Goal: Task Accomplishment & Management: Complete application form

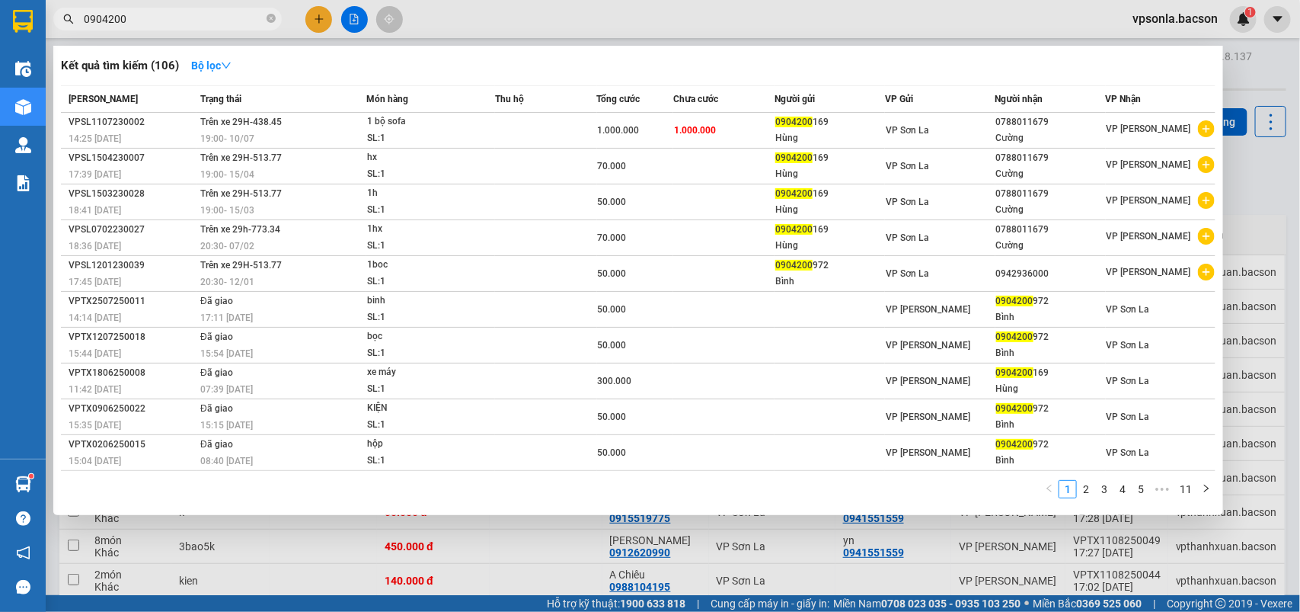
scroll to position [95, 0]
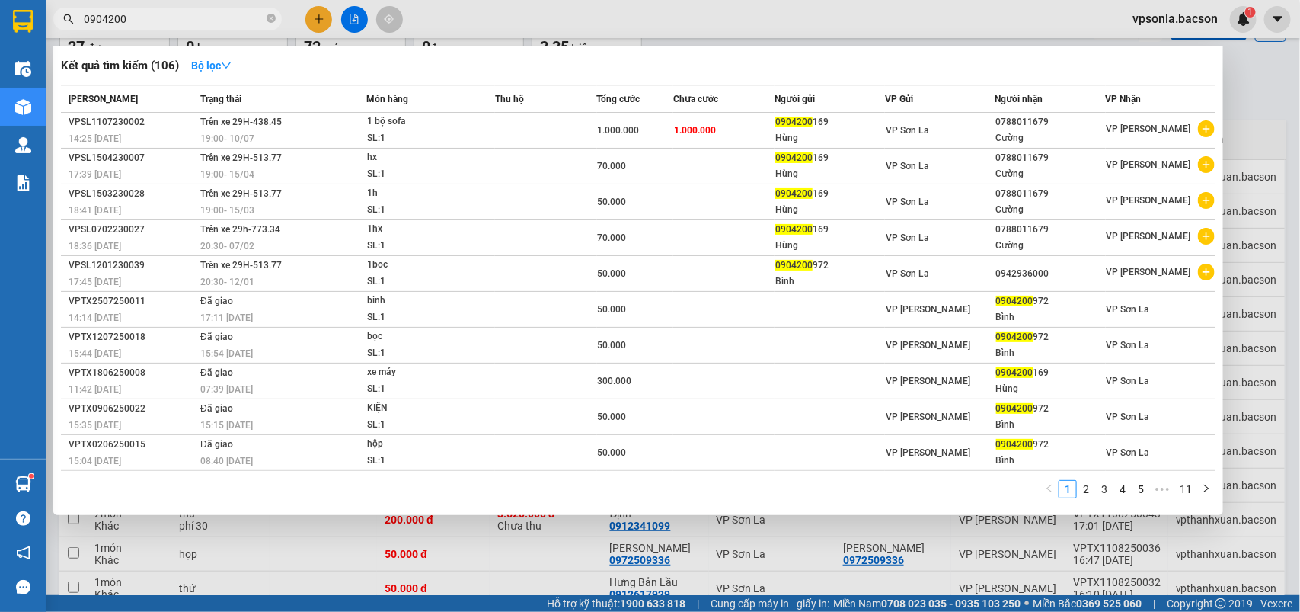
click at [192, 32] on div at bounding box center [650, 306] width 1300 height 612
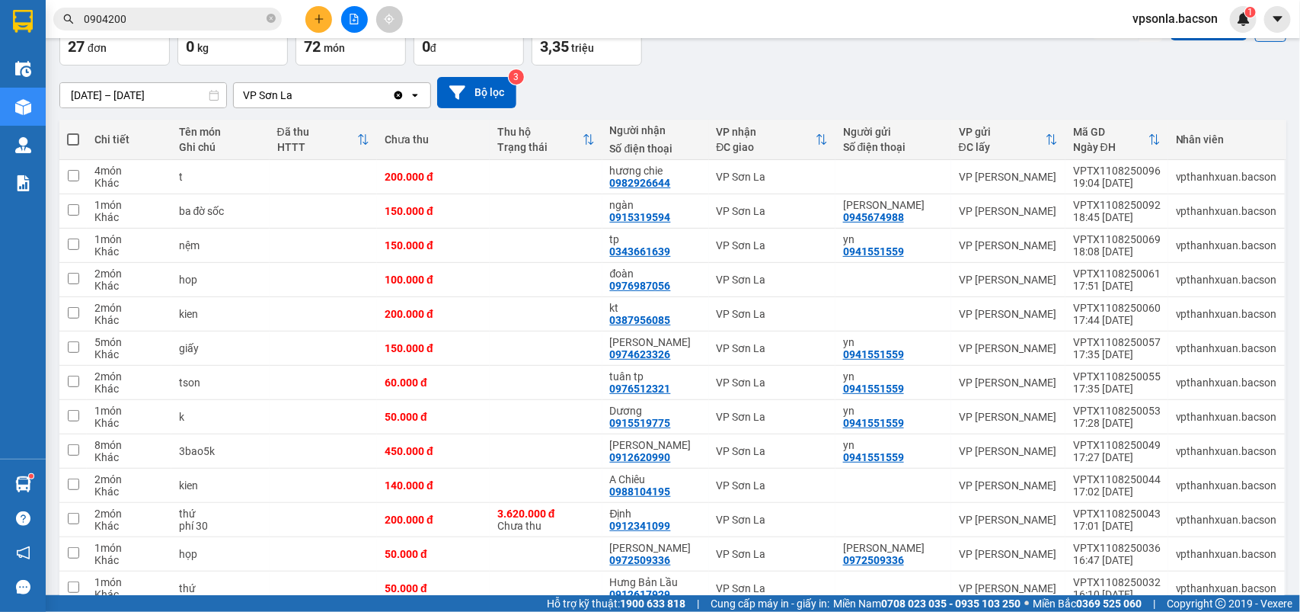
click at [197, 18] on input "0904200" at bounding box center [174, 19] width 180 height 17
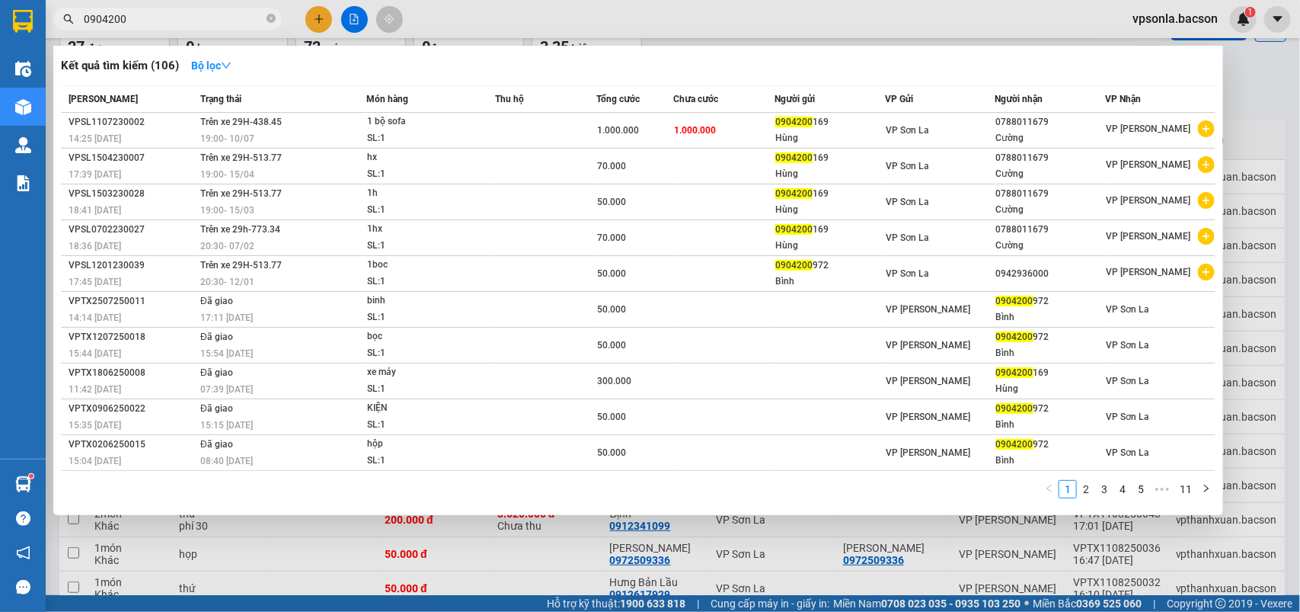
click at [197, 18] on input "0904200" at bounding box center [174, 19] width 180 height 17
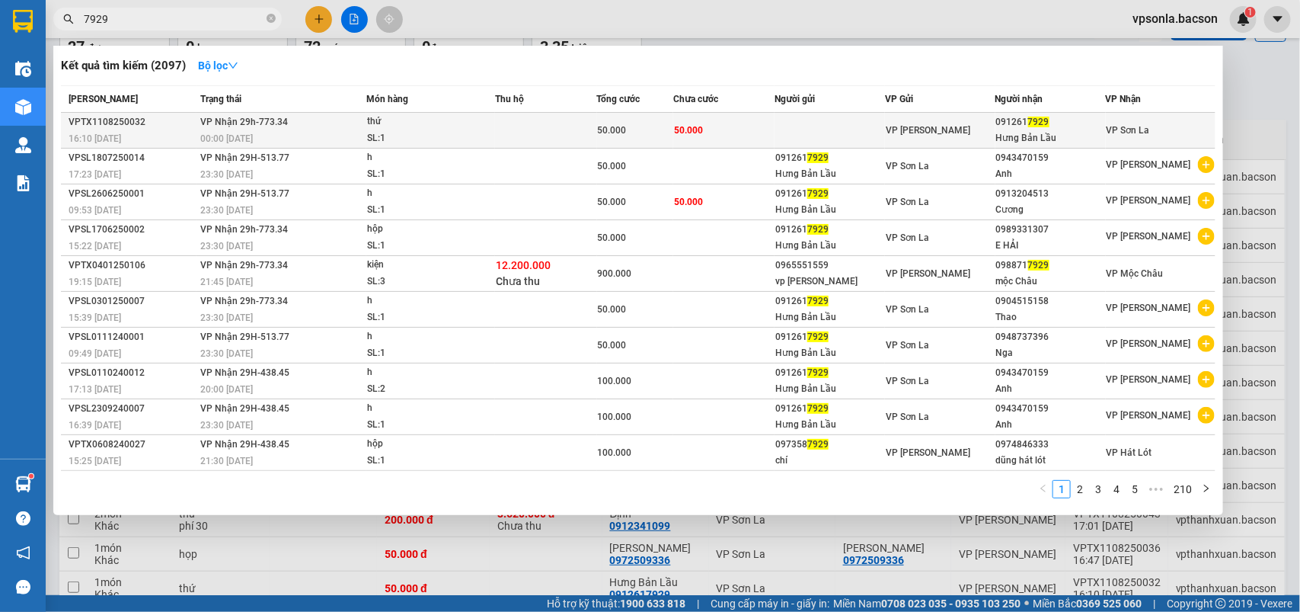
type input "7929"
click at [1031, 134] on div "Hưng Bản Lầu" at bounding box center [1050, 138] width 109 height 16
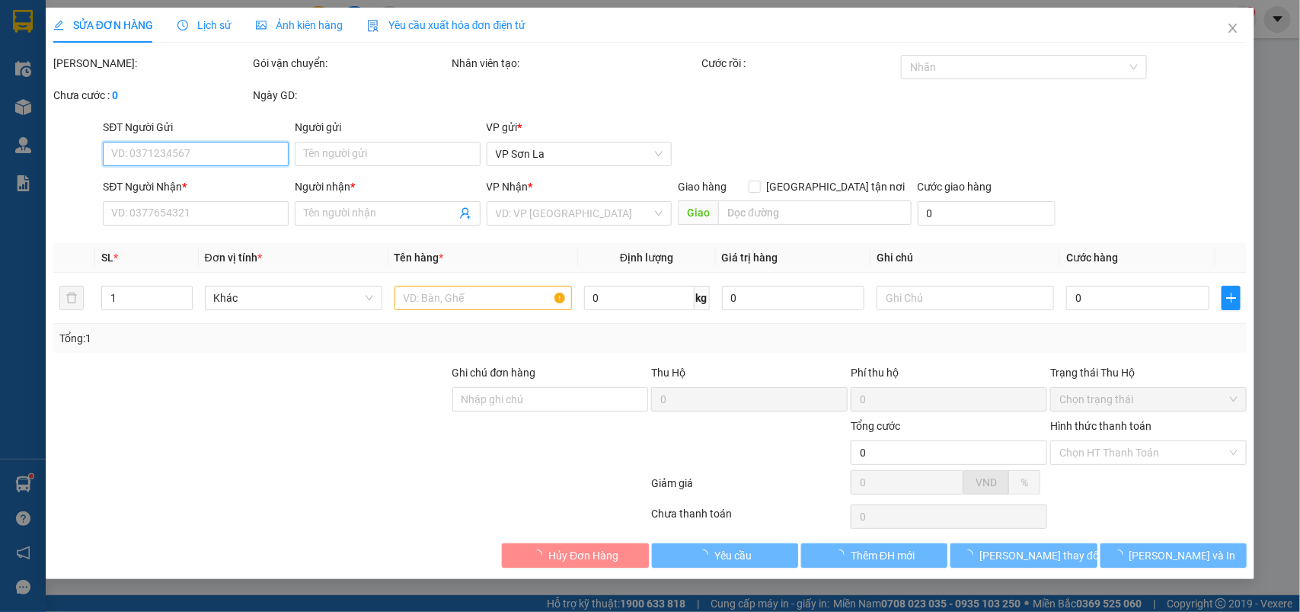
type input "0912617929"
type input "Hưng Bản Lầu"
type input "50.000"
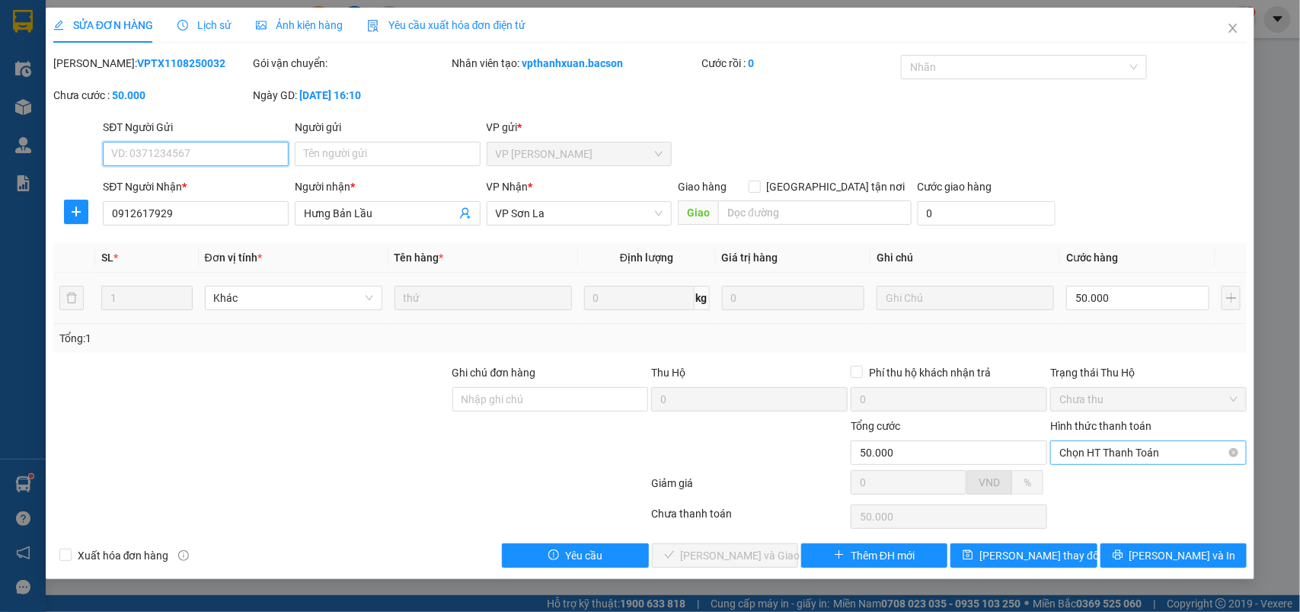
click at [1085, 451] on span "Chọn HT Thanh Toán" at bounding box center [1148, 452] width 178 height 23
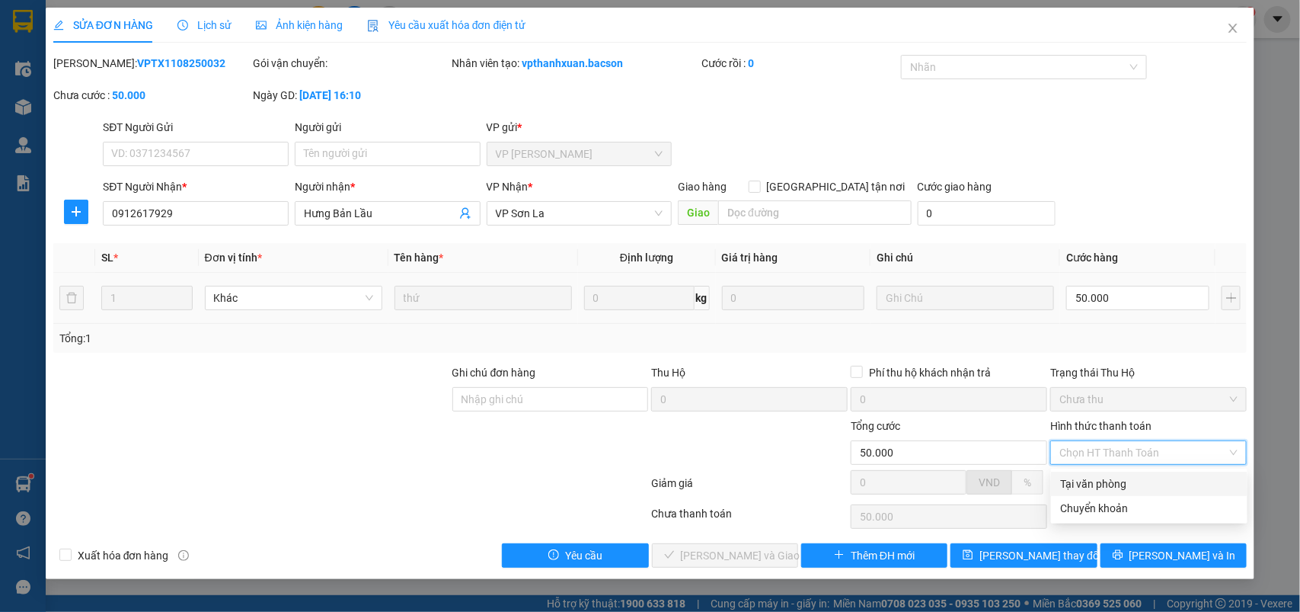
drag, startPoint x: 1085, startPoint y: 478, endPoint x: 772, endPoint y: 534, distance: 318.7
click at [1085, 481] on div "Tại văn phòng" at bounding box center [1149, 483] width 178 height 17
type input "0"
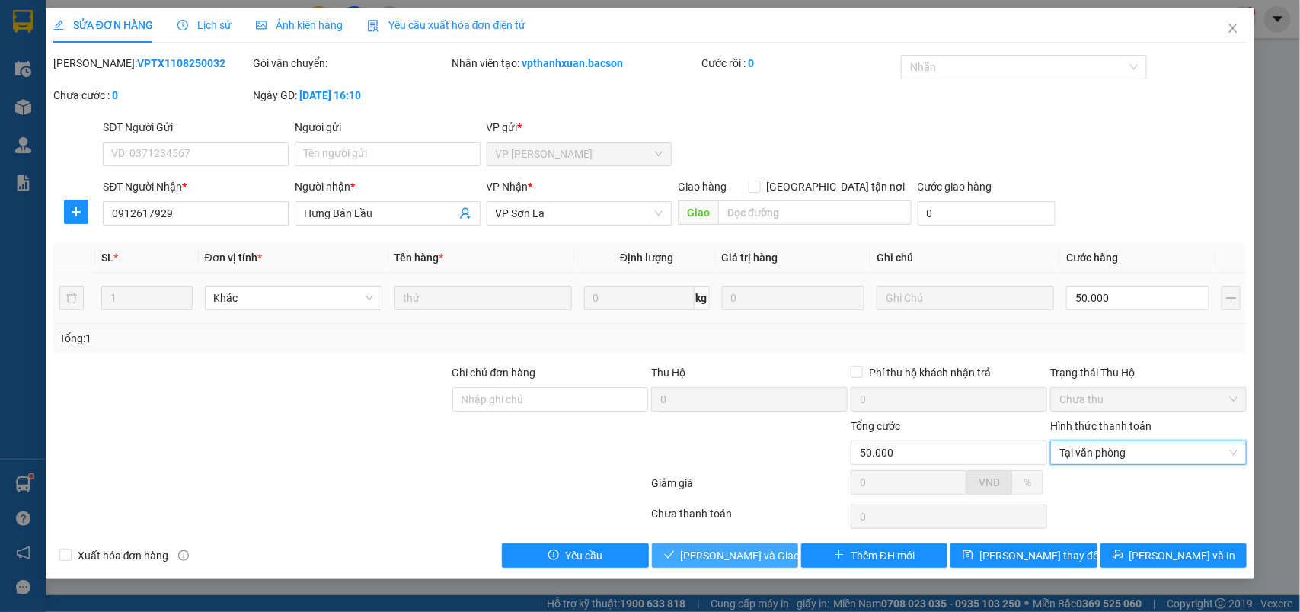
click at [748, 555] on span "[PERSON_NAME] và Giao hàng" at bounding box center [754, 555] width 146 height 17
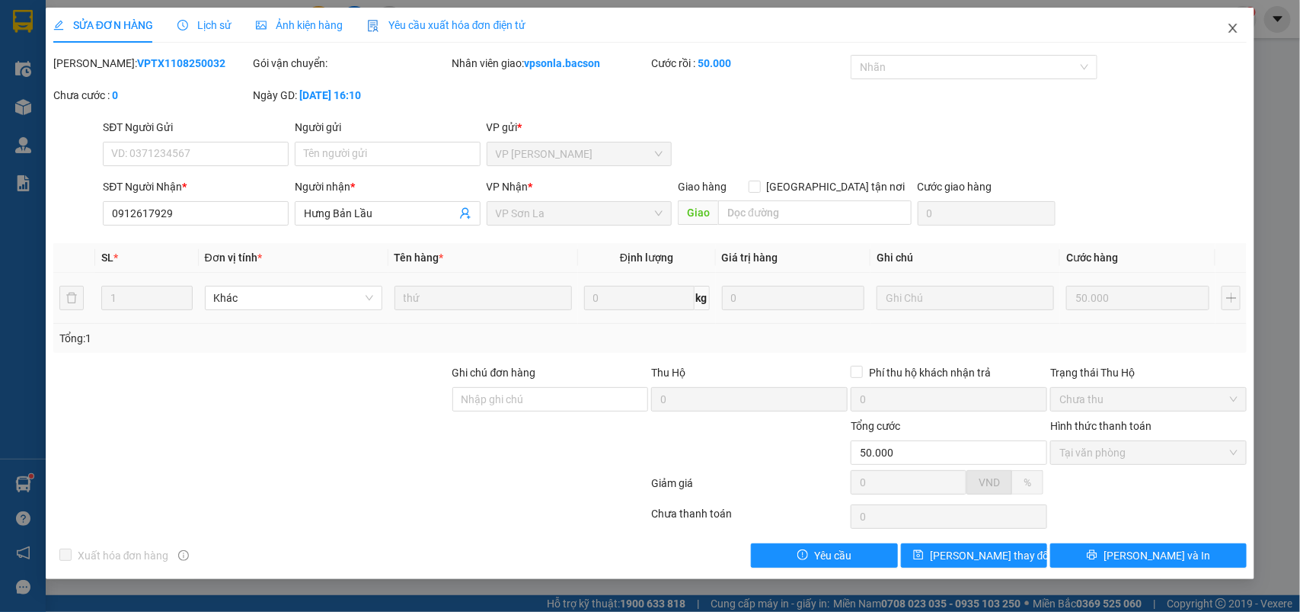
click at [1236, 24] on icon "close" at bounding box center [1233, 28] width 8 height 9
click at [1237, 24] on img at bounding box center [1244, 19] width 14 height 14
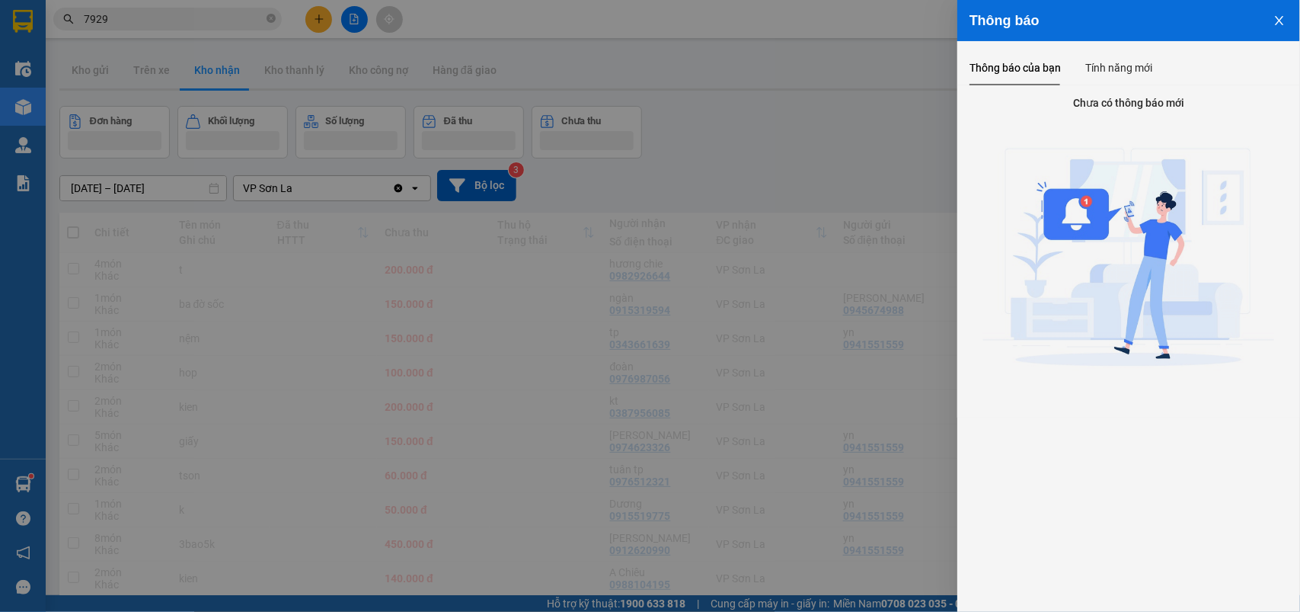
click at [1236, 24] on div at bounding box center [650, 306] width 1300 height 612
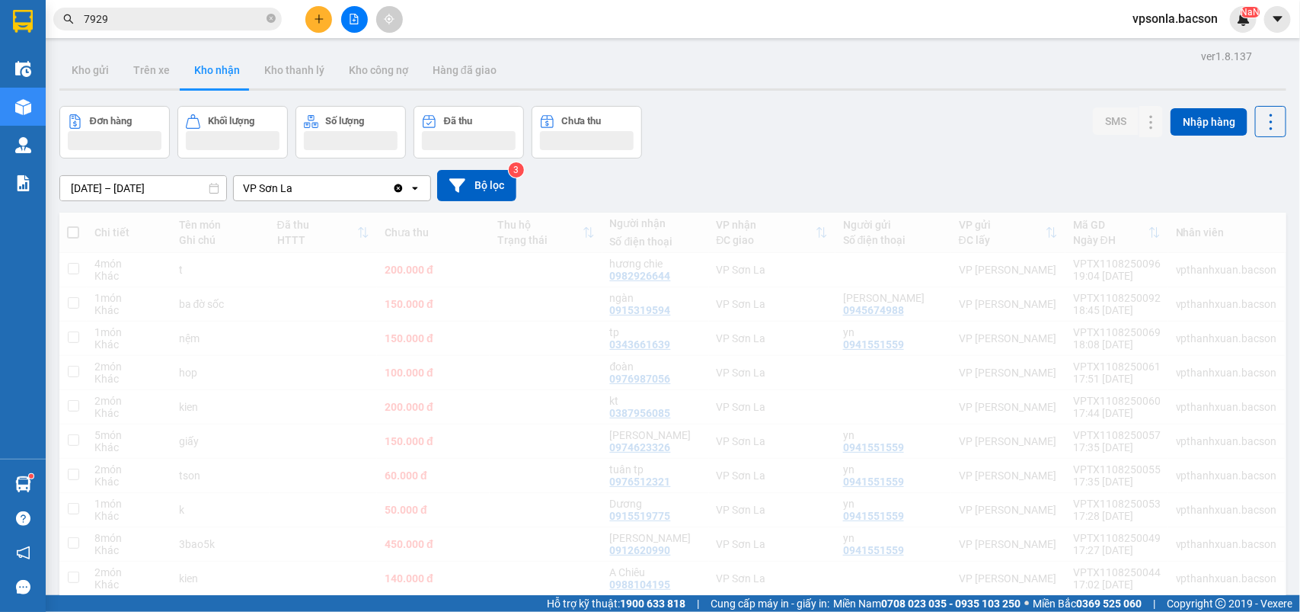
click at [193, 18] on input "7929" at bounding box center [174, 19] width 180 height 17
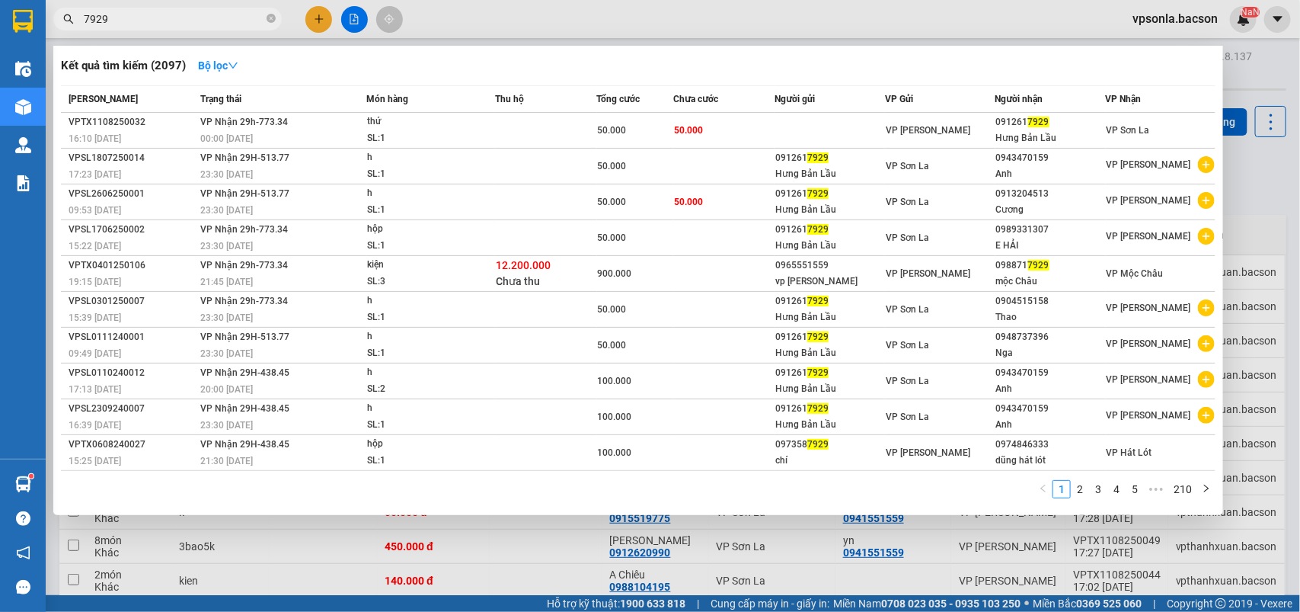
click at [193, 18] on input "7929" at bounding box center [174, 19] width 180 height 17
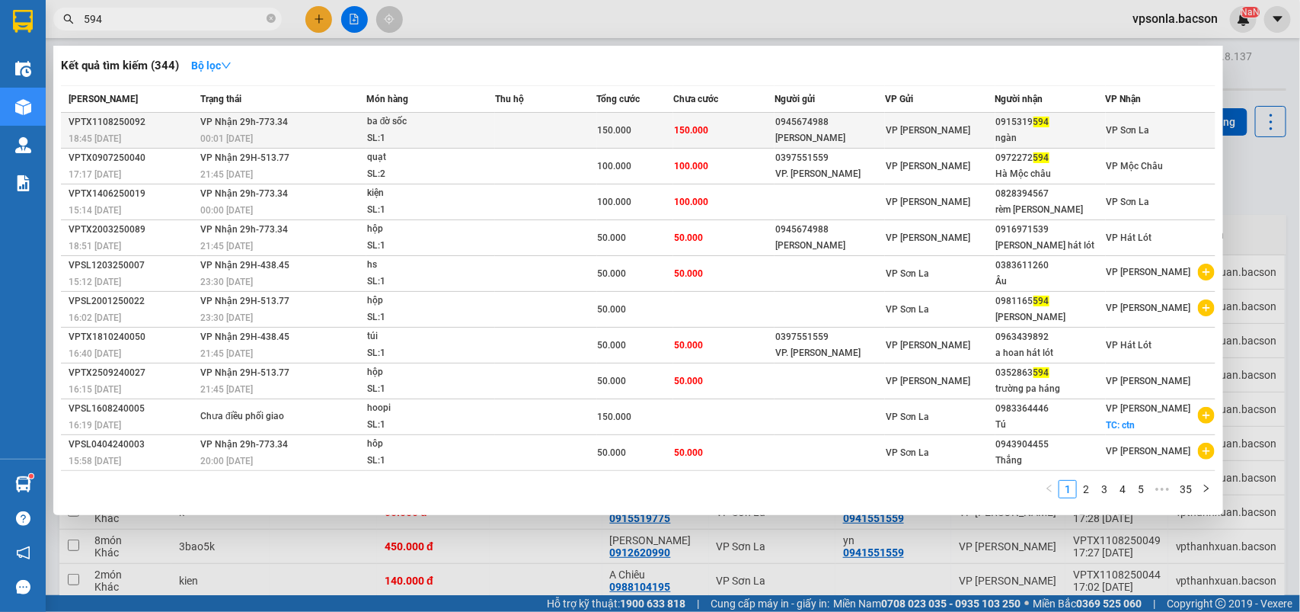
type input "594"
click at [984, 128] on div "VP [PERSON_NAME]" at bounding box center [940, 130] width 109 height 17
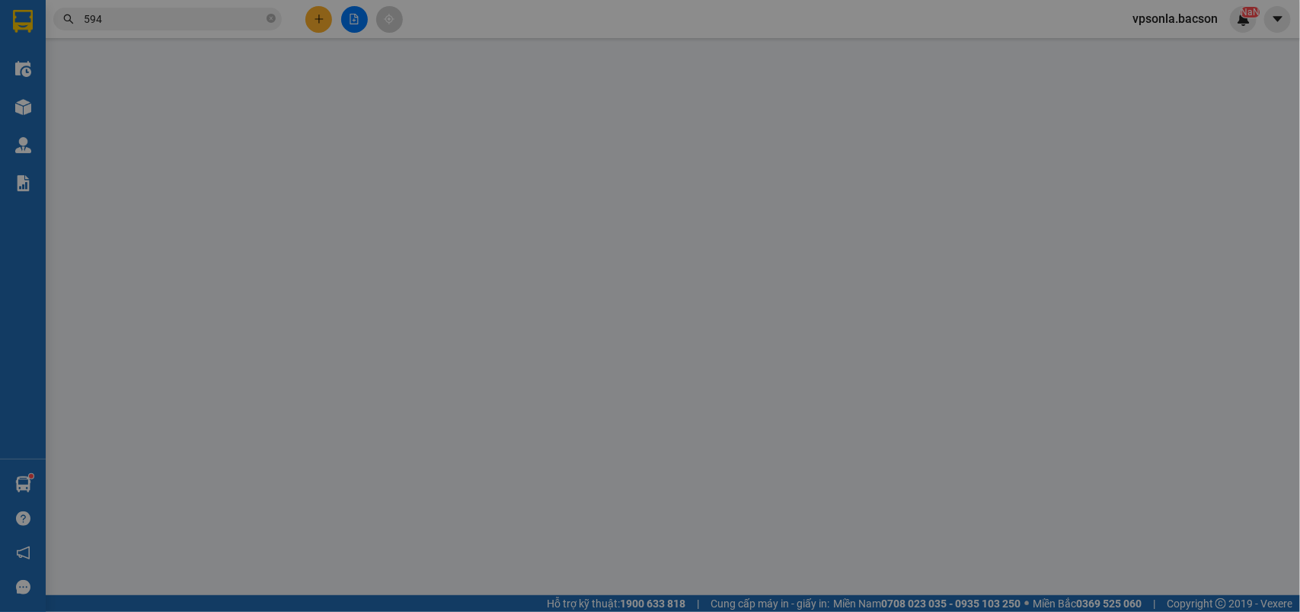
type input "0945674988"
type input "[PERSON_NAME]"
type input "0915319594"
type input "ngàn"
type input "150.000"
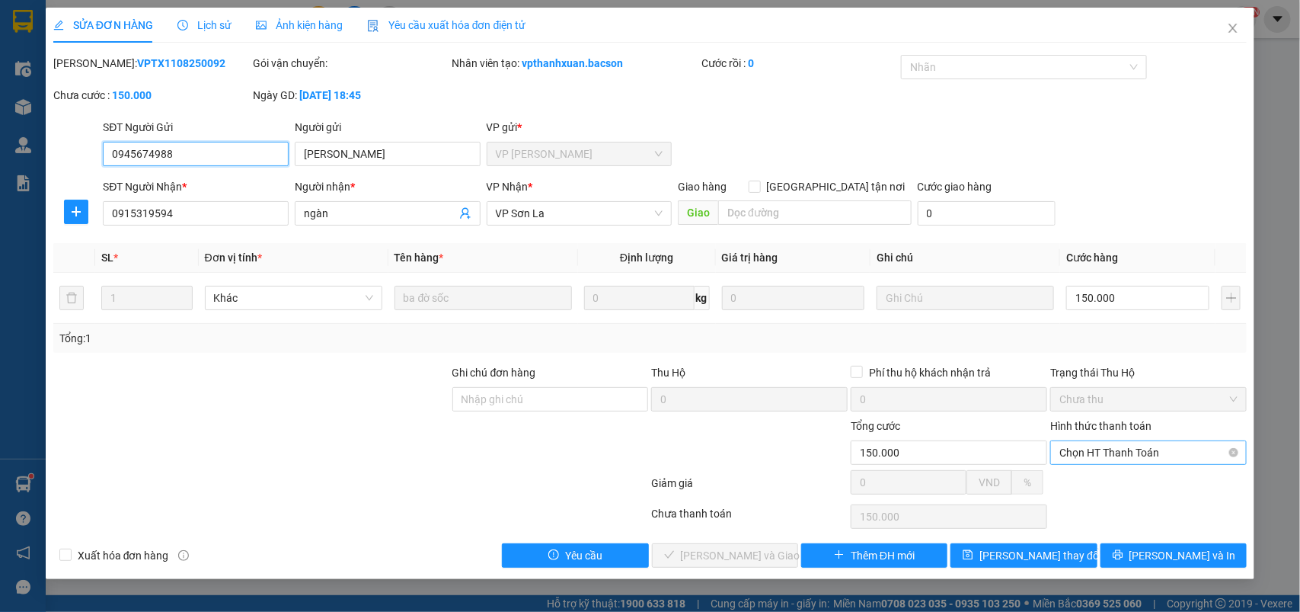
click at [1064, 448] on span "Chọn HT Thanh Toán" at bounding box center [1148, 452] width 178 height 23
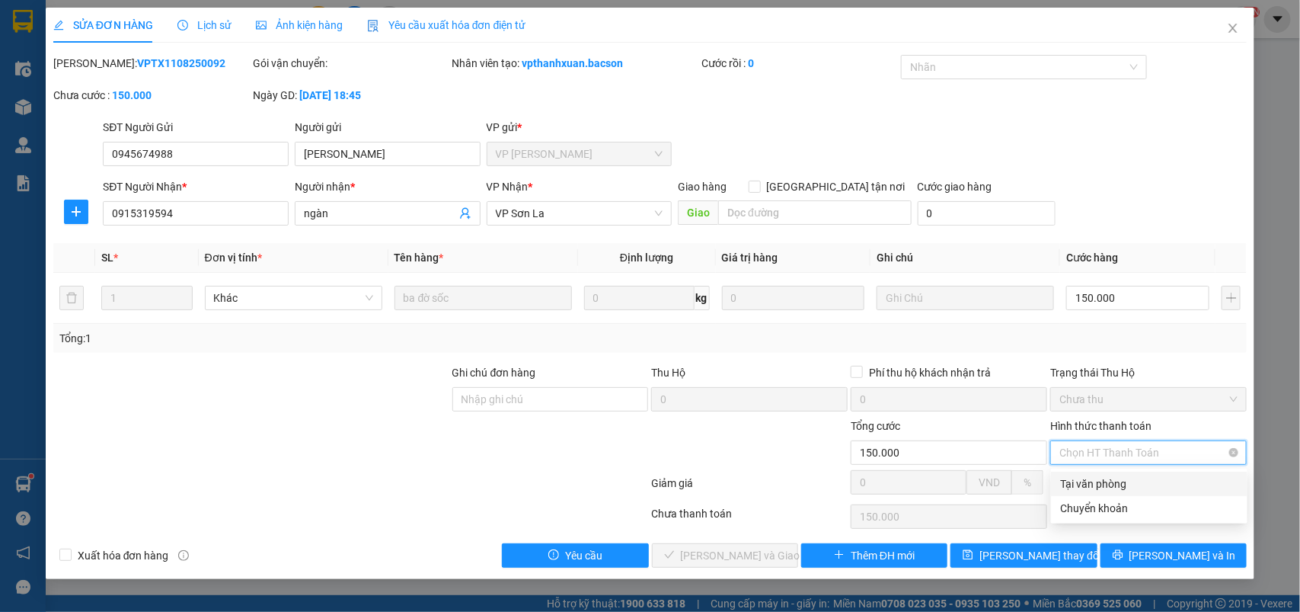
click at [1075, 486] on div "Tại văn phòng" at bounding box center [1149, 483] width 178 height 17
type input "0"
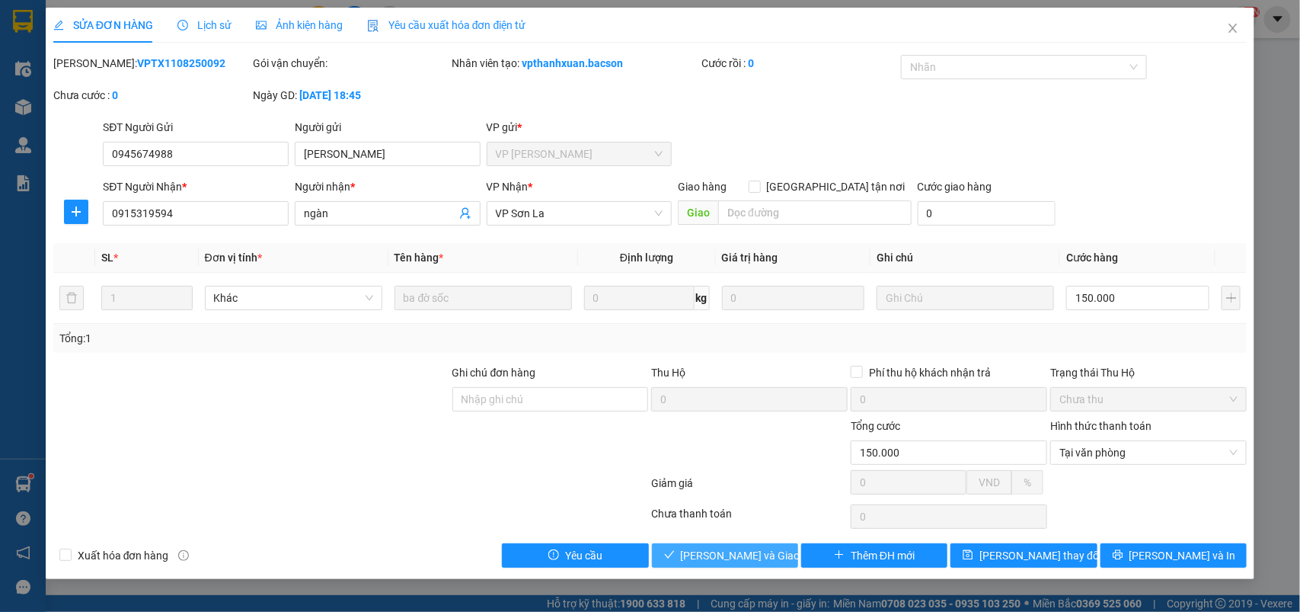
click at [727, 553] on span "[PERSON_NAME] và Giao hàng" at bounding box center [754, 555] width 146 height 17
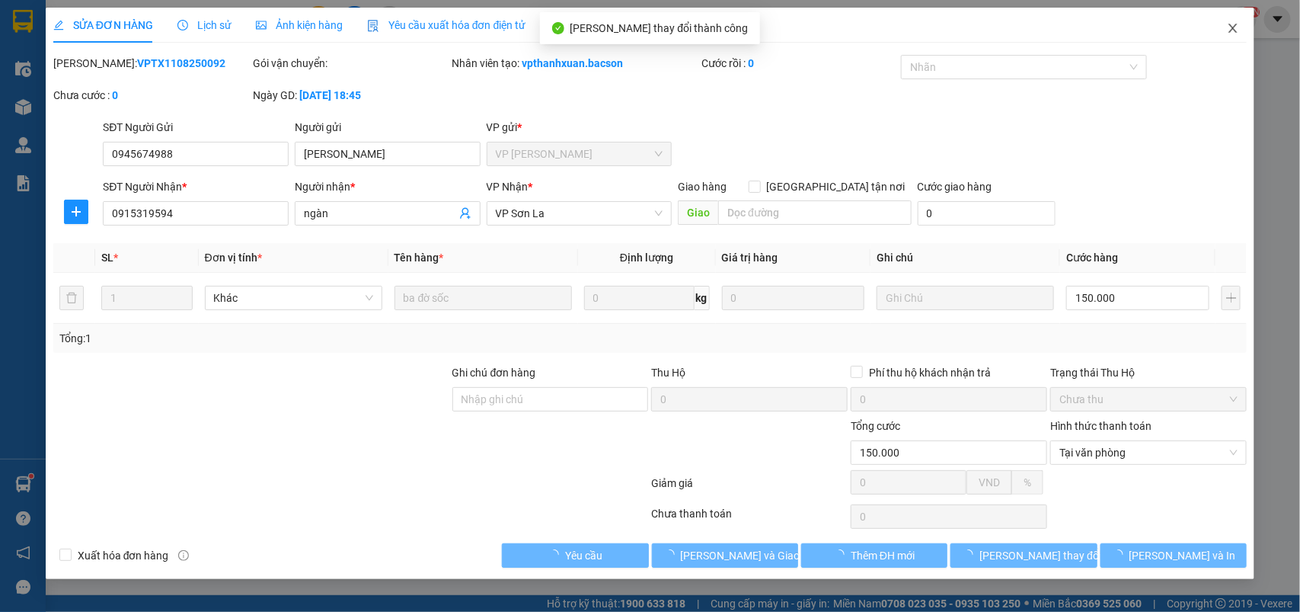
click at [1235, 24] on icon "close" at bounding box center [1233, 28] width 12 height 12
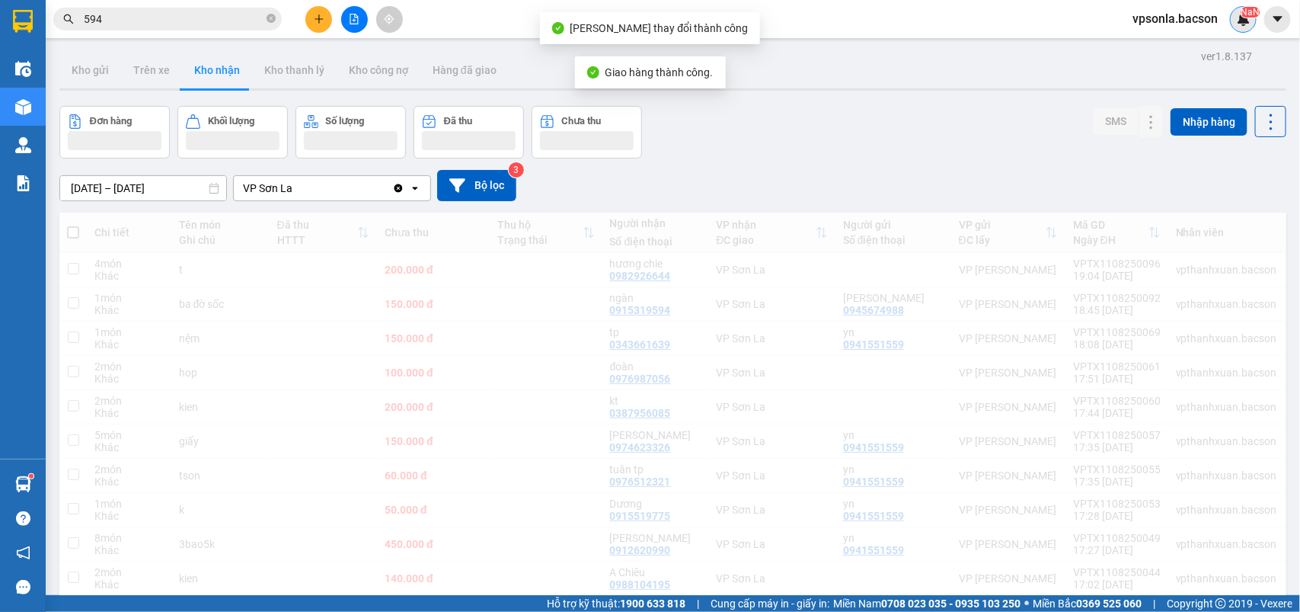
click at [1235, 24] on div "NaN" at bounding box center [1243, 19] width 27 height 27
click at [1299, 24] on div "Thông báo Thông báo của bạn Tính năng mới Chưa có thông báo mới" at bounding box center [1300, 306] width 0 height 612
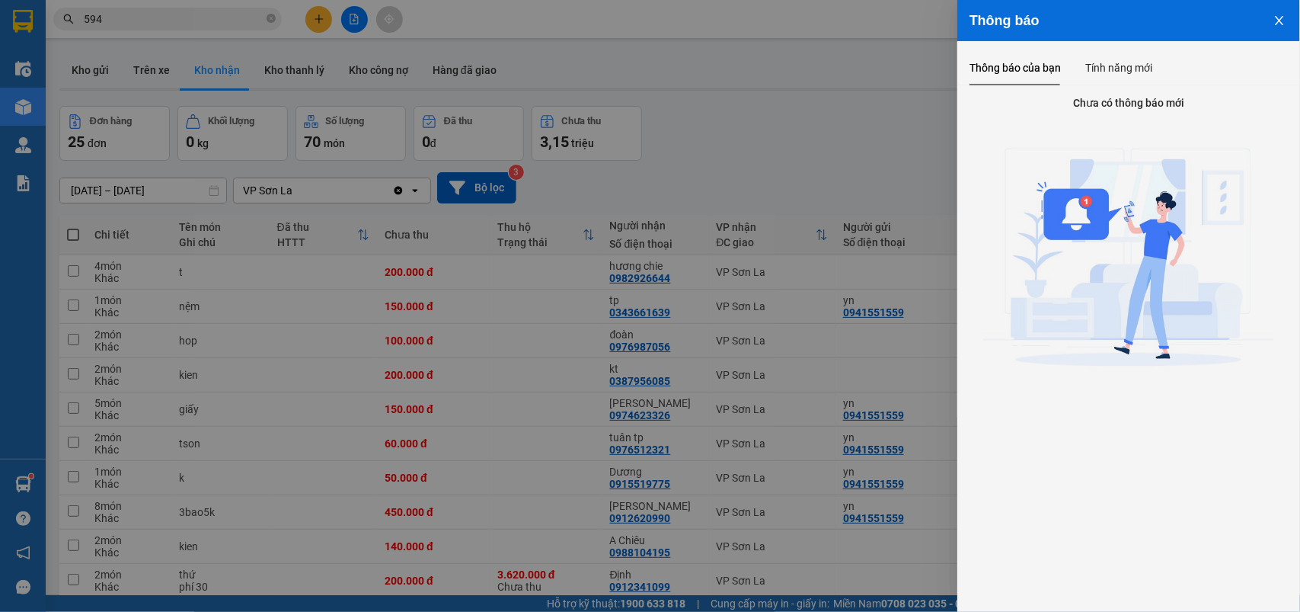
click at [941, 114] on div at bounding box center [650, 306] width 1300 height 612
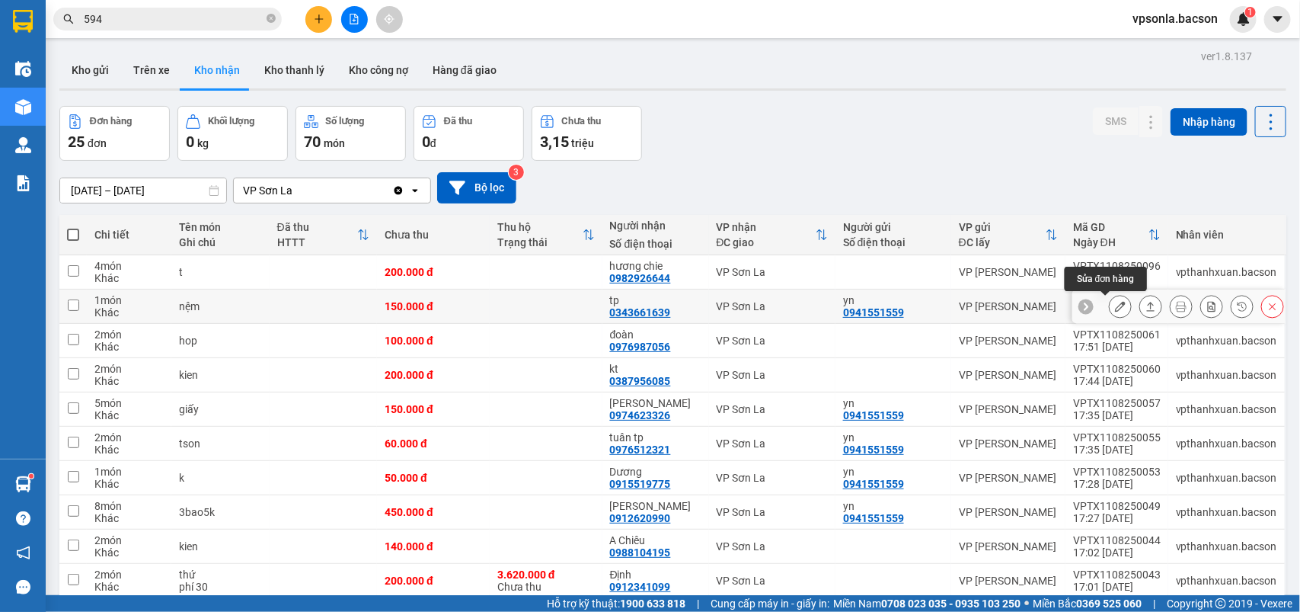
click at [1115, 305] on icon at bounding box center [1120, 306] width 11 height 11
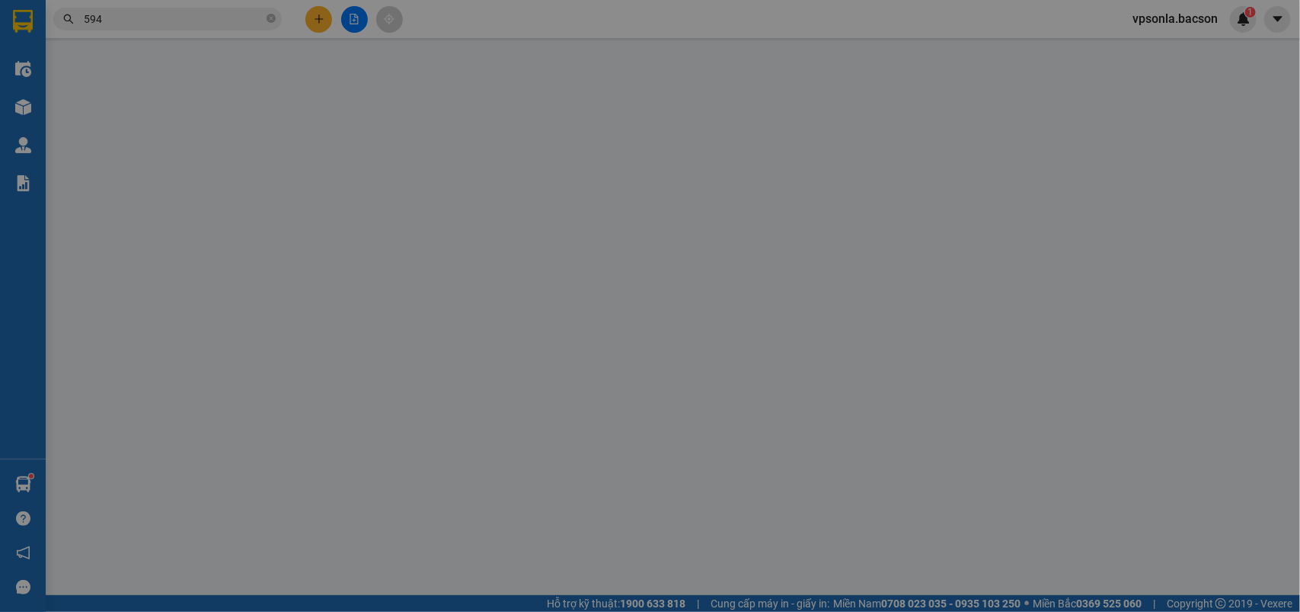
type input "0941551559"
type input "yn"
type input "0343661639"
type input "tp"
type input "150.000"
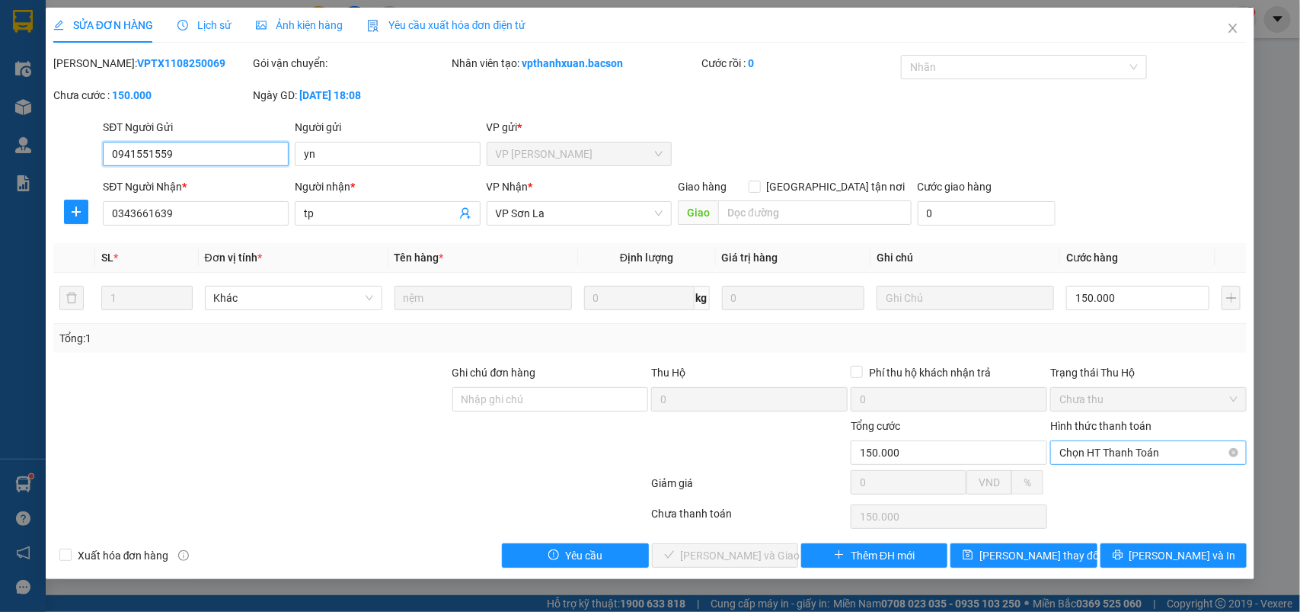
click at [1085, 459] on span "Chọn HT Thanh Toán" at bounding box center [1148, 452] width 178 height 23
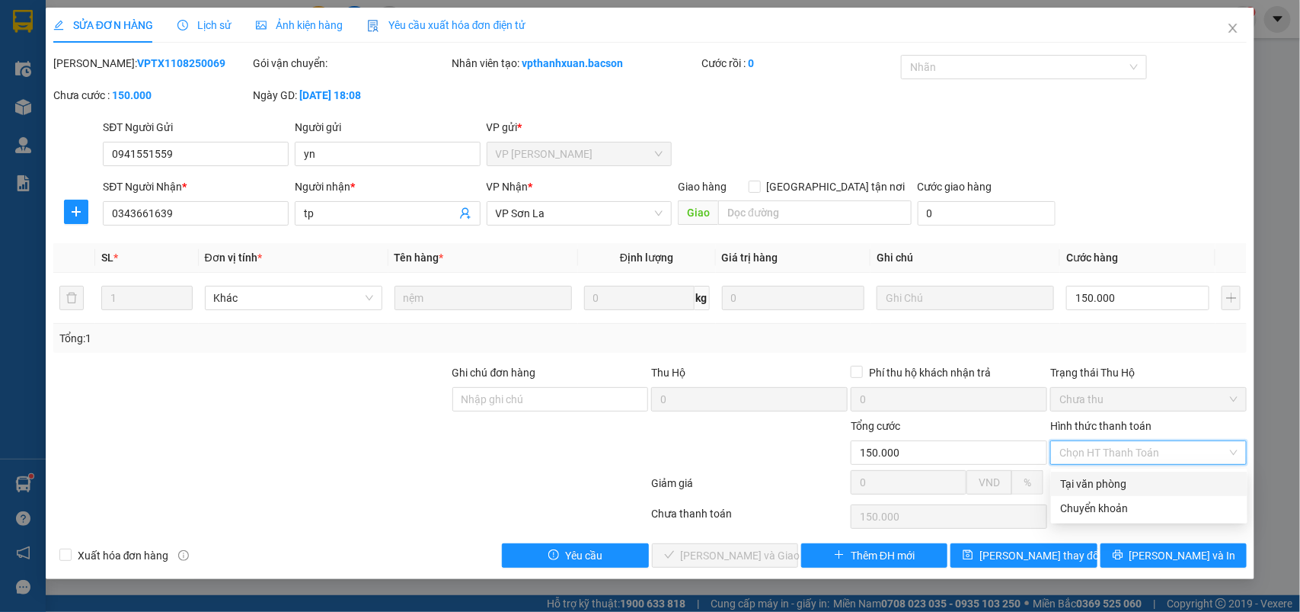
click at [1083, 477] on div "Tại văn phòng" at bounding box center [1149, 483] width 178 height 17
type input "0"
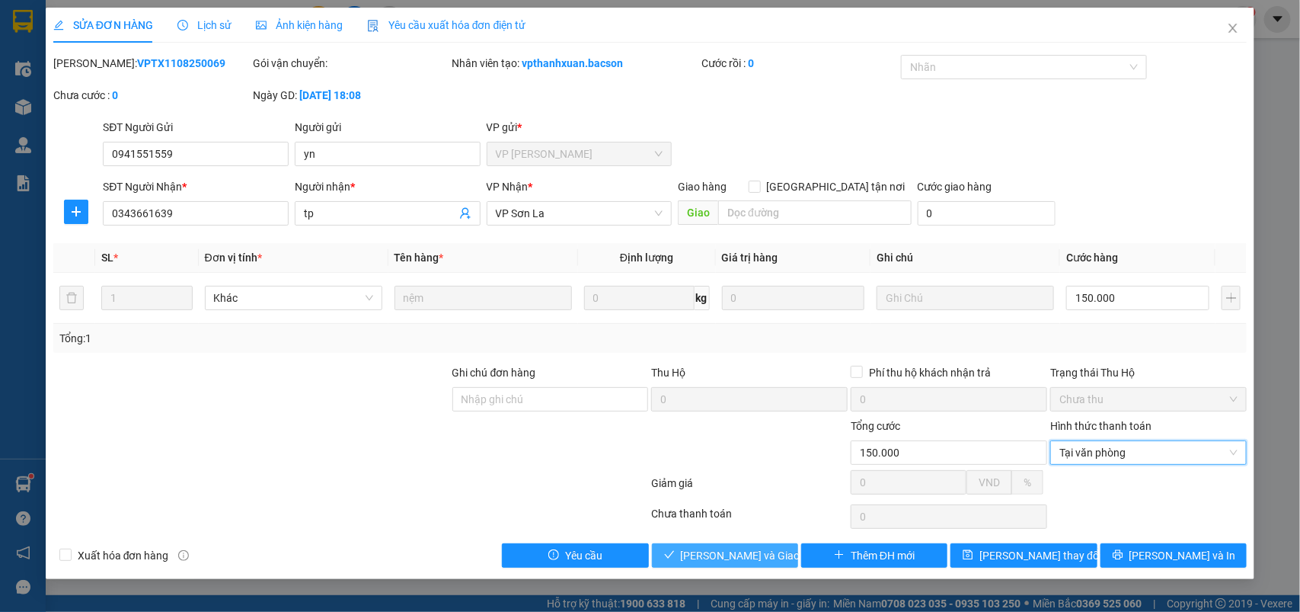
click at [748, 569] on div "SỬA ĐƠN HÀNG Lịch sử Ảnh kiện hàng Yêu cầu xuất hóa đơn điện tử Total Paid Fee …" at bounding box center [651, 293] width 1210 height 571
click at [708, 558] on span "[PERSON_NAME] và Giao hàng" at bounding box center [754, 555] width 146 height 17
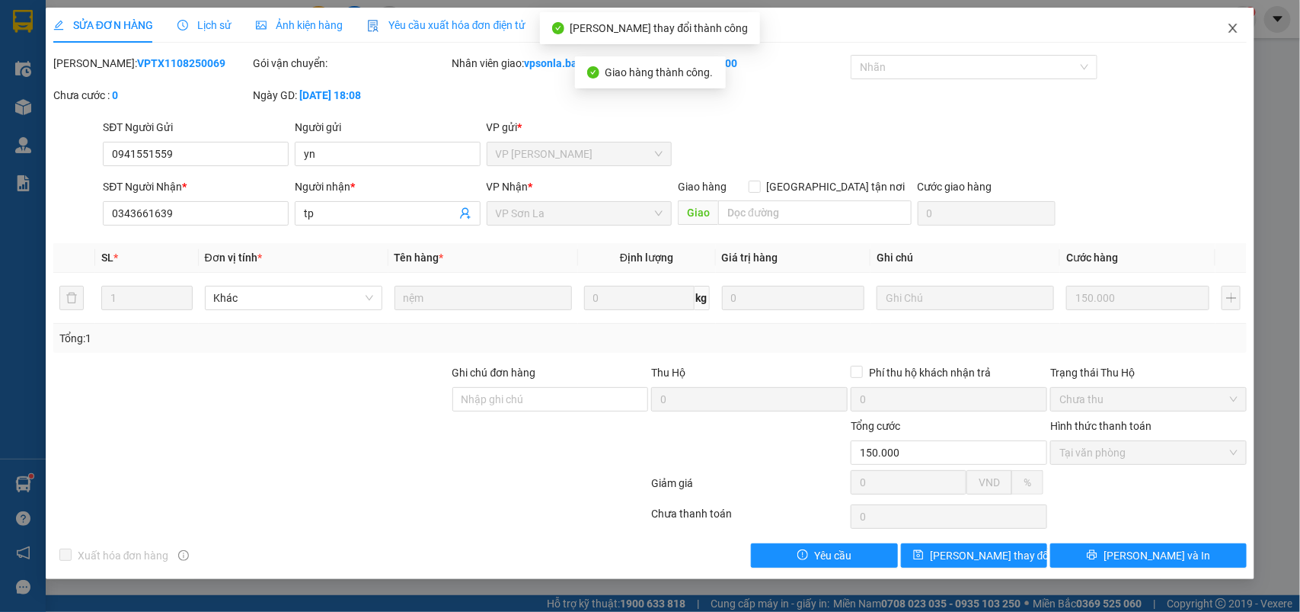
click at [1235, 23] on icon "close" at bounding box center [1233, 28] width 12 height 12
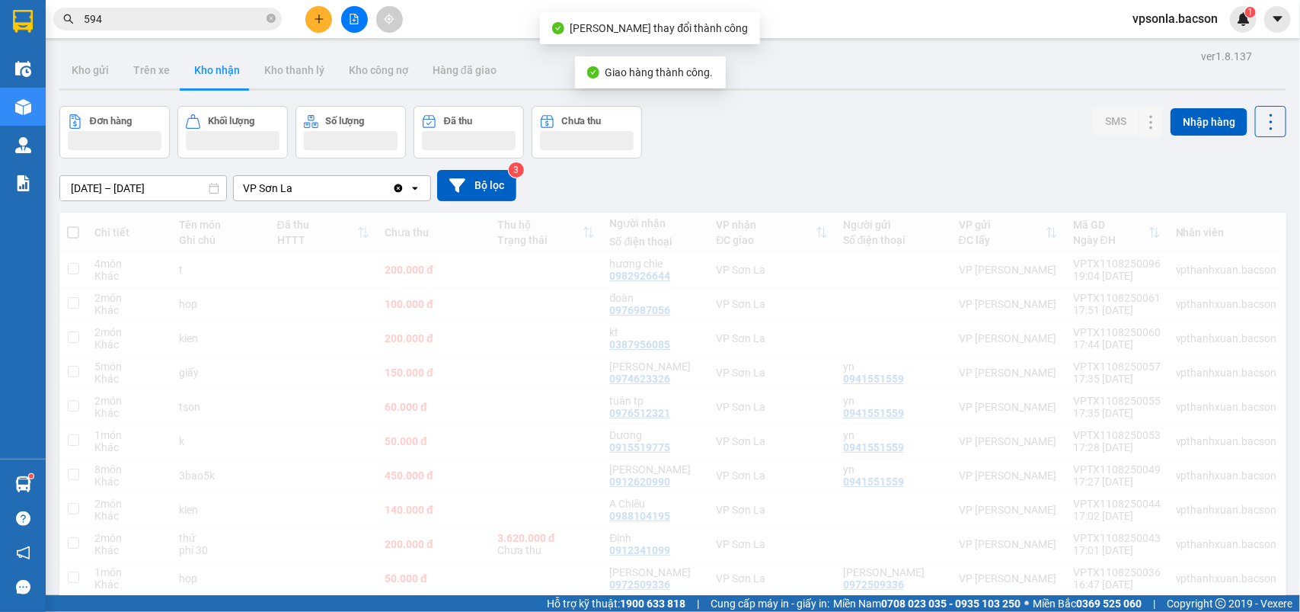
click at [1235, 23] on div "1" at bounding box center [1243, 19] width 27 height 27
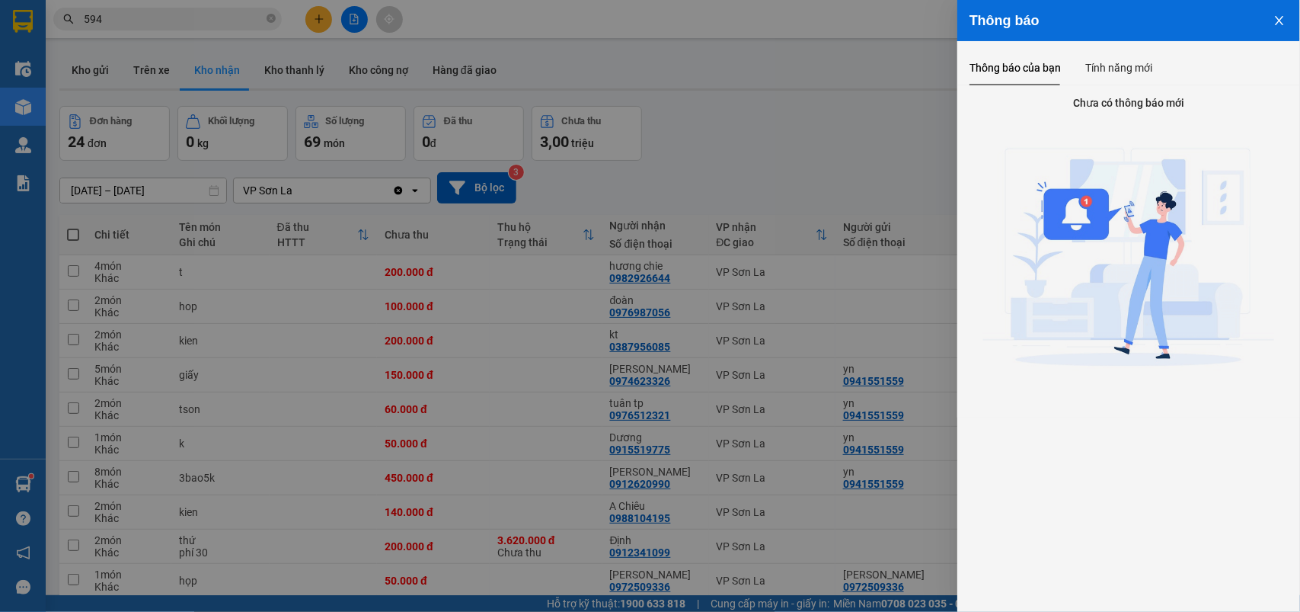
click at [740, 217] on div at bounding box center [650, 306] width 1300 height 612
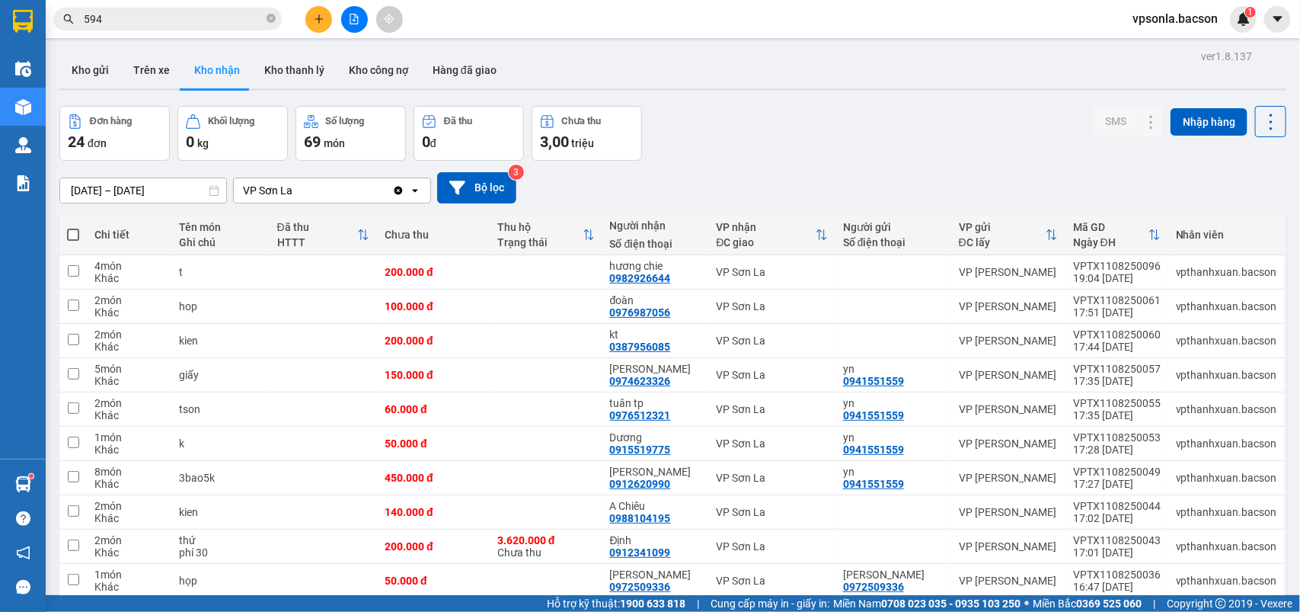
click at [791, 202] on div "[DATE] – [DATE] Press the down arrow key to interact with the calendar and sele…" at bounding box center [672, 187] width 1227 height 31
click at [217, 24] on input "594" at bounding box center [174, 19] width 180 height 17
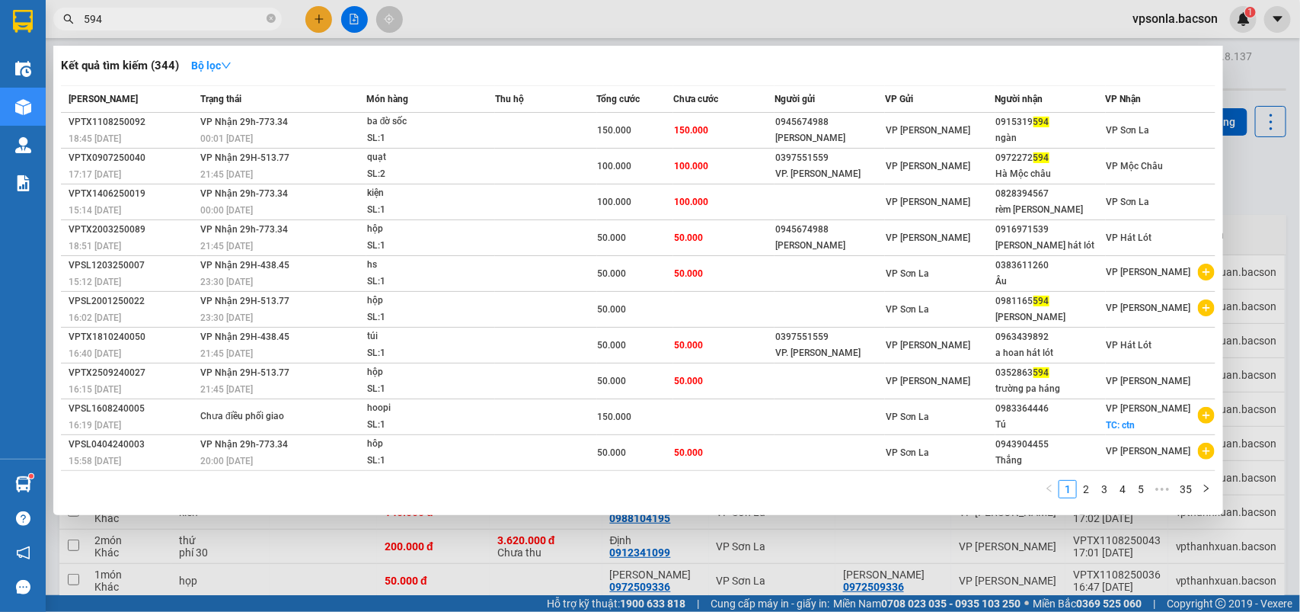
click at [217, 24] on input "594" at bounding box center [174, 19] width 180 height 17
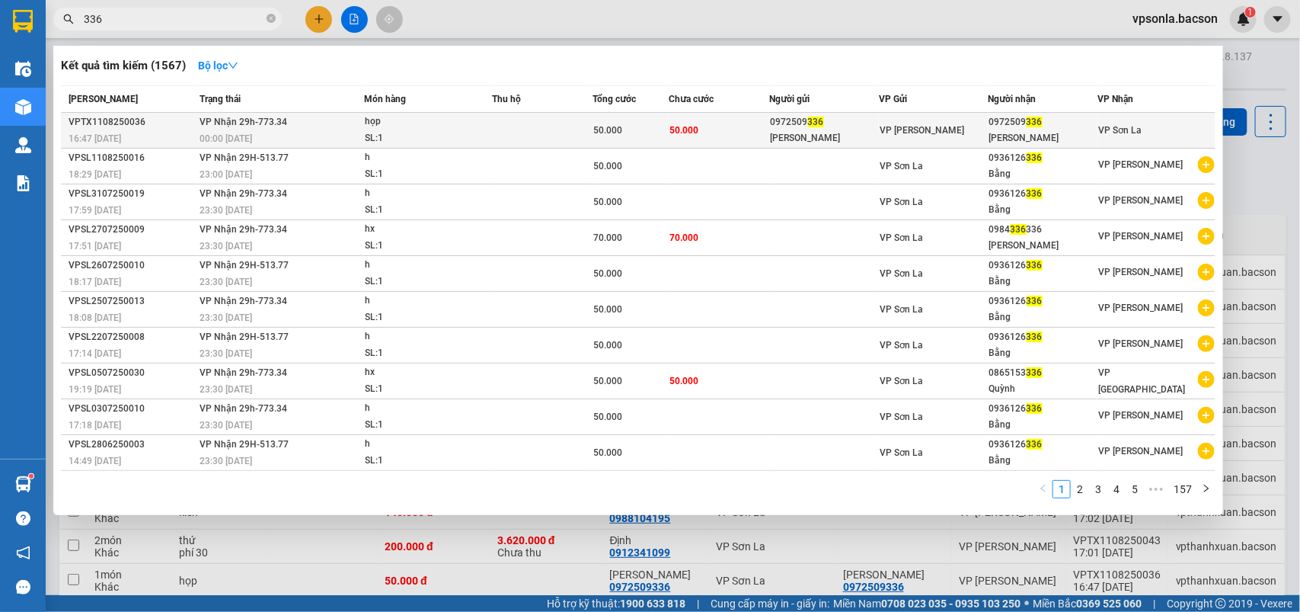
type input "336"
click at [958, 118] on td "VP [PERSON_NAME]" at bounding box center [934, 131] width 110 height 36
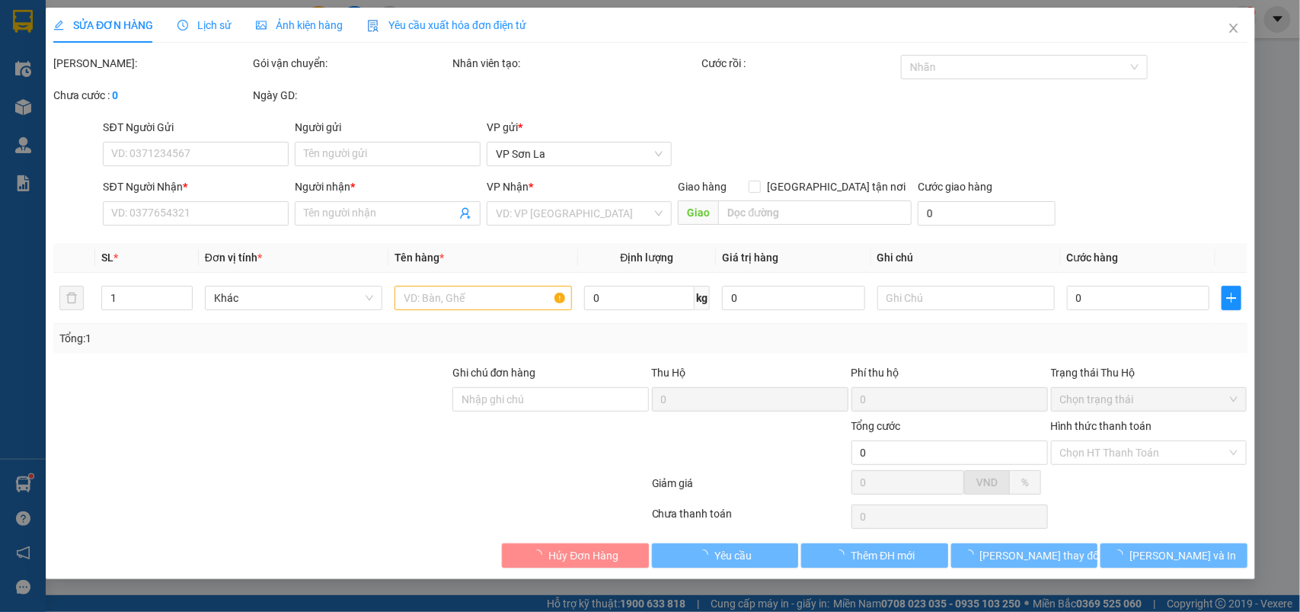
type input "0972509336"
type input "[PERSON_NAME]"
type input "0972509336"
type input "[PERSON_NAME]"
type input "50.000"
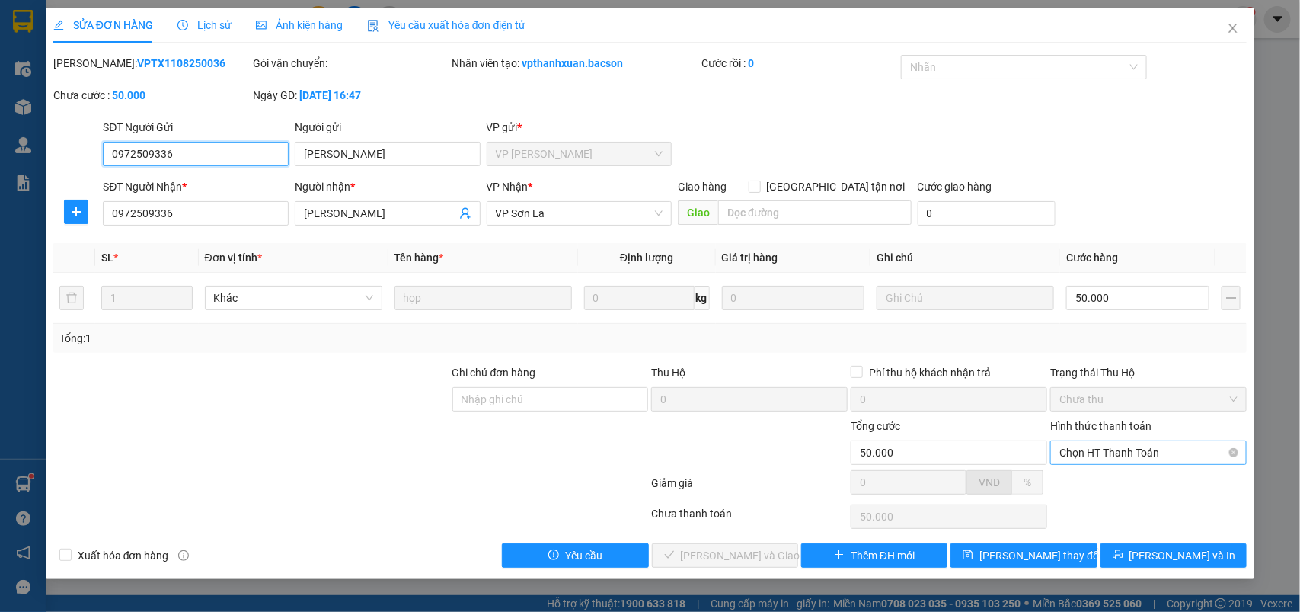
click at [1091, 459] on span "Chọn HT Thanh Toán" at bounding box center [1148, 452] width 178 height 23
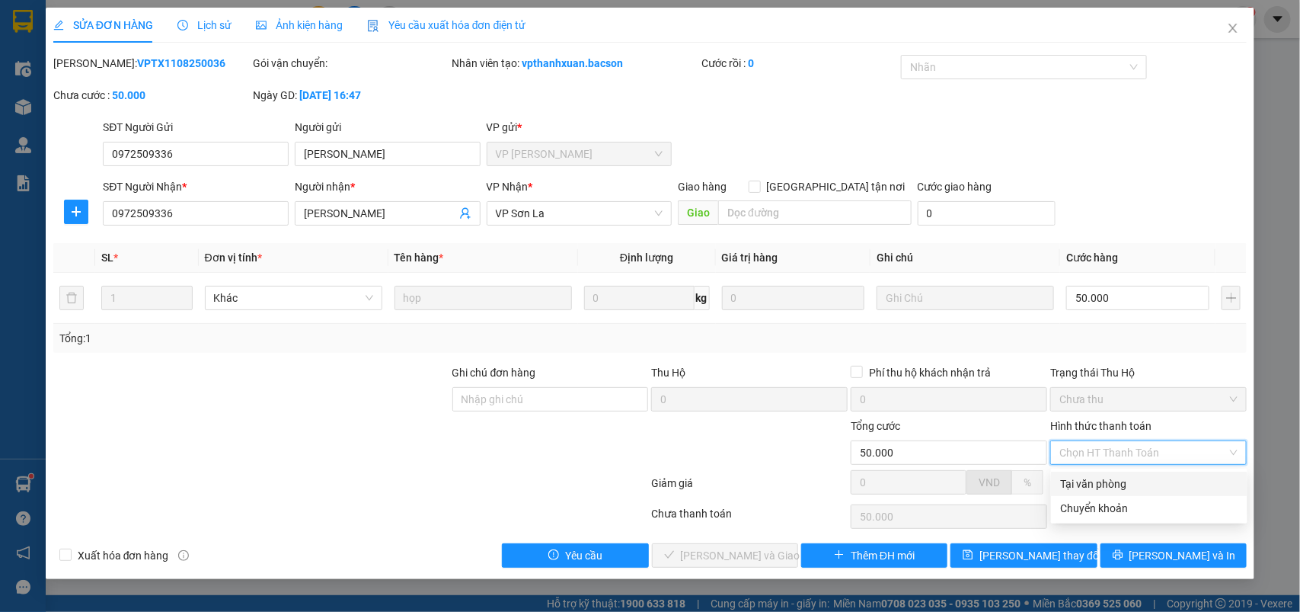
drag, startPoint x: 1082, startPoint y: 480, endPoint x: 706, endPoint y: 545, distance: 381.8
click at [1080, 481] on div "Tại văn phòng" at bounding box center [1149, 483] width 178 height 17
type input "0"
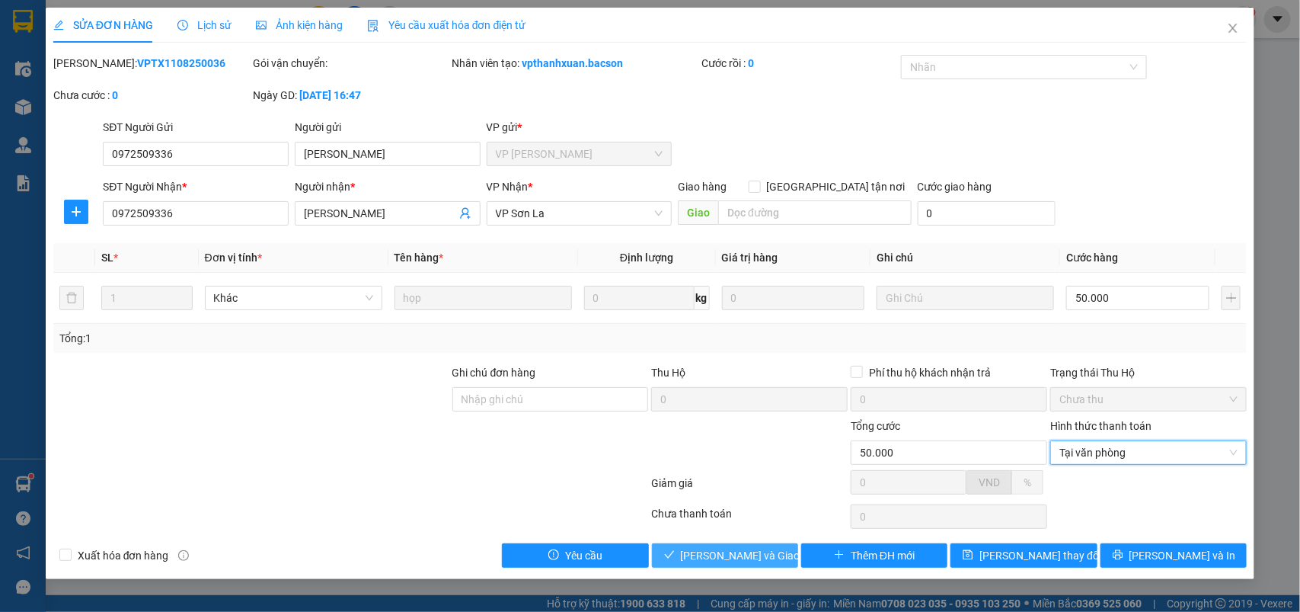
click at [705, 551] on span "[PERSON_NAME] và Giao hàng" at bounding box center [754, 555] width 146 height 17
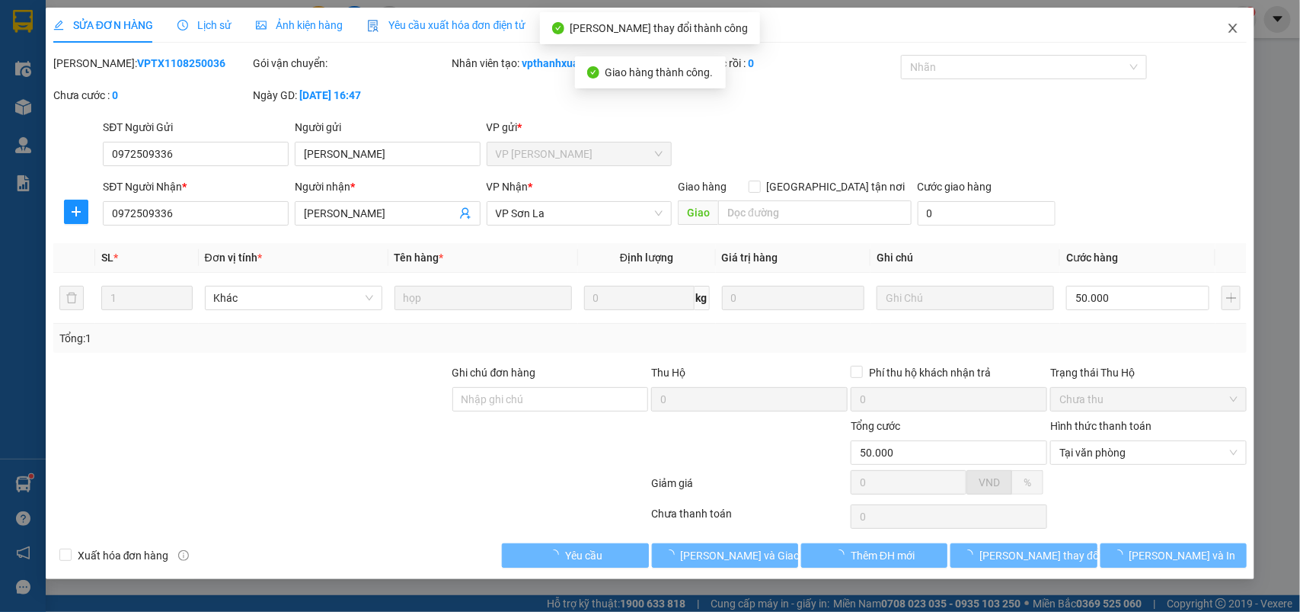
click at [1230, 22] on icon "close" at bounding box center [1233, 28] width 12 height 12
click at [1230, 30] on div "vpsonla.bacson 1" at bounding box center [1188, 19] width 136 height 27
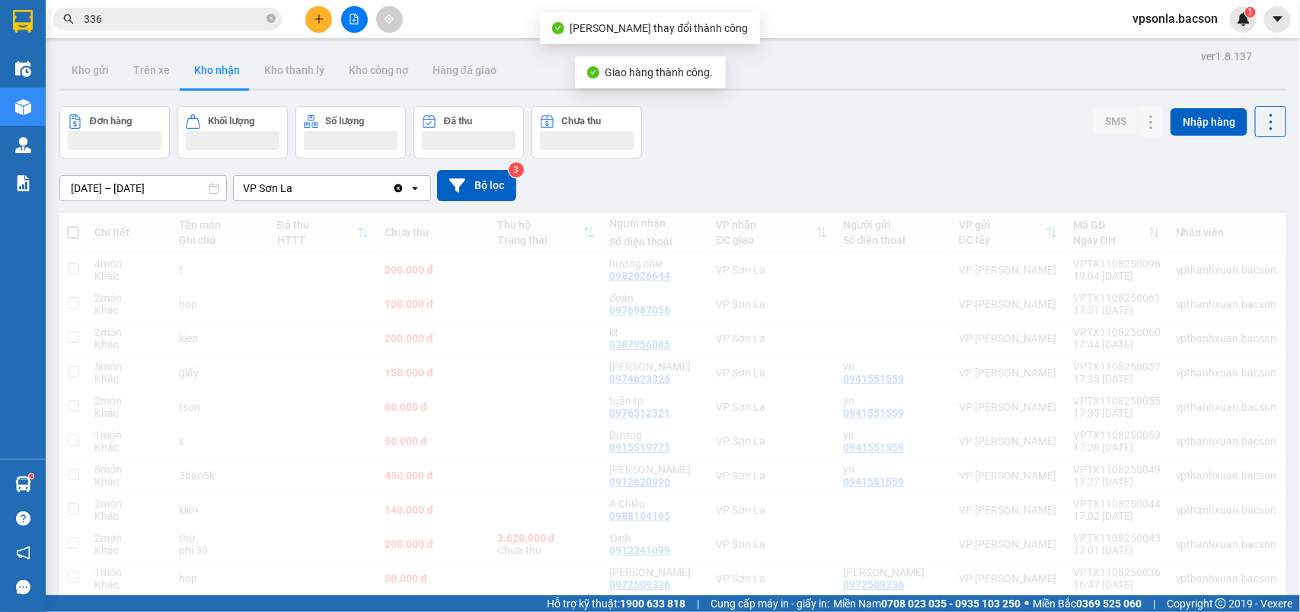
click at [1230, 30] on div "vpsonla.bacson 1" at bounding box center [1188, 19] width 136 height 27
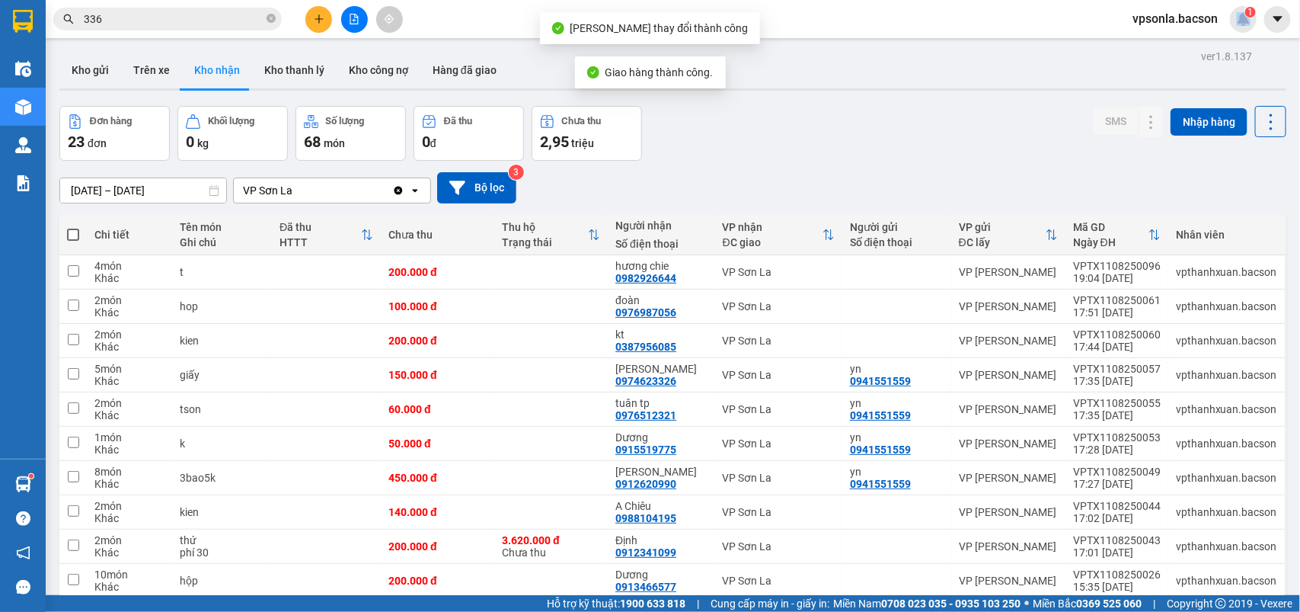
click at [151, 20] on input "336" at bounding box center [174, 19] width 180 height 17
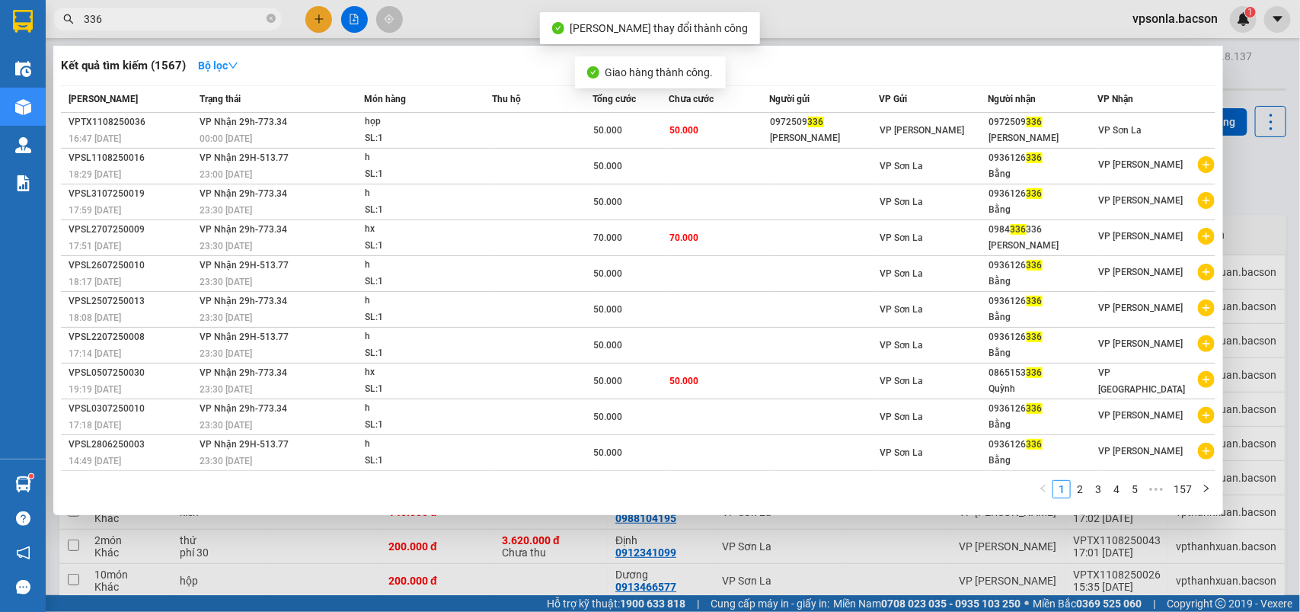
click at [151, 20] on input "336" at bounding box center [174, 19] width 180 height 17
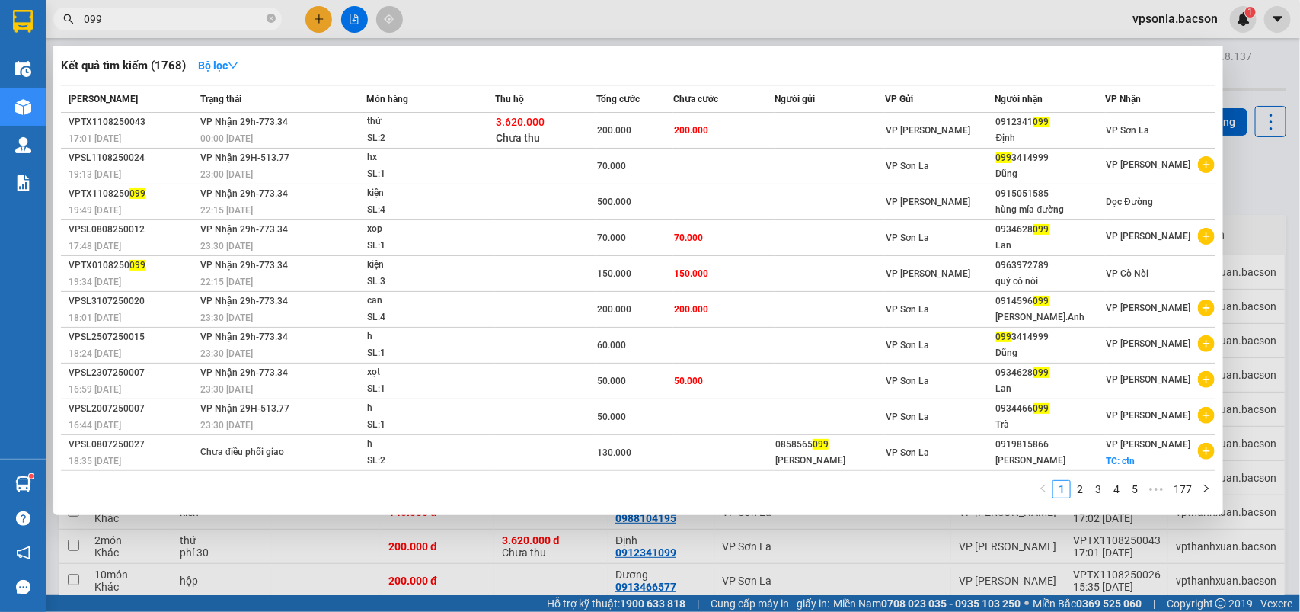
click at [154, 15] on input "099" at bounding box center [174, 19] width 180 height 17
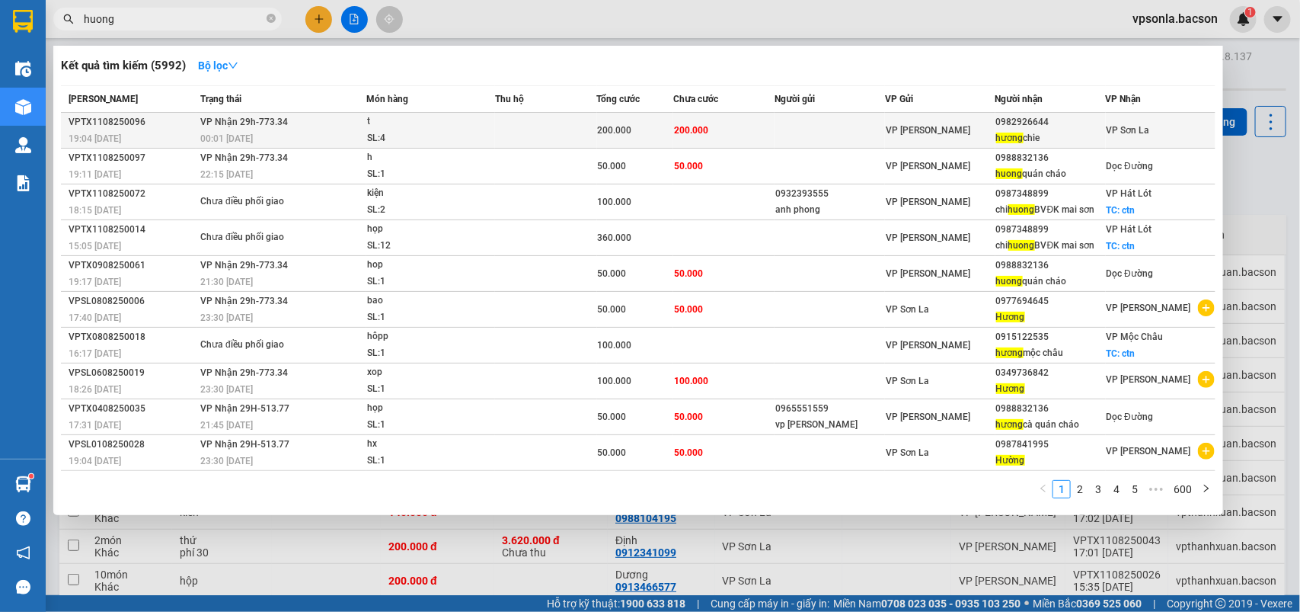
type input "huong"
click at [1061, 122] on div "0982926644" at bounding box center [1050, 122] width 109 height 16
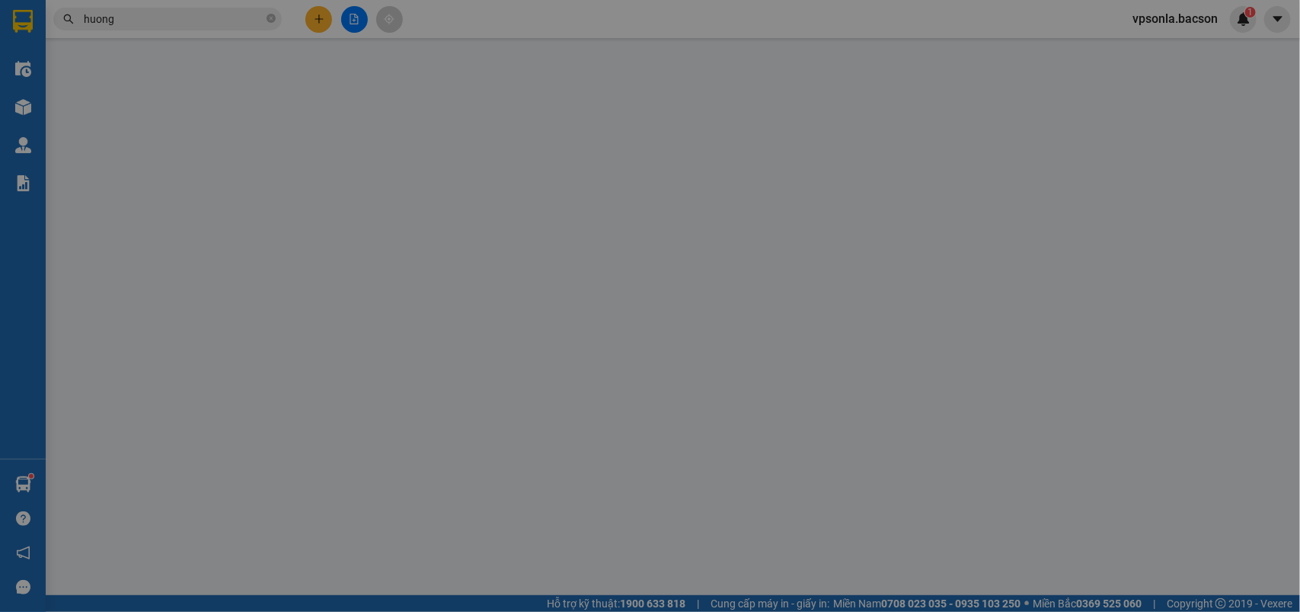
type input "0982926644"
type input "hương chie"
type input "200.000"
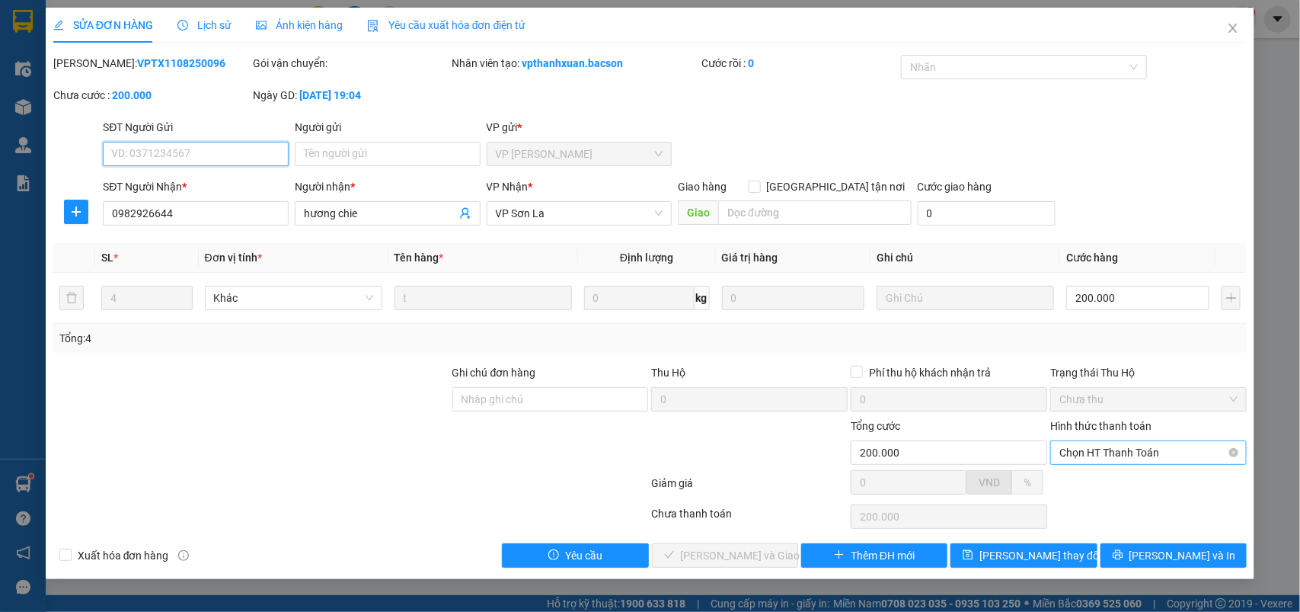
click at [1093, 451] on span "Chọn HT Thanh Toán" at bounding box center [1148, 452] width 178 height 23
click at [1088, 475] on div "Tại văn phòng" at bounding box center [1149, 483] width 178 height 17
type input "0"
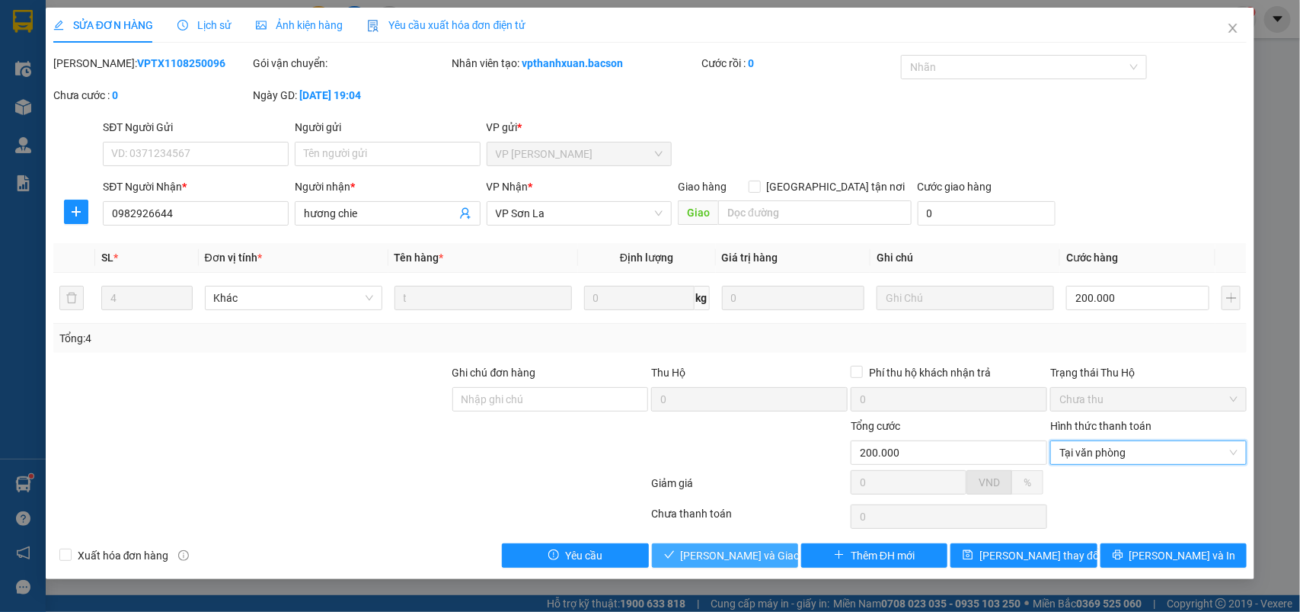
click at [759, 545] on button "[PERSON_NAME] và Giao hàng" at bounding box center [725, 555] width 146 height 24
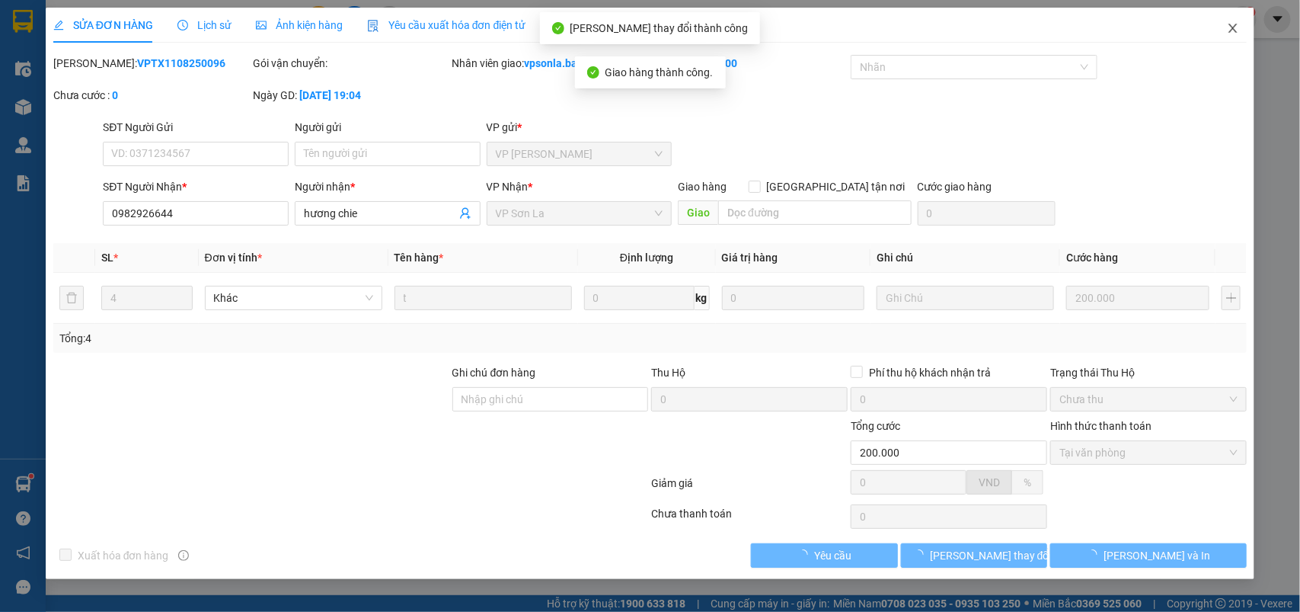
click at [1234, 29] on icon "close" at bounding box center [1233, 28] width 8 height 9
click at [1234, 29] on div "vpsonla.bacson 1" at bounding box center [1188, 19] width 136 height 27
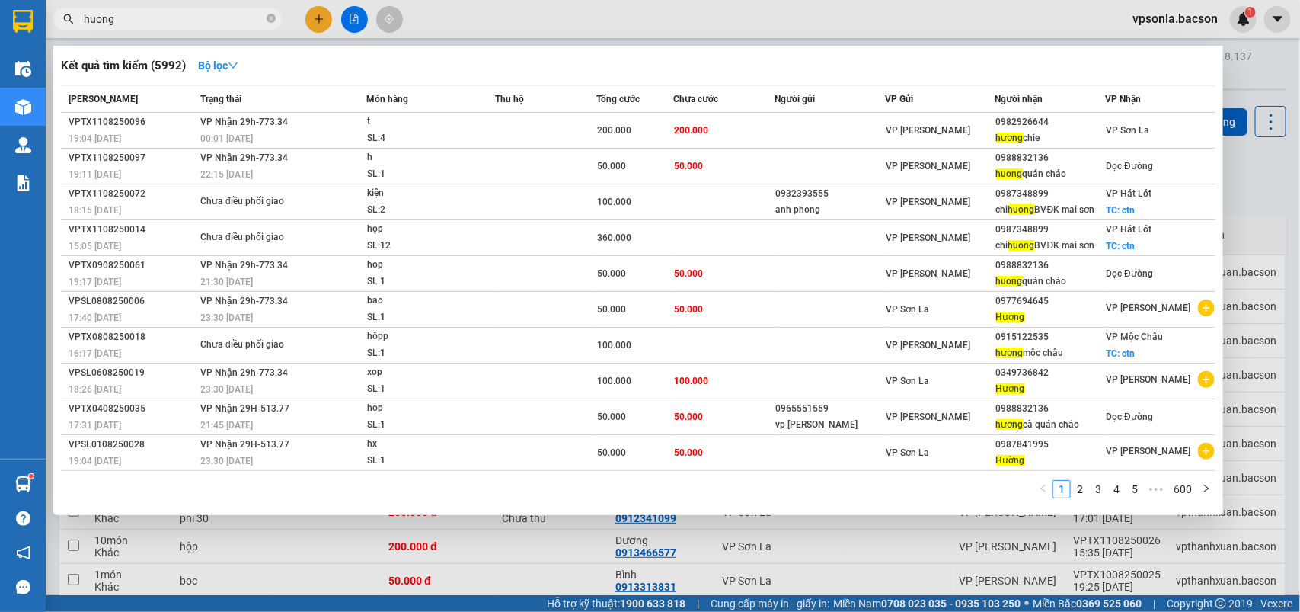
click at [185, 16] on input "huong" at bounding box center [174, 19] width 180 height 17
click at [184, 16] on input "huong" at bounding box center [174, 19] width 180 height 17
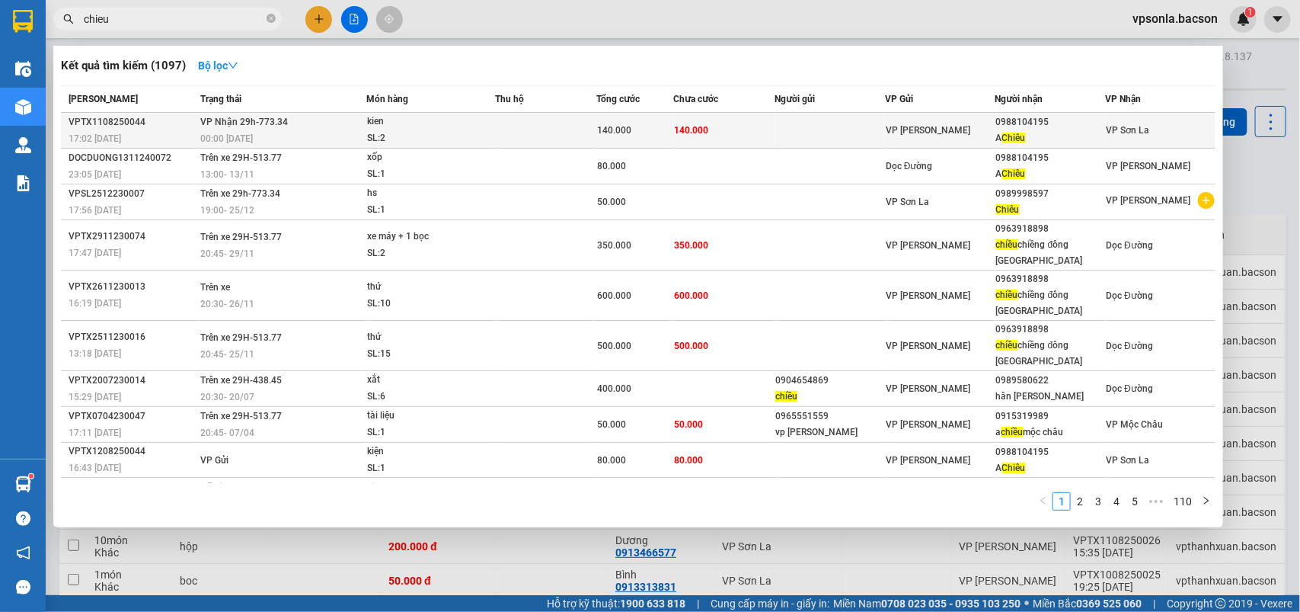
type input "chieu"
click at [1022, 133] on div "A Chiêu" at bounding box center [1050, 138] width 109 height 16
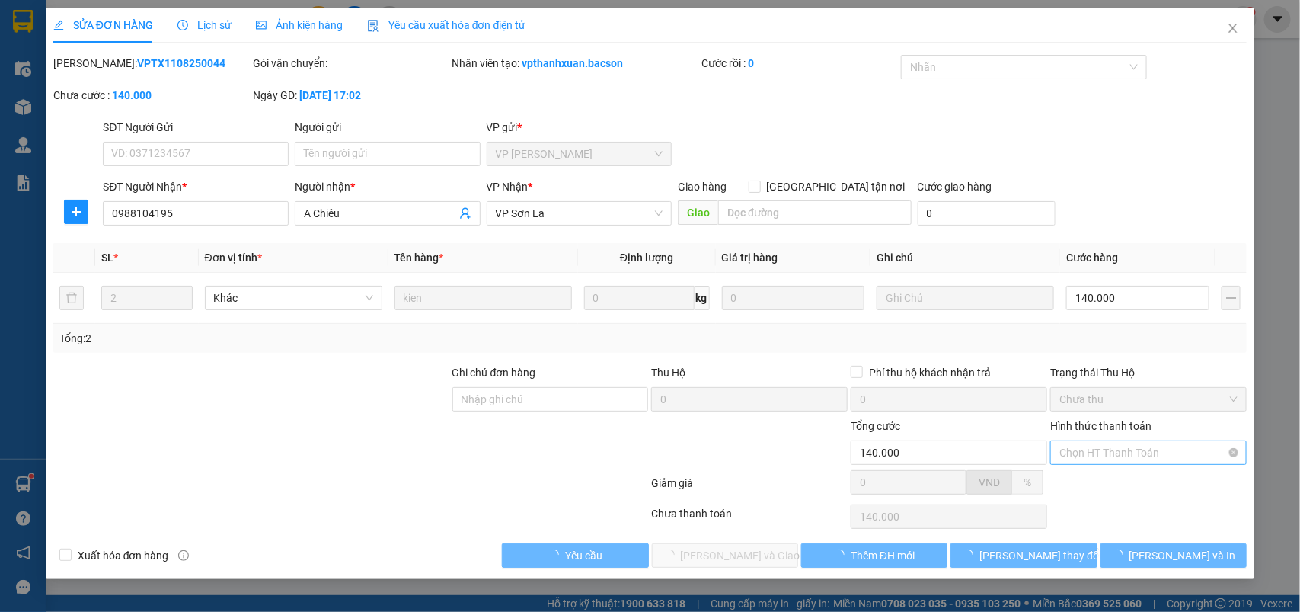
type input "0988104195"
type input "A Chiêu"
type input "140.000"
drag, startPoint x: 1079, startPoint y: 477, endPoint x: 1056, endPoint y: 495, distance: 28.7
click at [1078, 481] on div "Tại văn phòng" at bounding box center [1149, 483] width 178 height 17
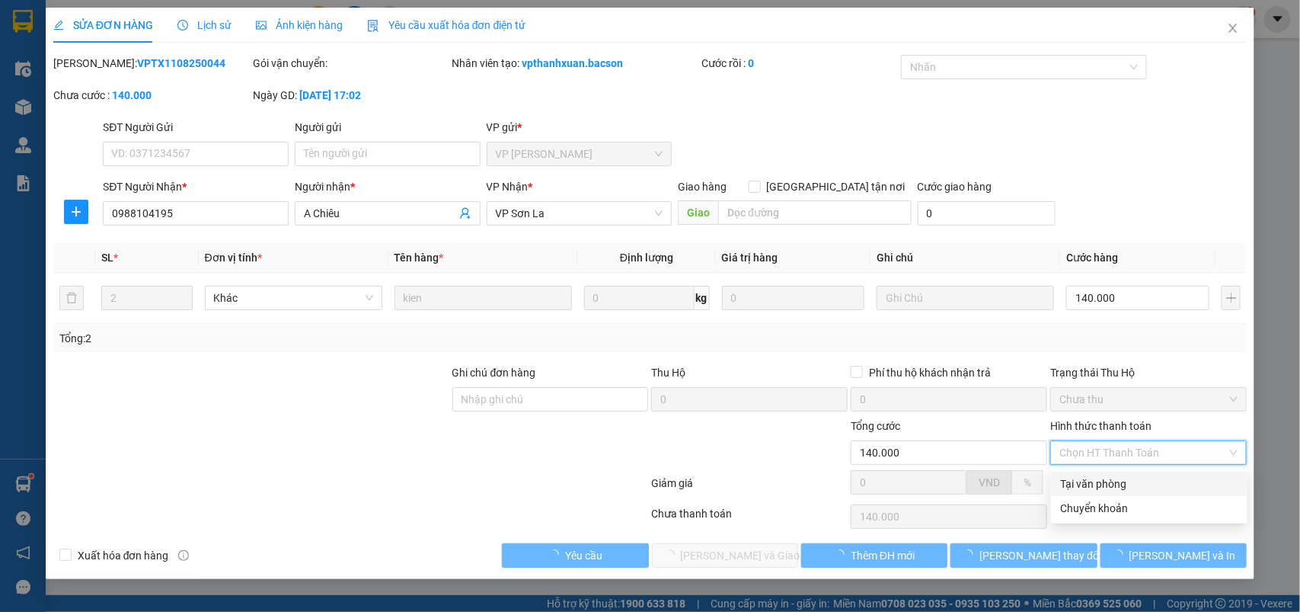
type input "0"
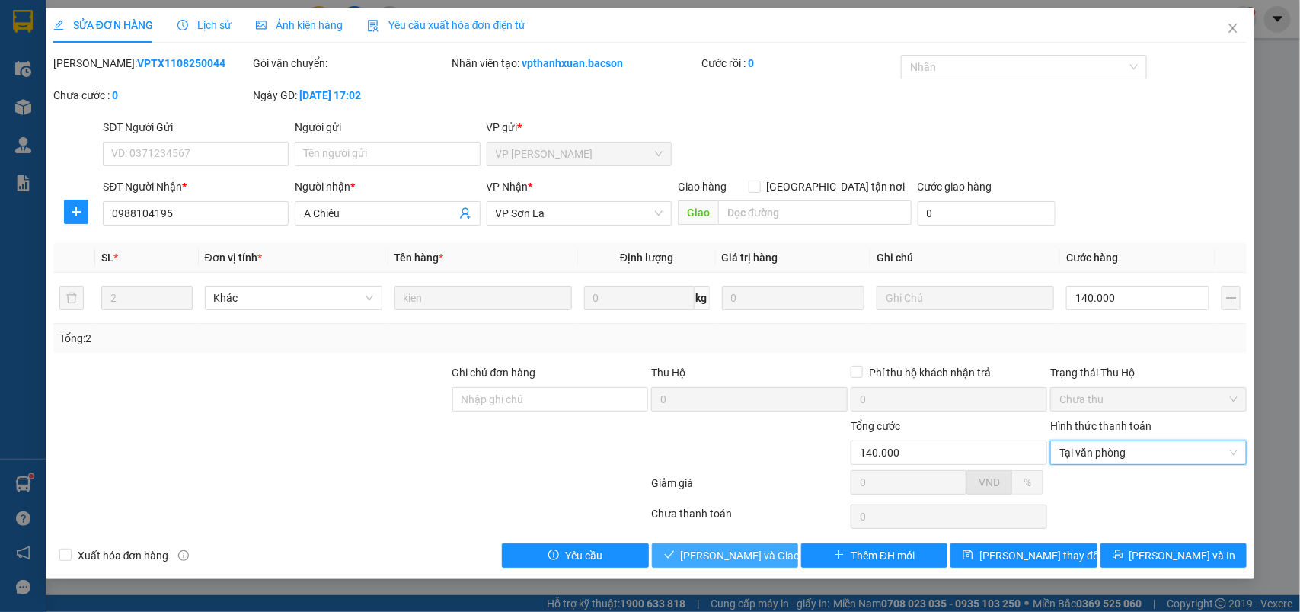
click at [741, 545] on button "[PERSON_NAME] và Giao hàng" at bounding box center [725, 555] width 146 height 24
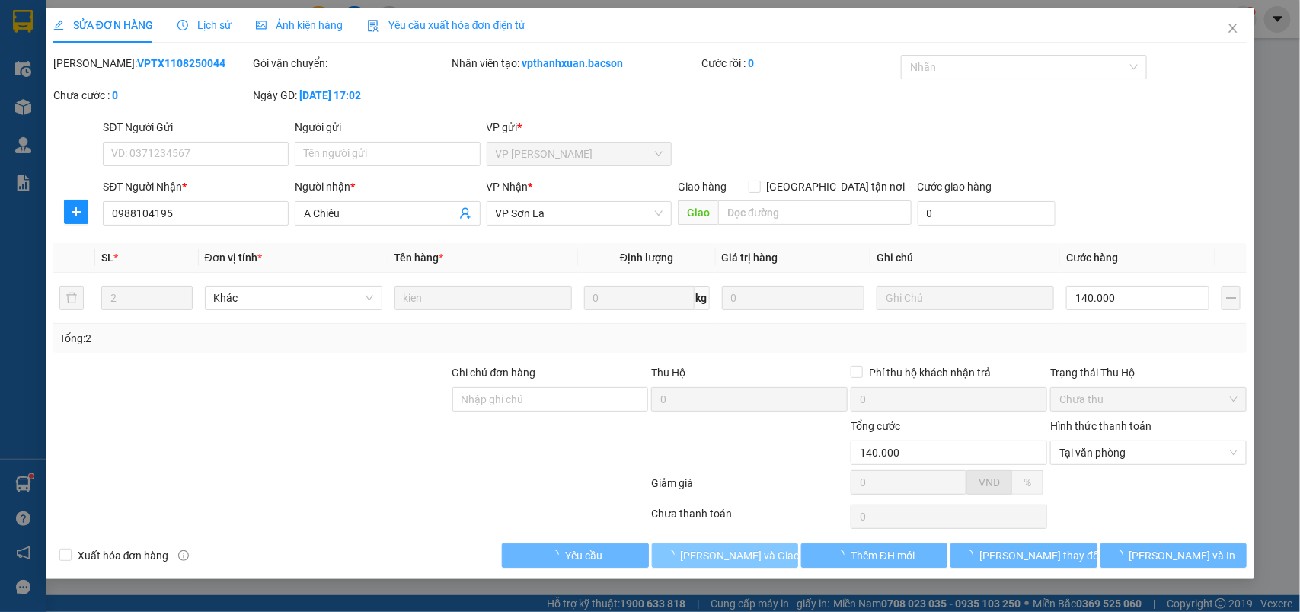
click at [739, 552] on span "[PERSON_NAME] và Giao hàng" at bounding box center [754, 555] width 146 height 17
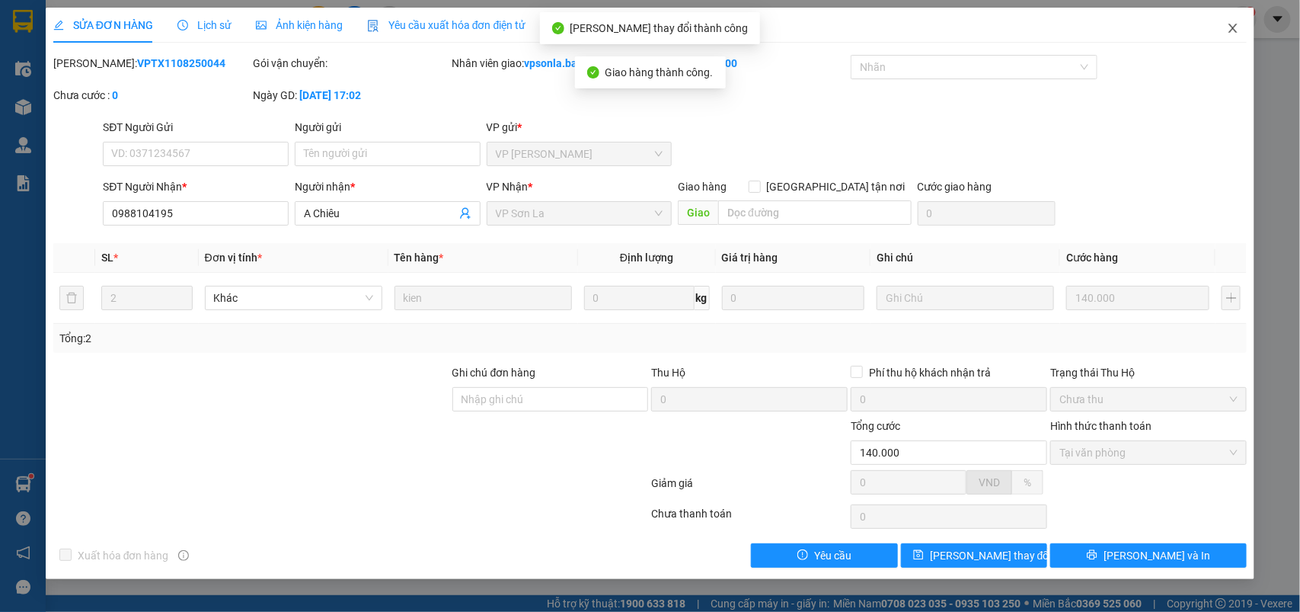
click at [1234, 25] on icon "close" at bounding box center [1233, 28] width 12 height 12
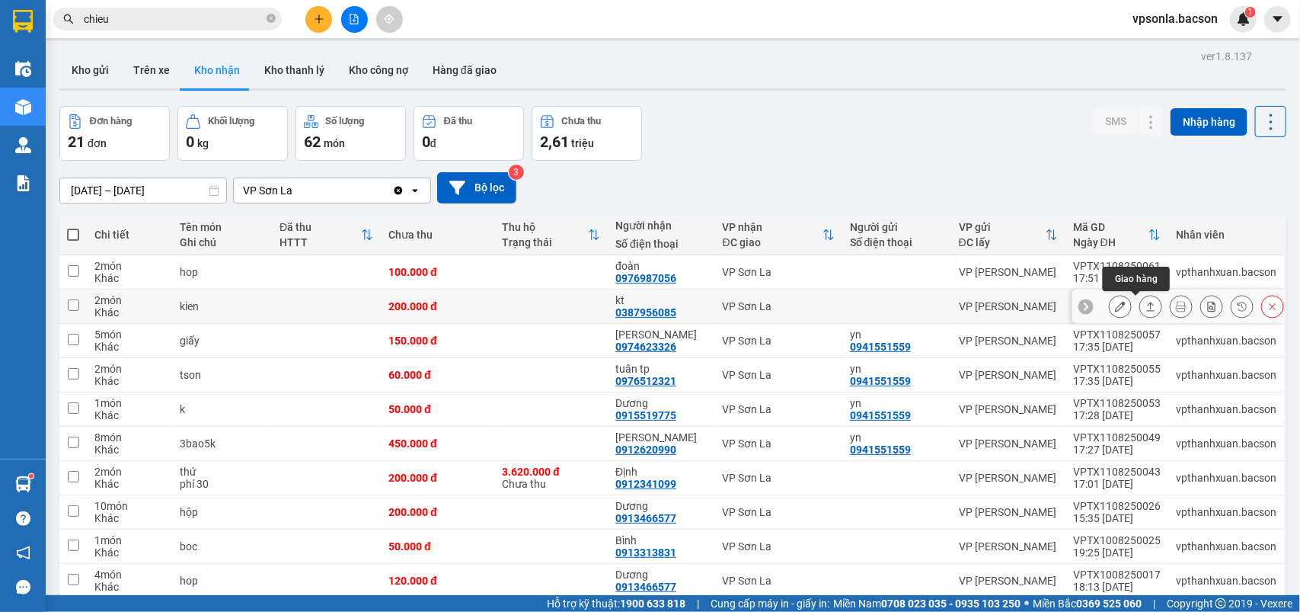
click at [1147, 305] on icon at bounding box center [1151, 306] width 8 height 9
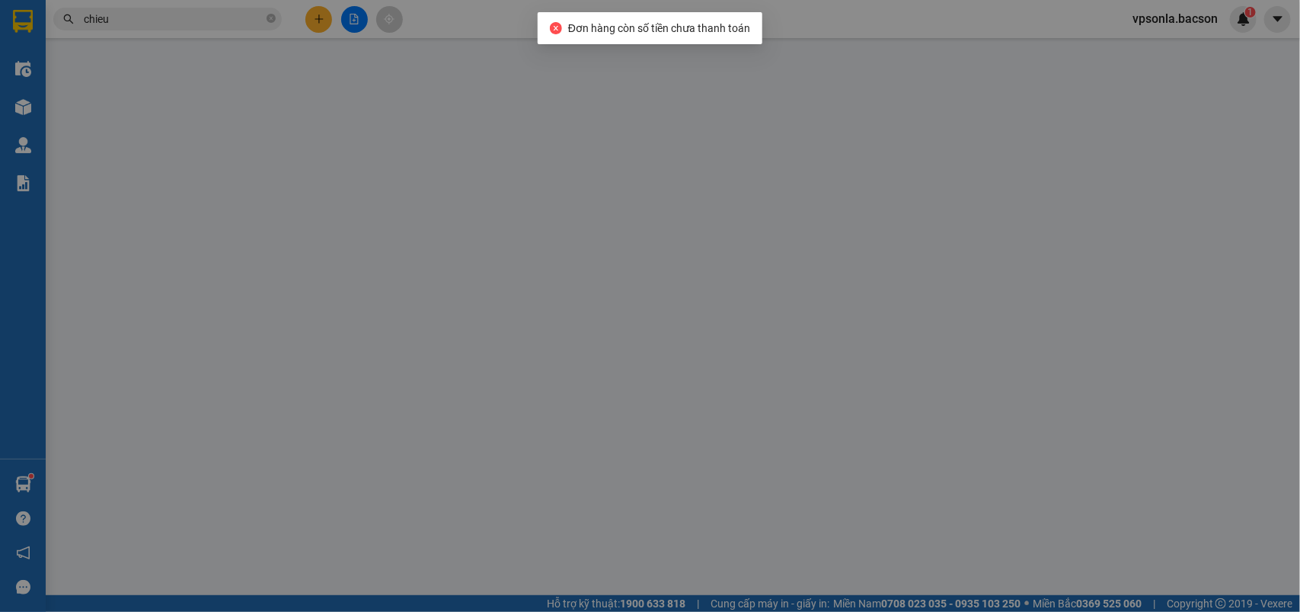
type input "0387956085"
type input "kt"
type input "200.000"
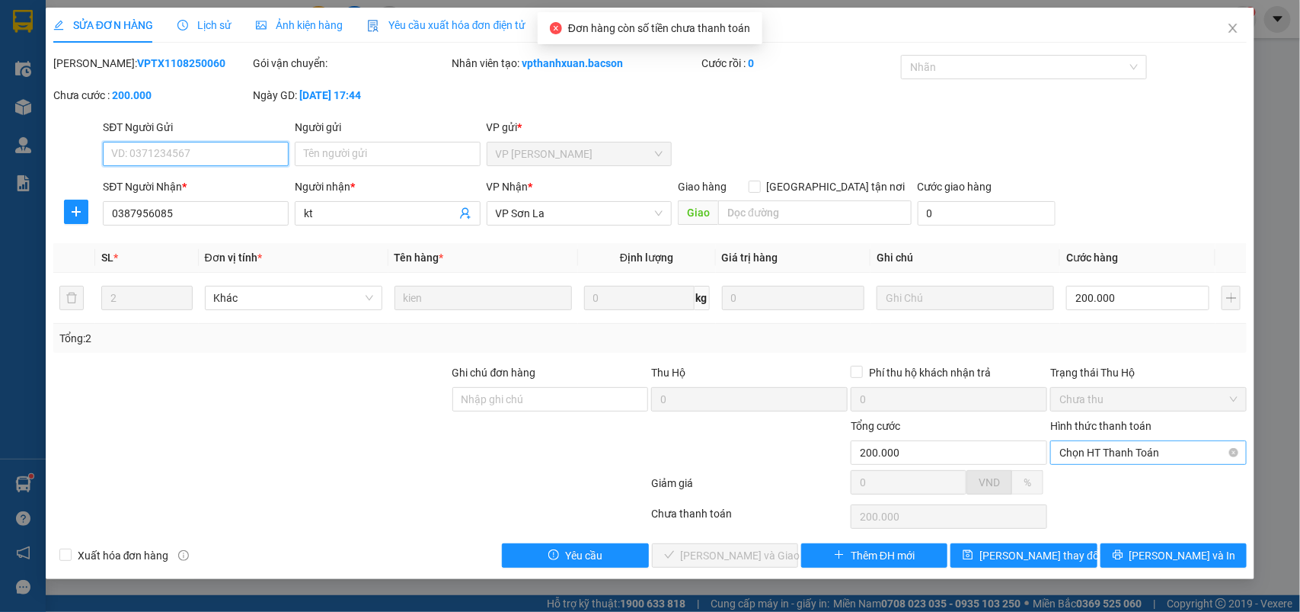
click at [1108, 461] on span "Chọn HT Thanh Toán" at bounding box center [1148, 452] width 178 height 23
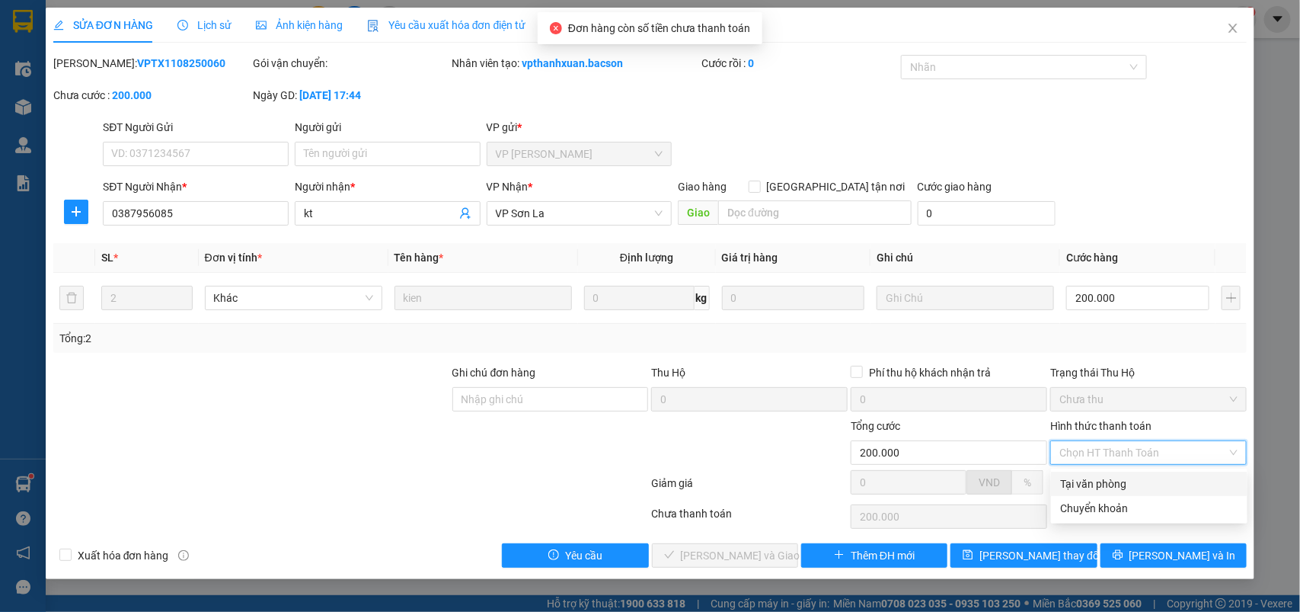
drag, startPoint x: 1095, startPoint y: 478, endPoint x: 1040, endPoint y: 492, distance: 56.5
click at [1093, 481] on div "Tại văn phòng" at bounding box center [1149, 483] width 178 height 17
type input "0"
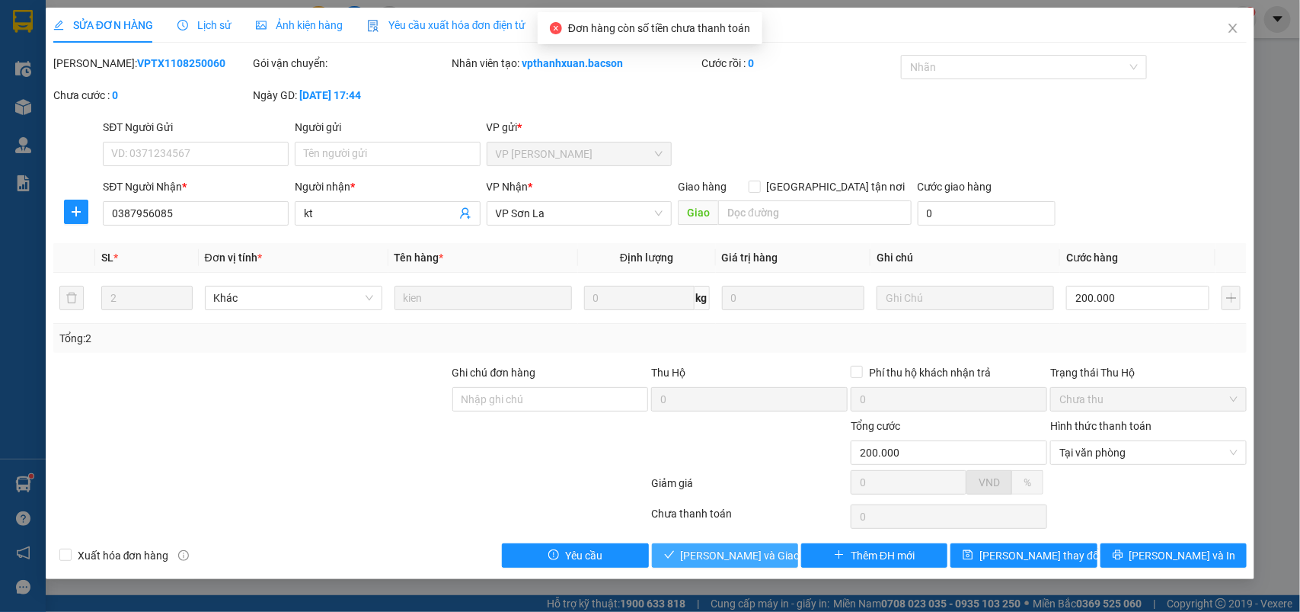
click at [698, 547] on button "[PERSON_NAME] và Giao hàng" at bounding box center [725, 555] width 146 height 24
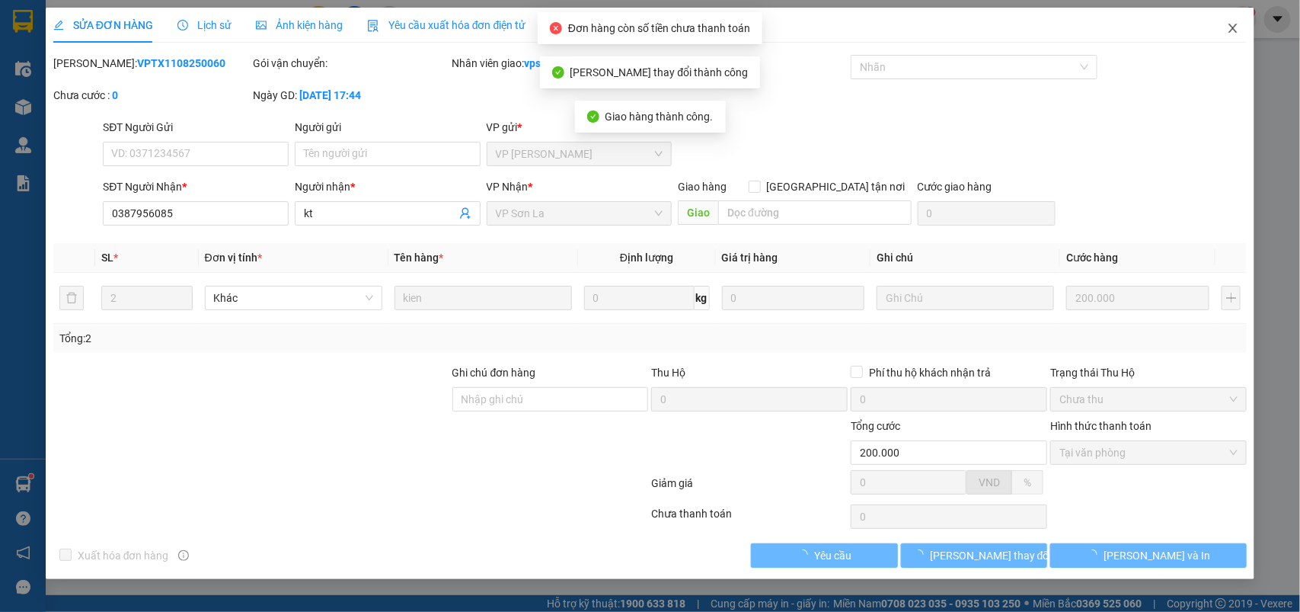
click at [1235, 25] on icon "close" at bounding box center [1233, 28] width 8 height 9
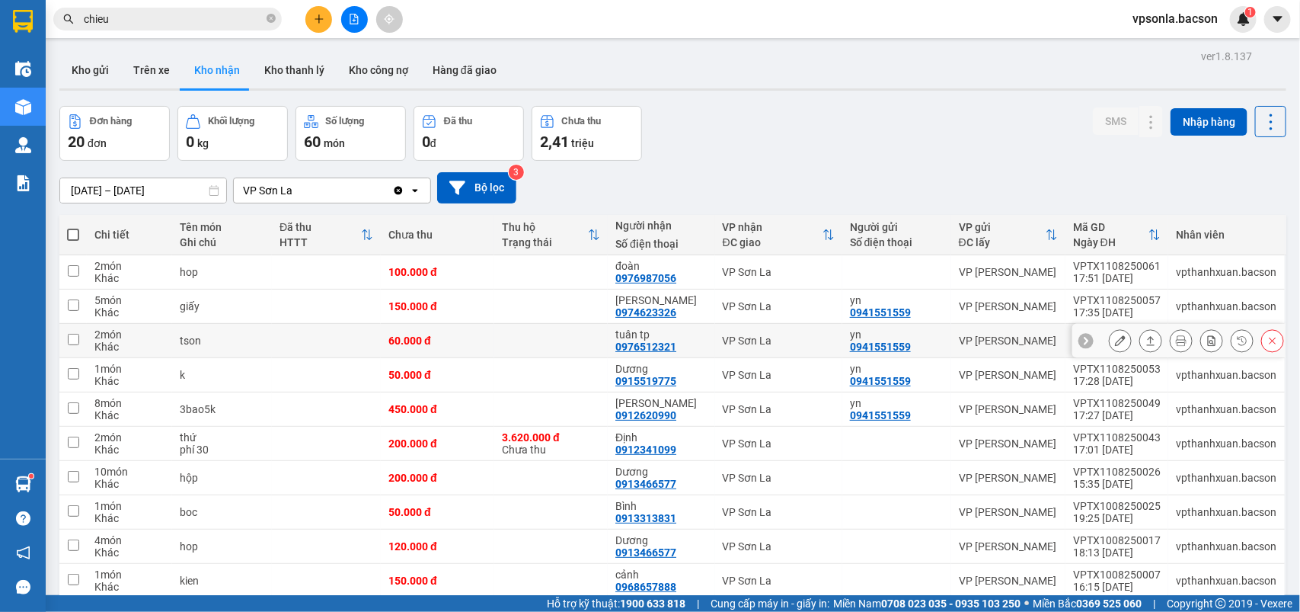
scroll to position [95, 0]
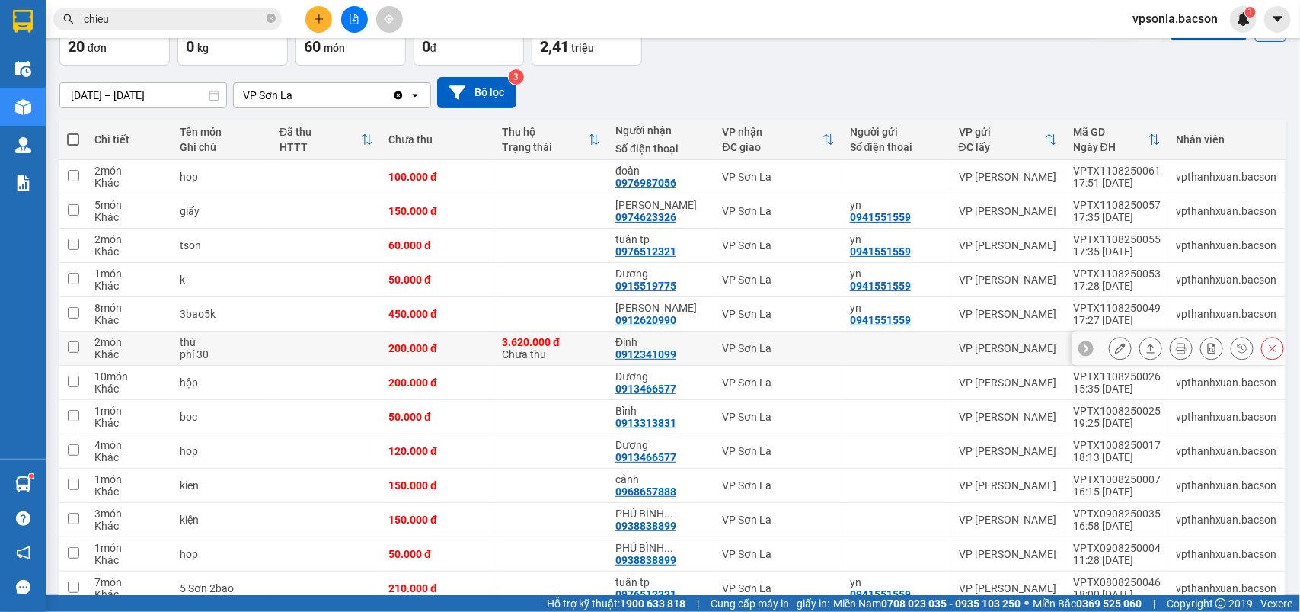
click at [1115, 347] on icon at bounding box center [1120, 348] width 11 height 11
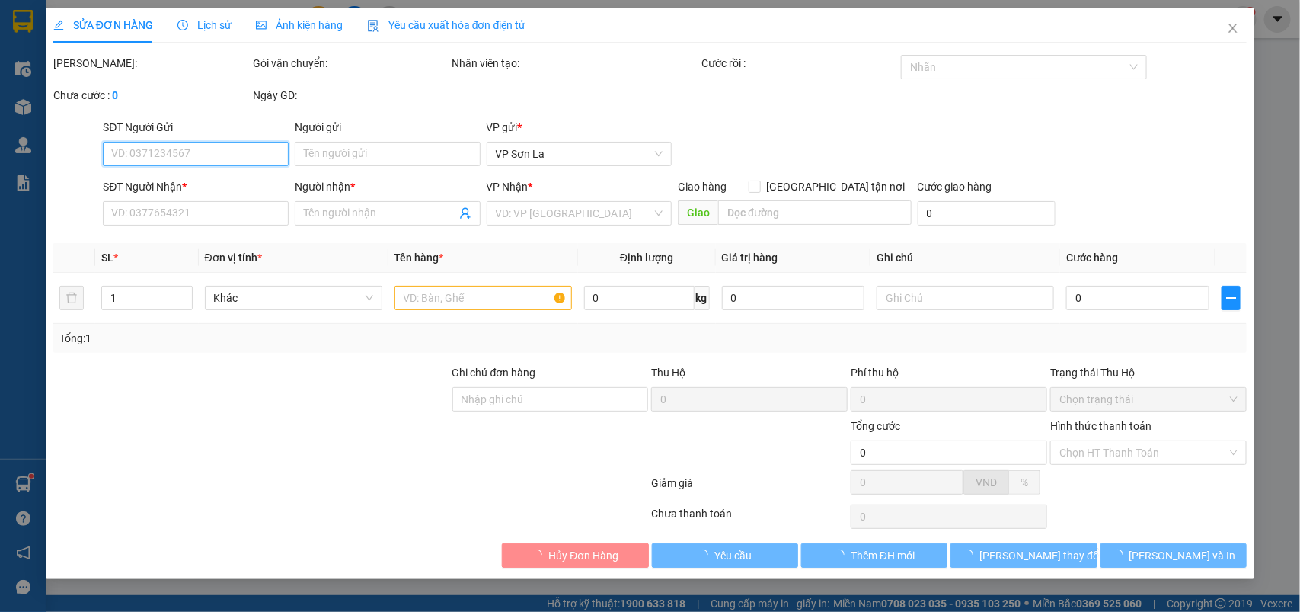
type input "0912341099"
type input "Định"
type input "thu hộ"
type input "200.000"
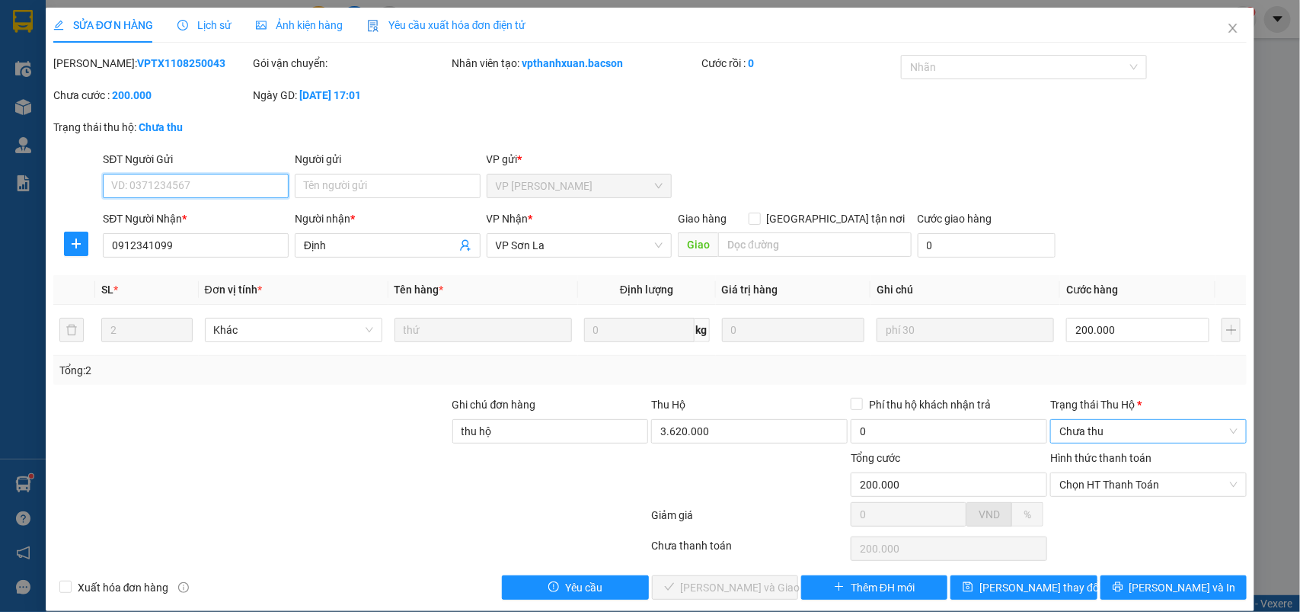
click at [1098, 427] on span "Chưa thu" at bounding box center [1148, 431] width 178 height 23
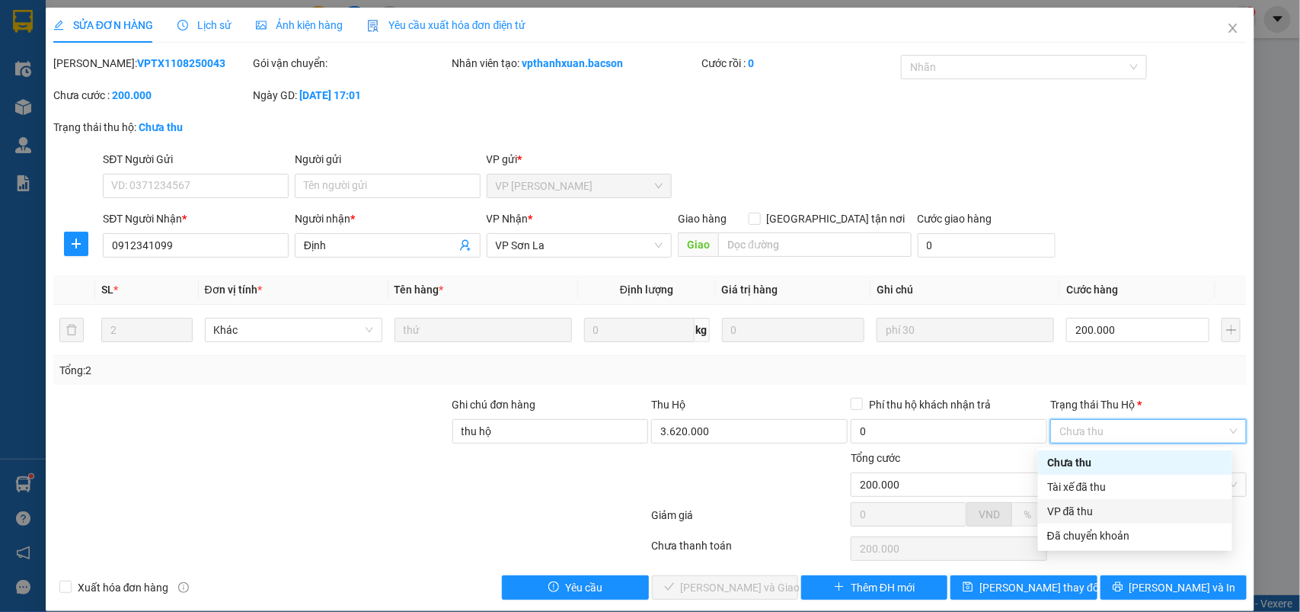
click at [1075, 507] on div "VP đã thu" at bounding box center [1135, 511] width 176 height 17
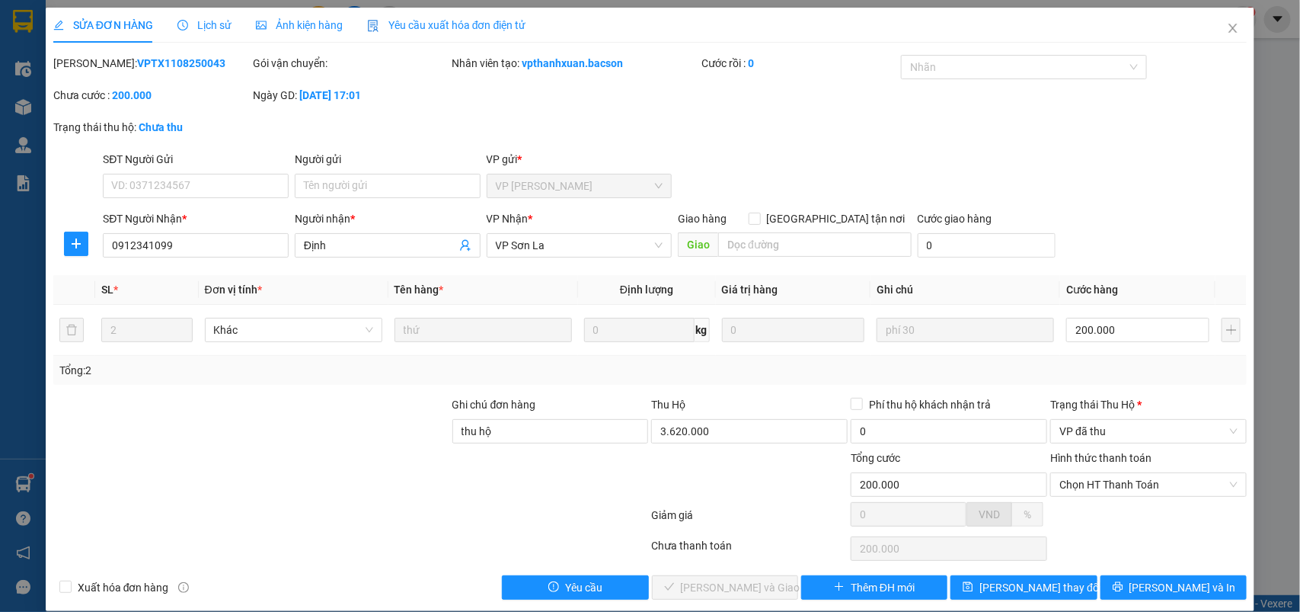
click at [1083, 500] on div "Hình thức thanh toán Chọn HT Thanh Toán" at bounding box center [1148, 475] width 197 height 53
click at [1083, 488] on span "Chọn HT Thanh Toán" at bounding box center [1148, 484] width 178 height 23
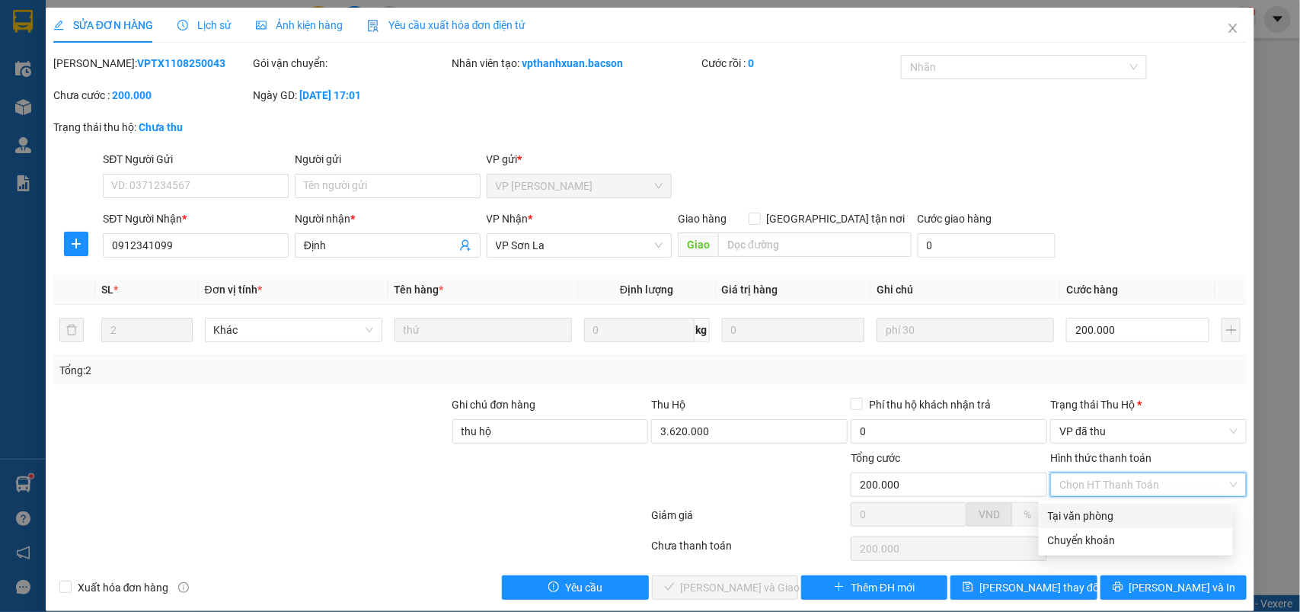
click at [1072, 508] on div "Tại văn phòng" at bounding box center [1136, 515] width 176 height 17
type input "0"
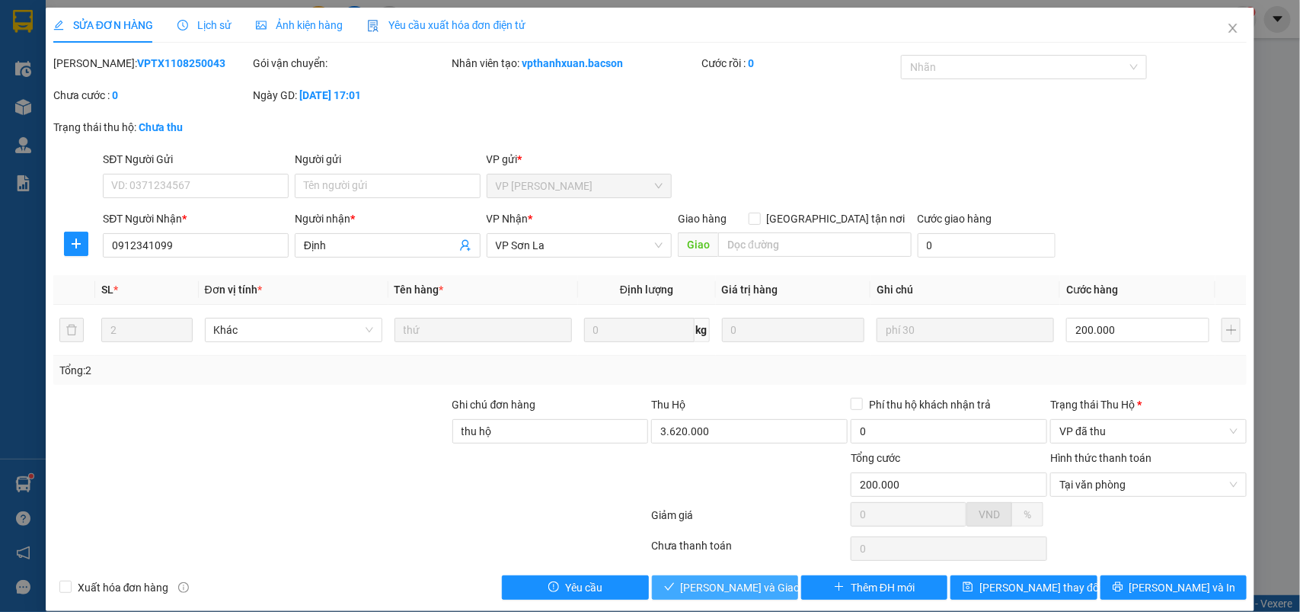
click at [673, 592] on icon "check" at bounding box center [669, 586] width 11 height 11
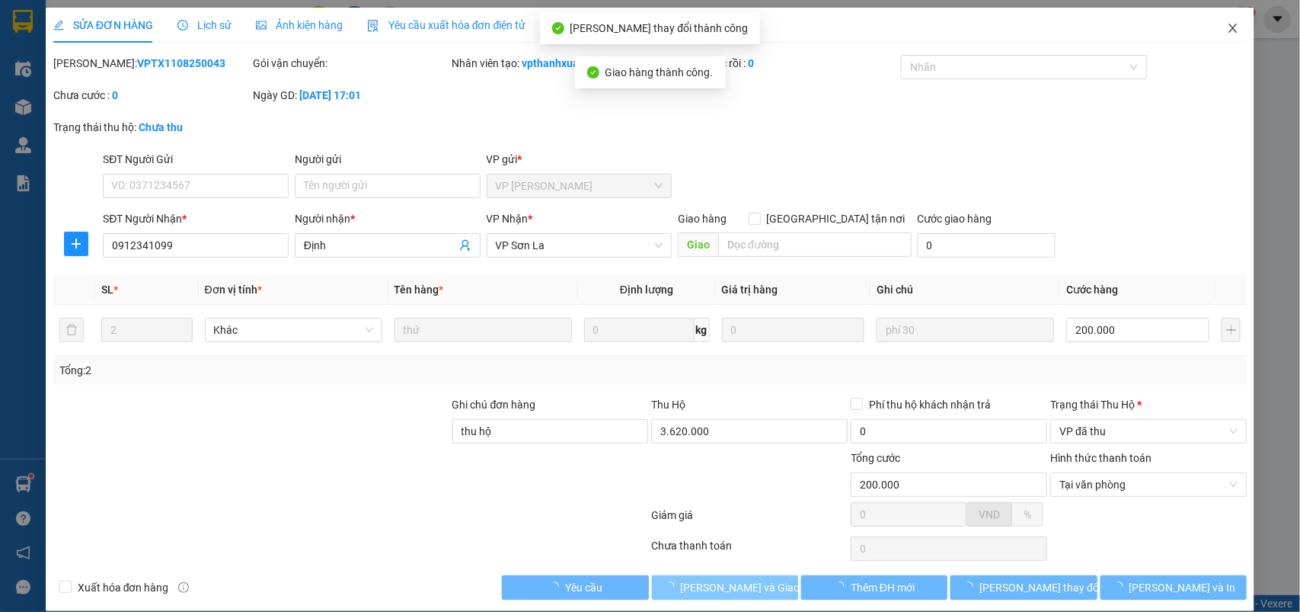
click at [1227, 25] on icon "close" at bounding box center [1233, 28] width 12 height 12
click at [1219, 25] on span "vpsonla.bacson" at bounding box center [1175, 18] width 110 height 19
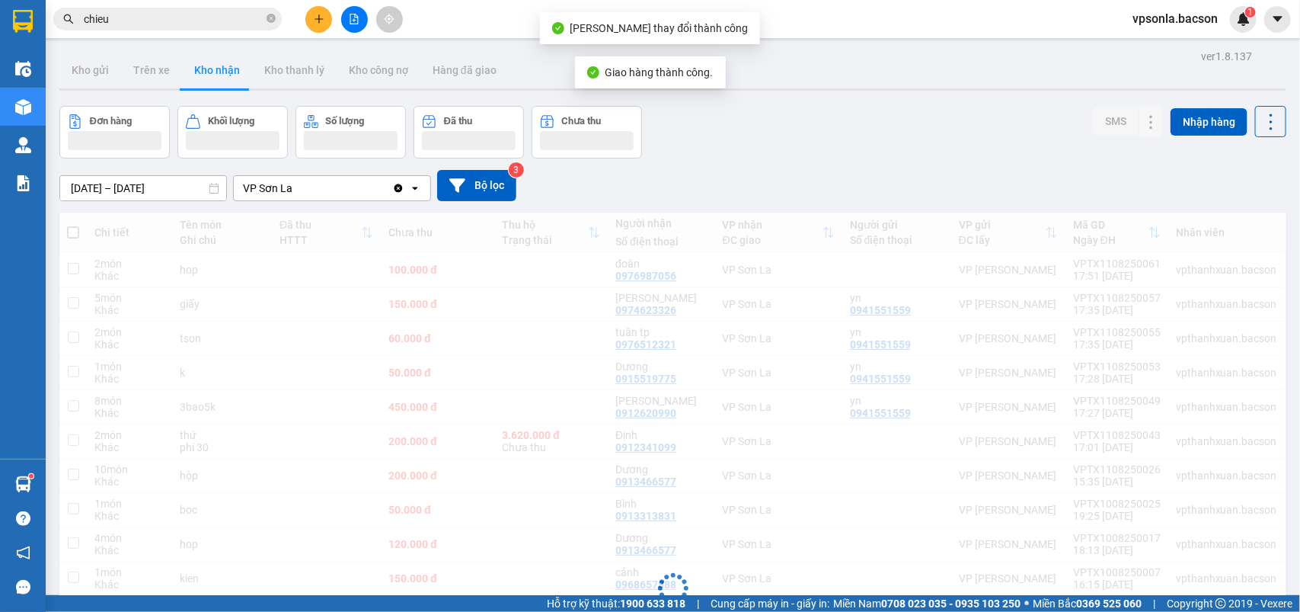
click at [1219, 25] on span "vpsonla.bacson" at bounding box center [1175, 18] width 110 height 19
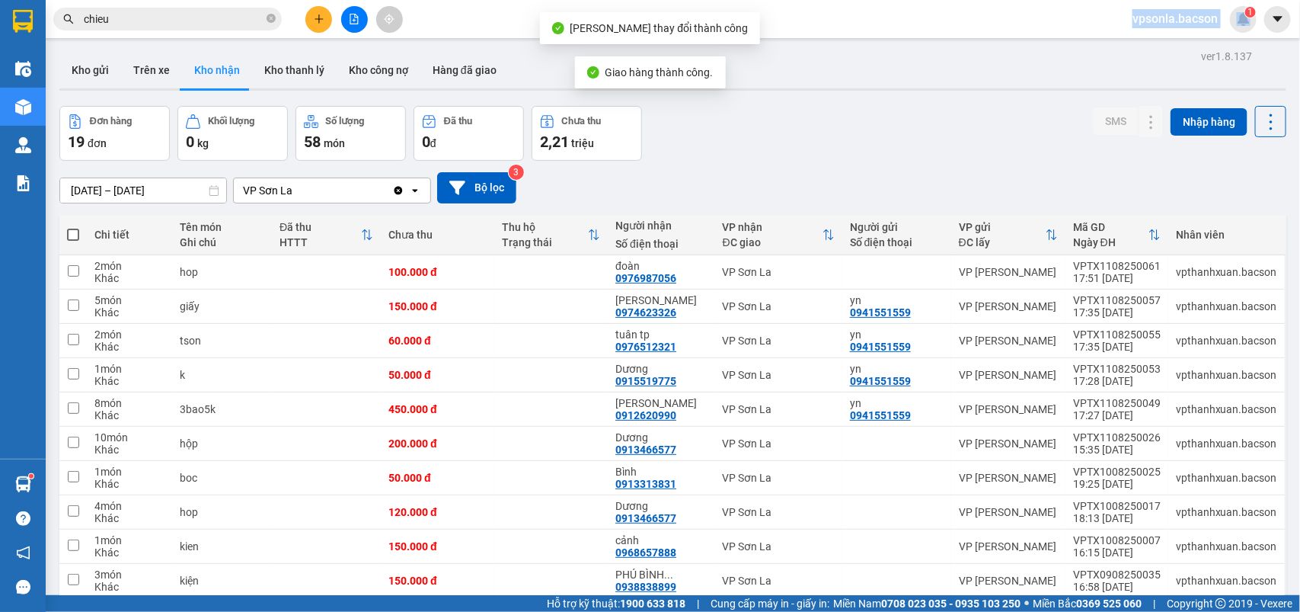
click at [261, 14] on input "chieu" at bounding box center [174, 19] width 180 height 17
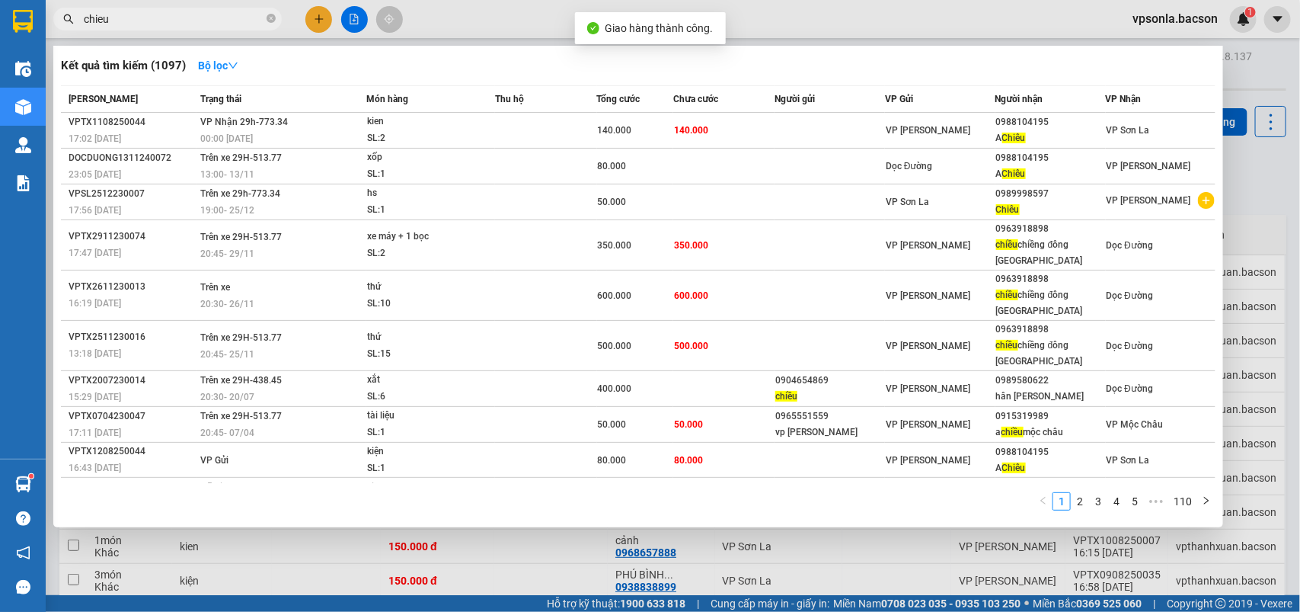
click at [261, 14] on input "chieu" at bounding box center [174, 19] width 180 height 17
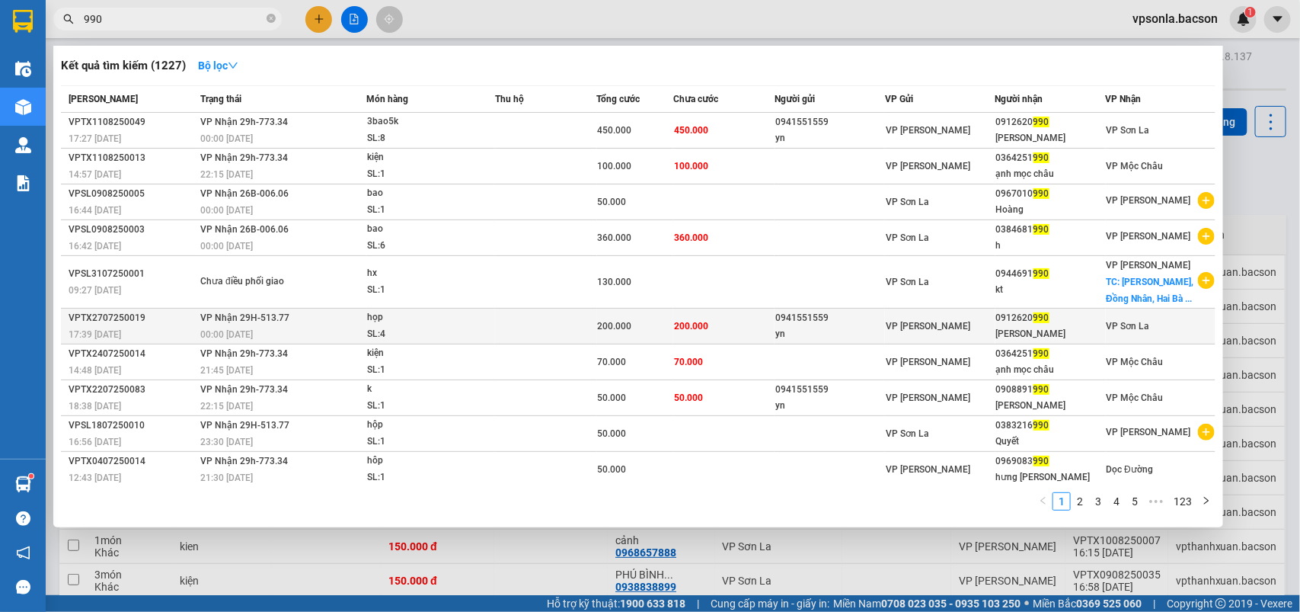
type input "990"
click at [1095, 326] on div "[PERSON_NAME]" at bounding box center [1050, 334] width 109 height 16
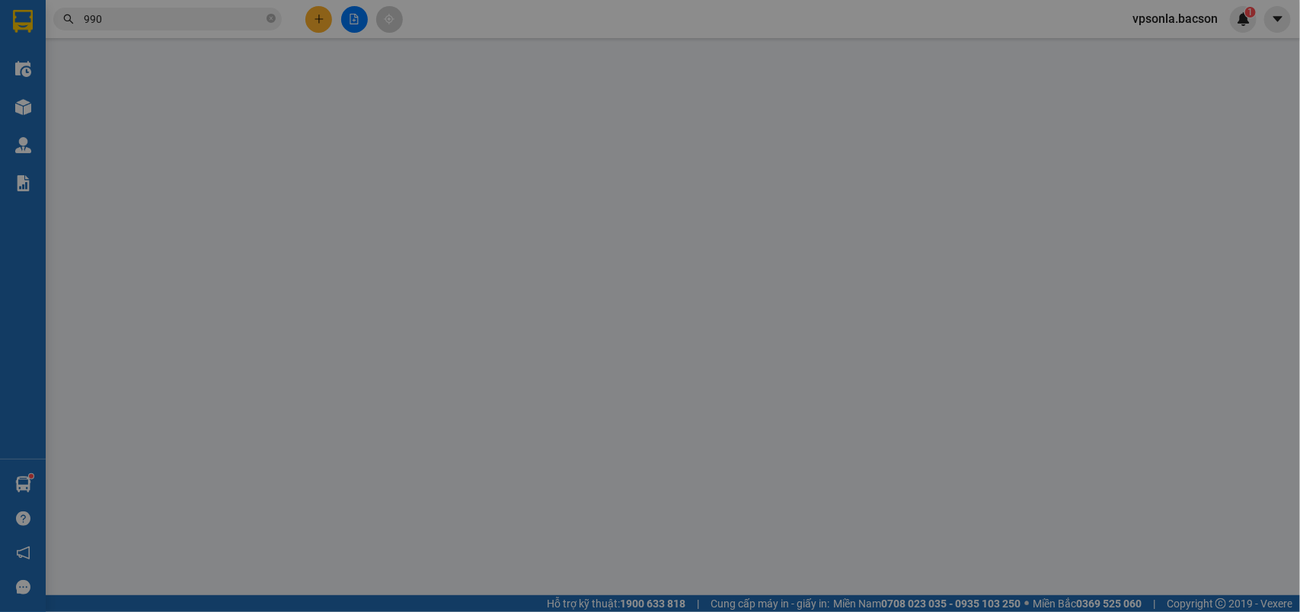
type input "0941551559"
type input "yn"
type input "0912620990"
type input "[PERSON_NAME]"
type input "200.000"
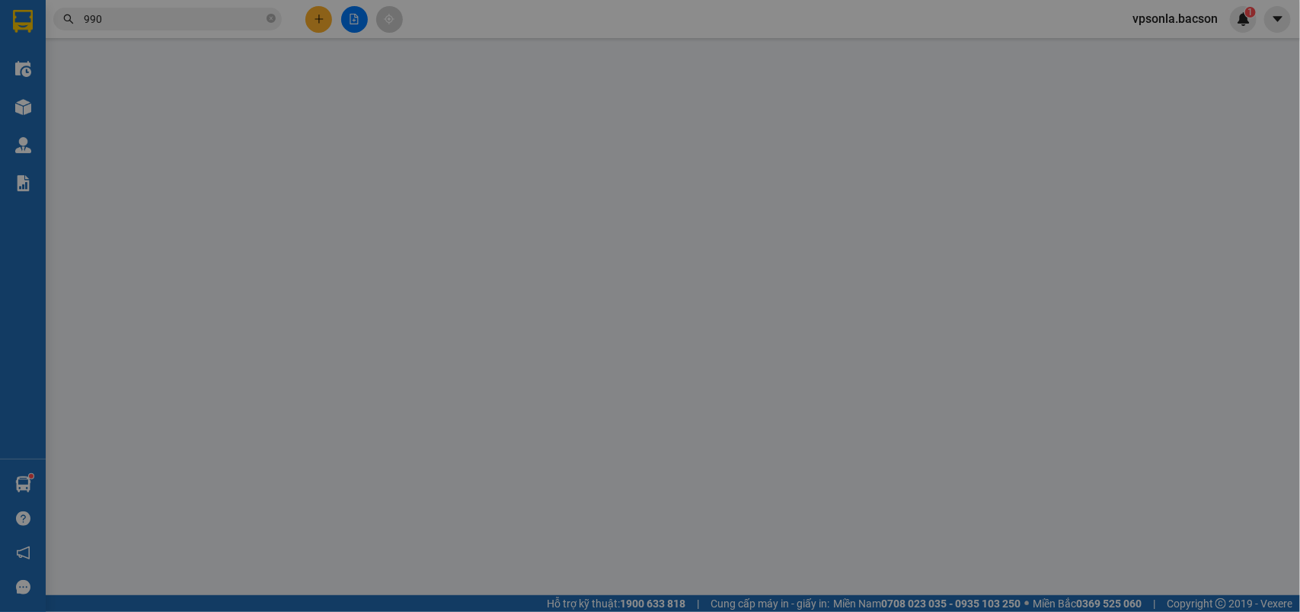
type input "200.000"
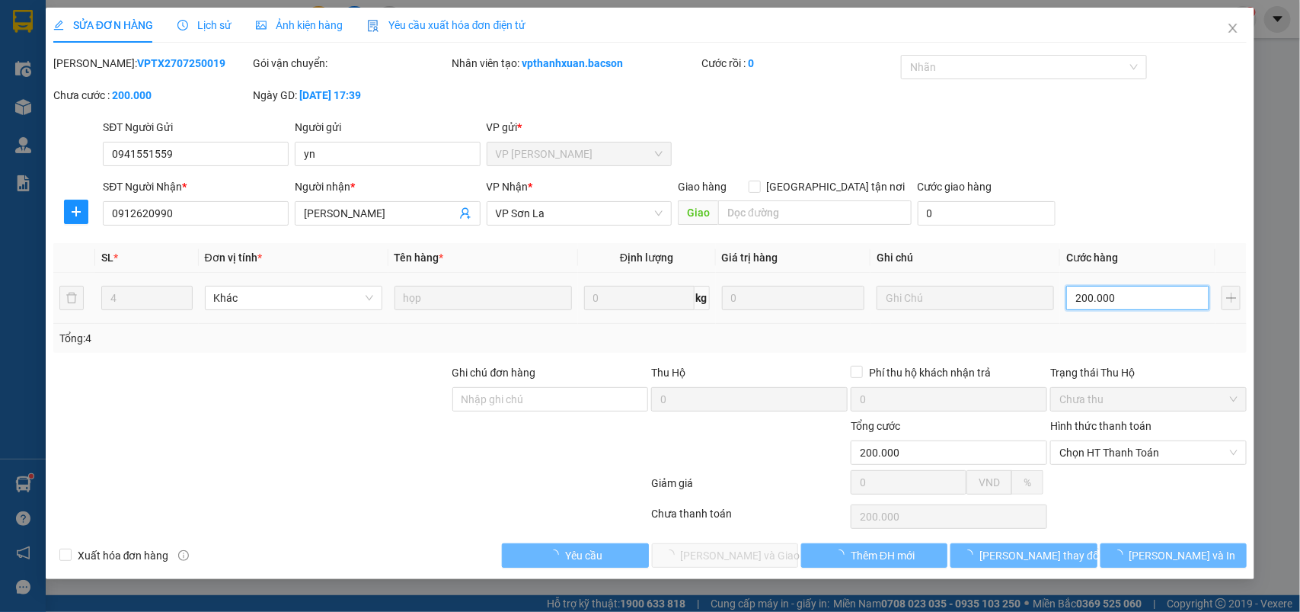
click at [1102, 308] on input "200.000" at bounding box center [1137, 298] width 143 height 24
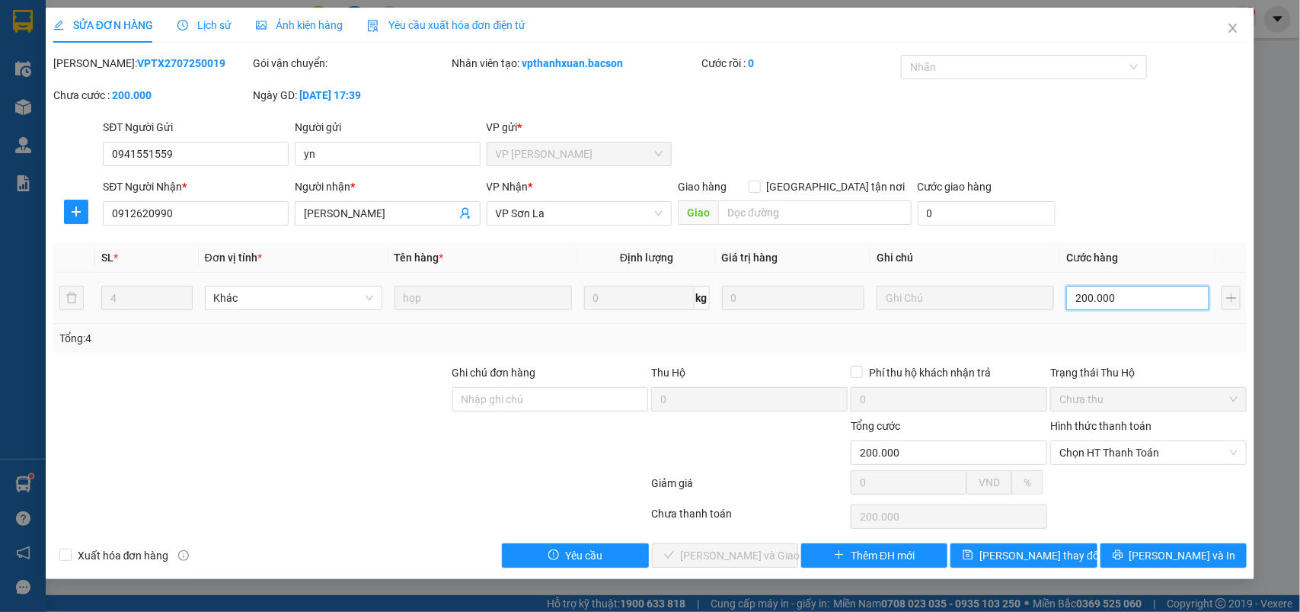
type input "1"
type input "17"
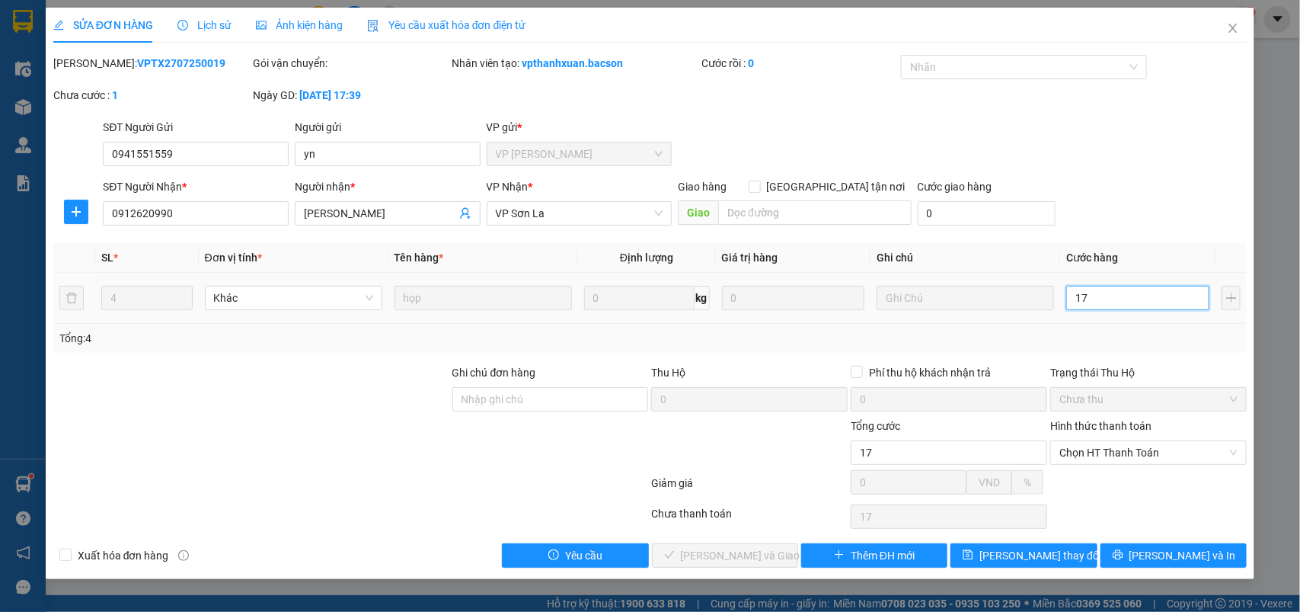
type input "170"
type input "170.000"
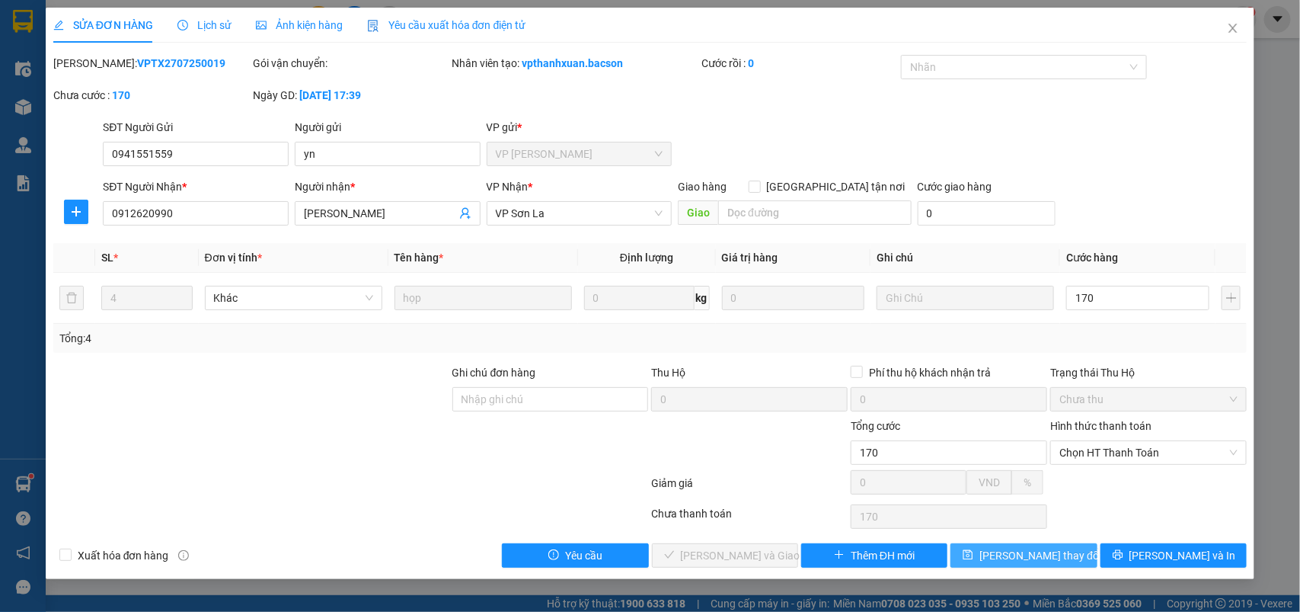
type input "170.000"
click at [1061, 551] on button "[PERSON_NAME] thay đổi" at bounding box center [1024, 555] width 146 height 24
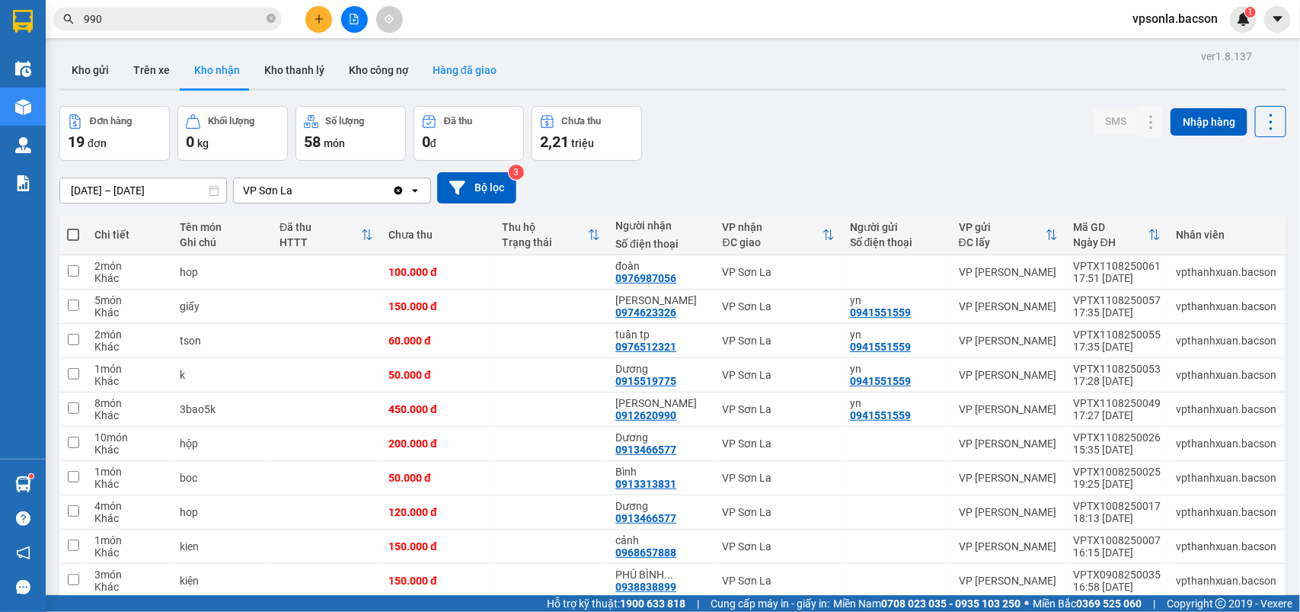
click at [473, 66] on button "Hàng đã giao" at bounding box center [464, 70] width 88 height 37
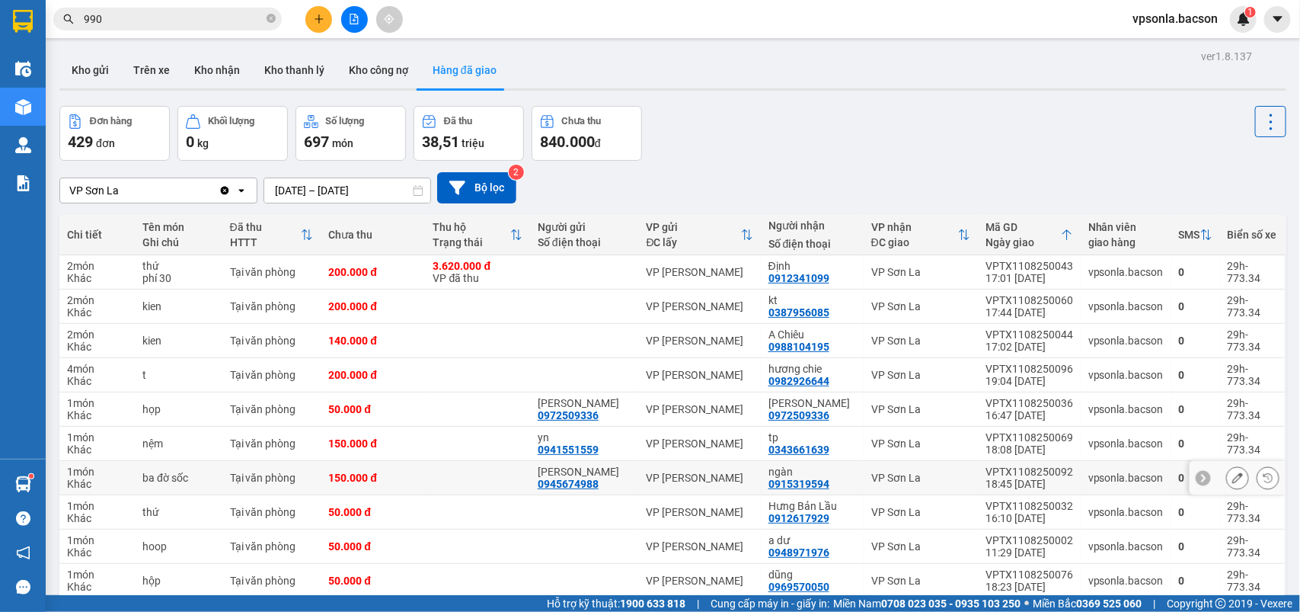
scroll to position [70, 0]
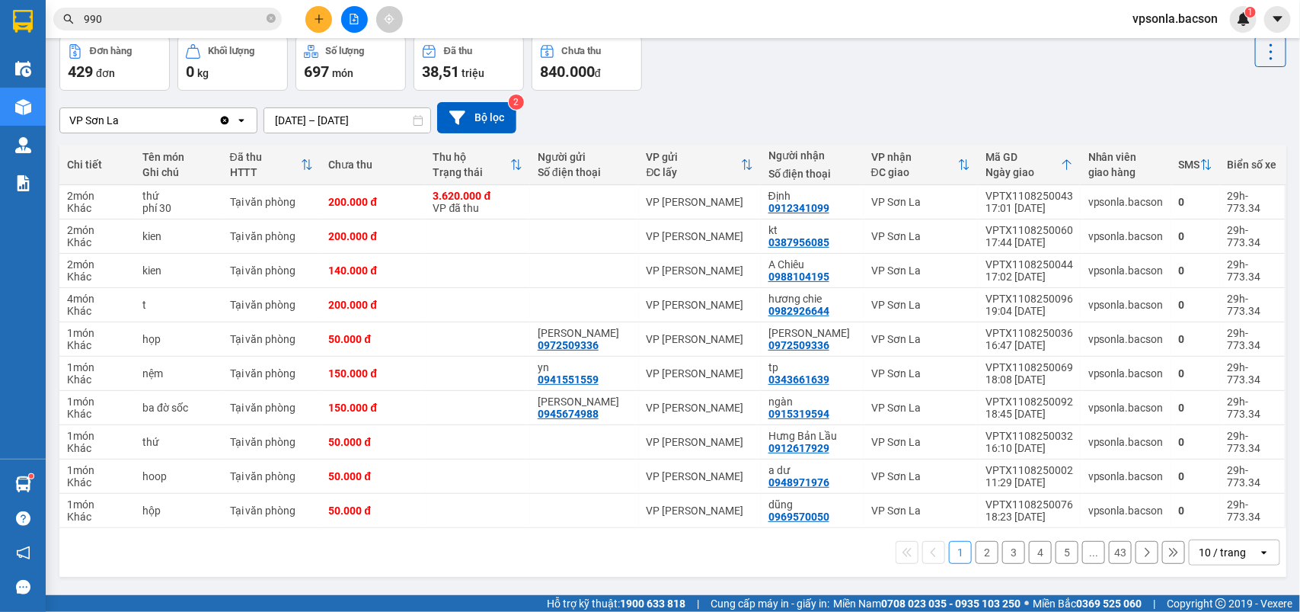
click at [1239, 552] on div "10 / trang" at bounding box center [1224, 552] width 69 height 24
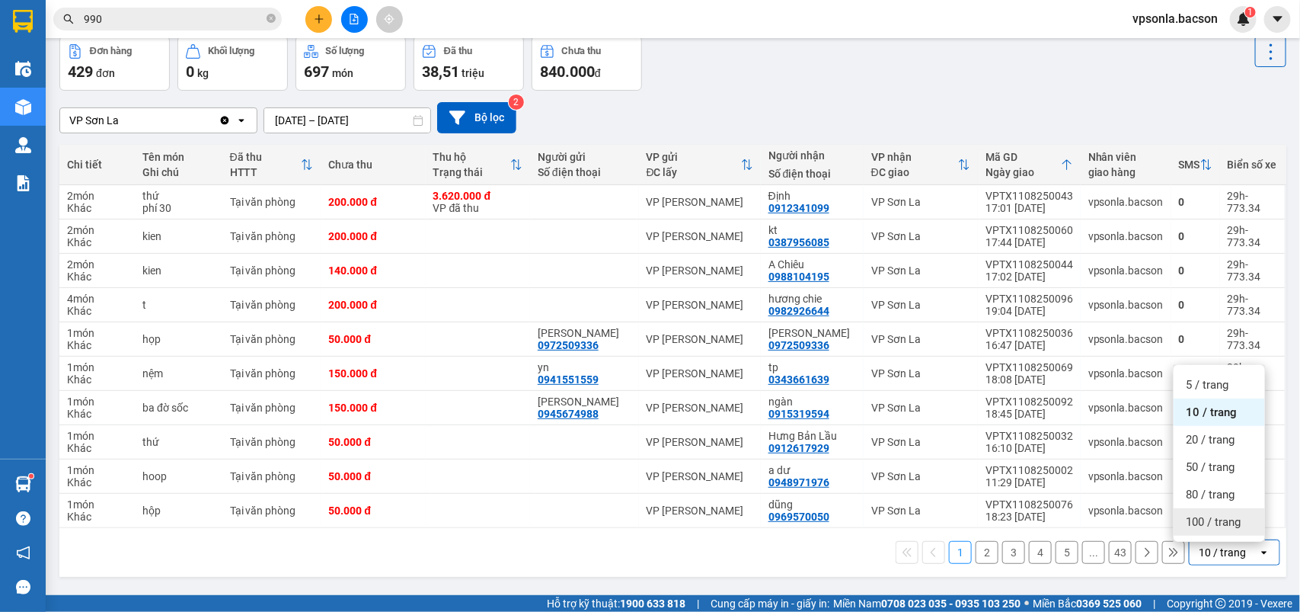
click at [1219, 519] on span "100 / trang" at bounding box center [1213, 521] width 55 height 15
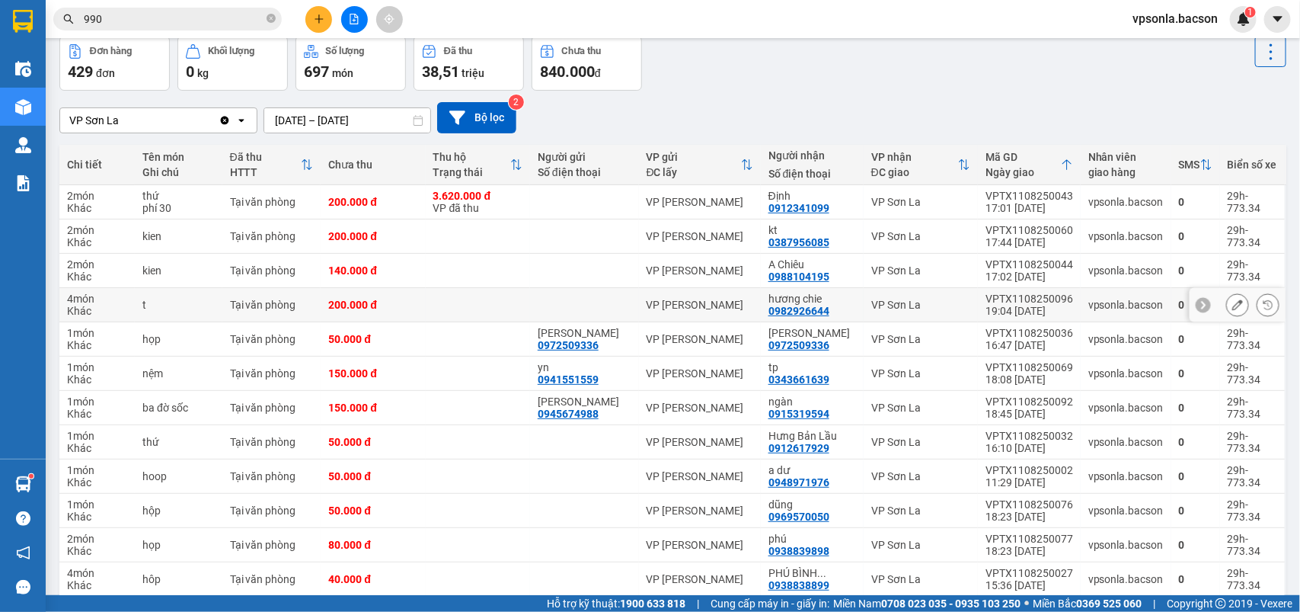
scroll to position [0, 0]
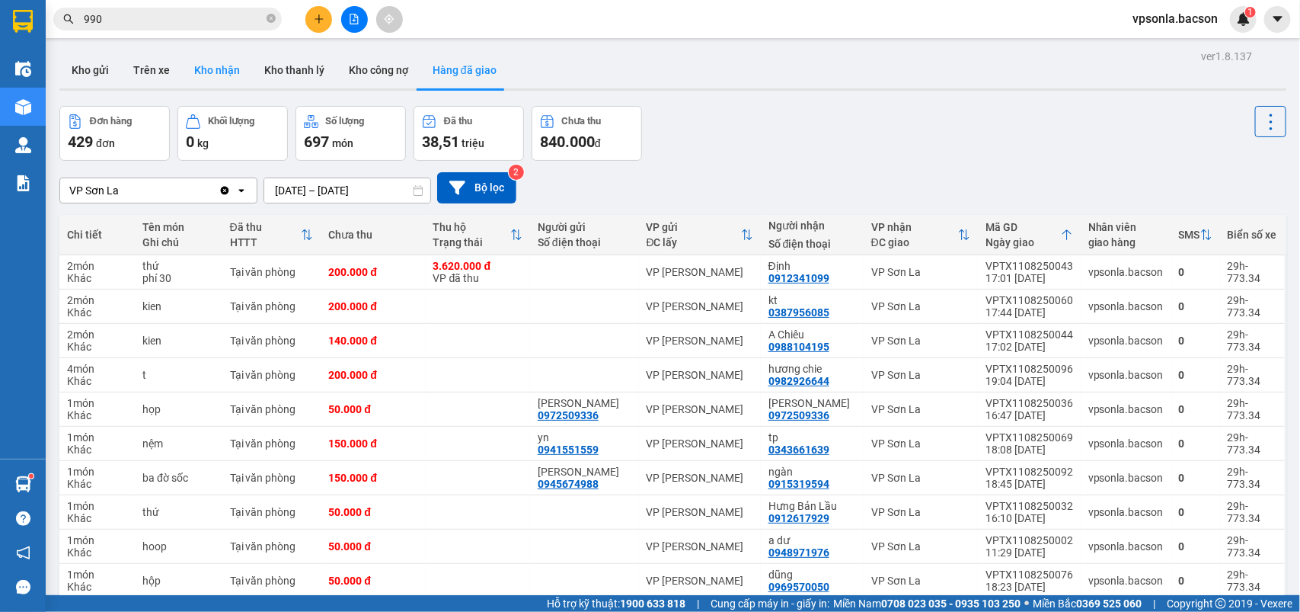
click at [213, 69] on button "Kho nhận" at bounding box center [217, 70] width 70 height 37
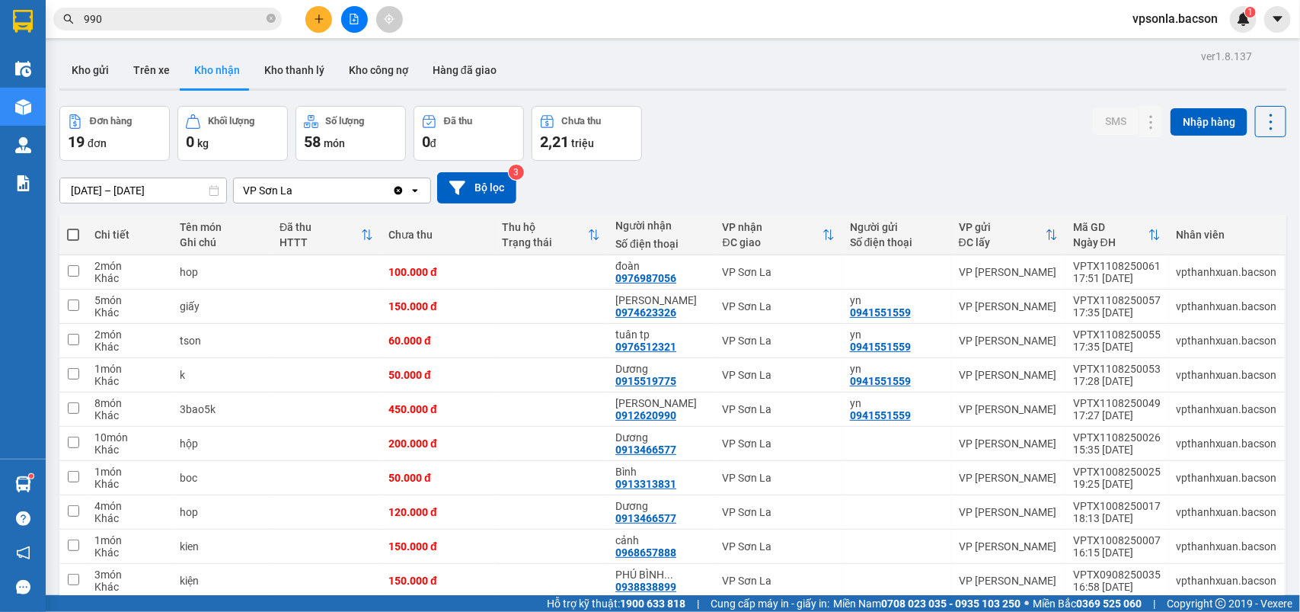
scroll to position [190, 0]
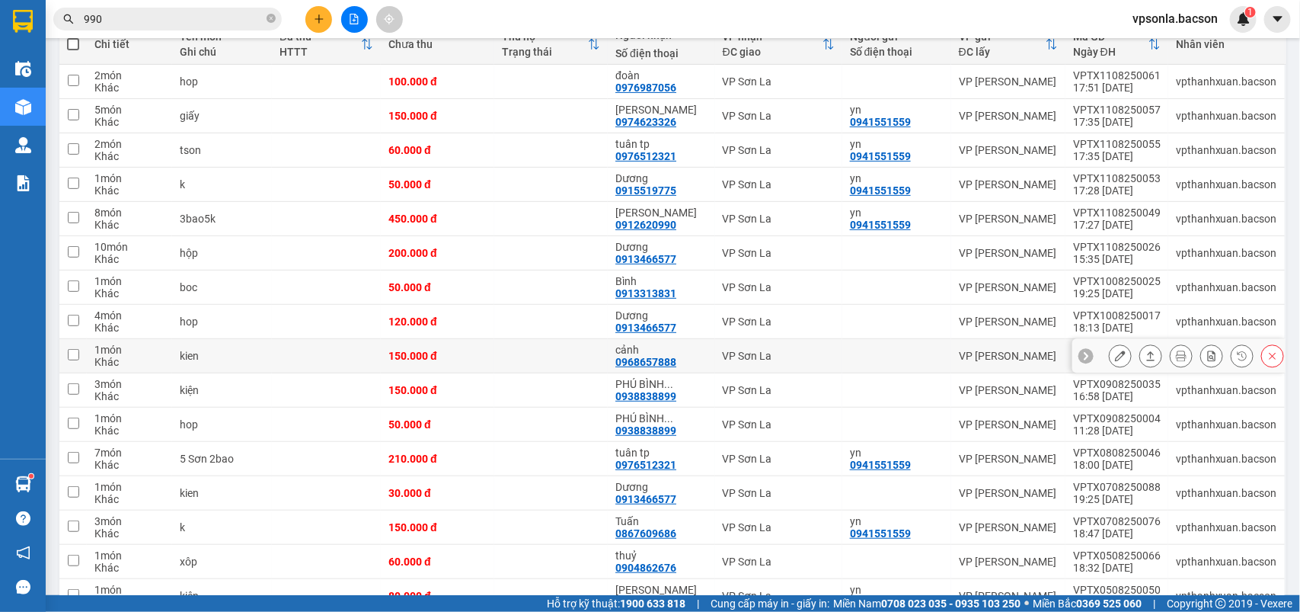
click at [1115, 352] on icon at bounding box center [1120, 355] width 11 height 11
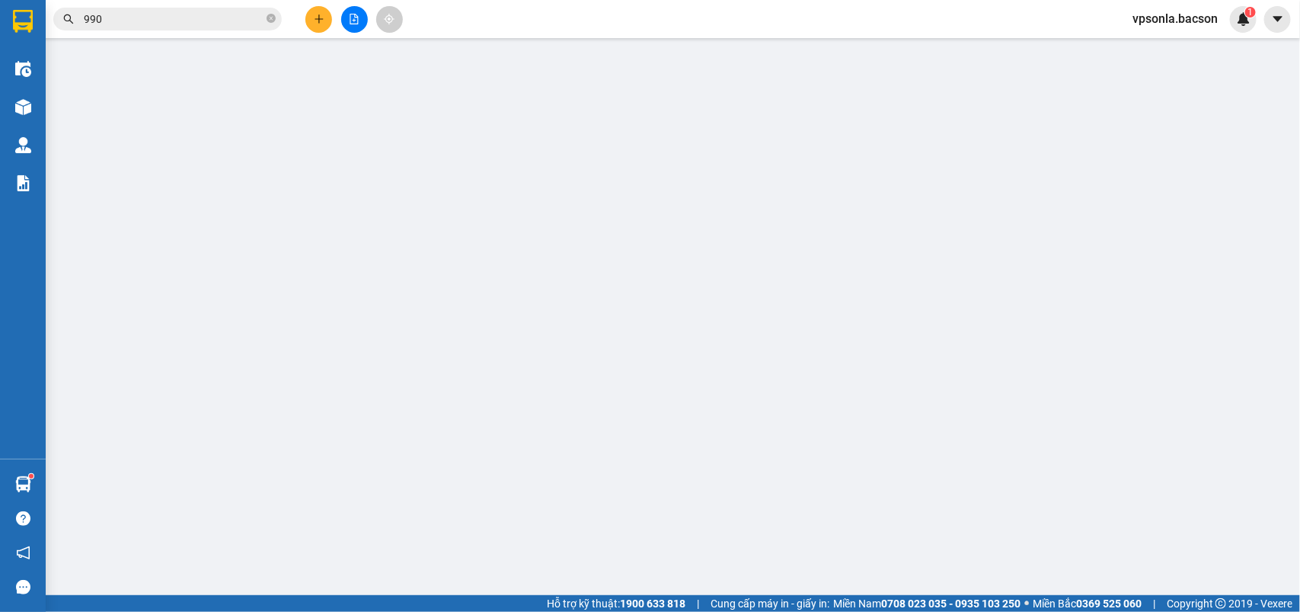
type input "0968657888"
type input "cảnh"
type input "150.000"
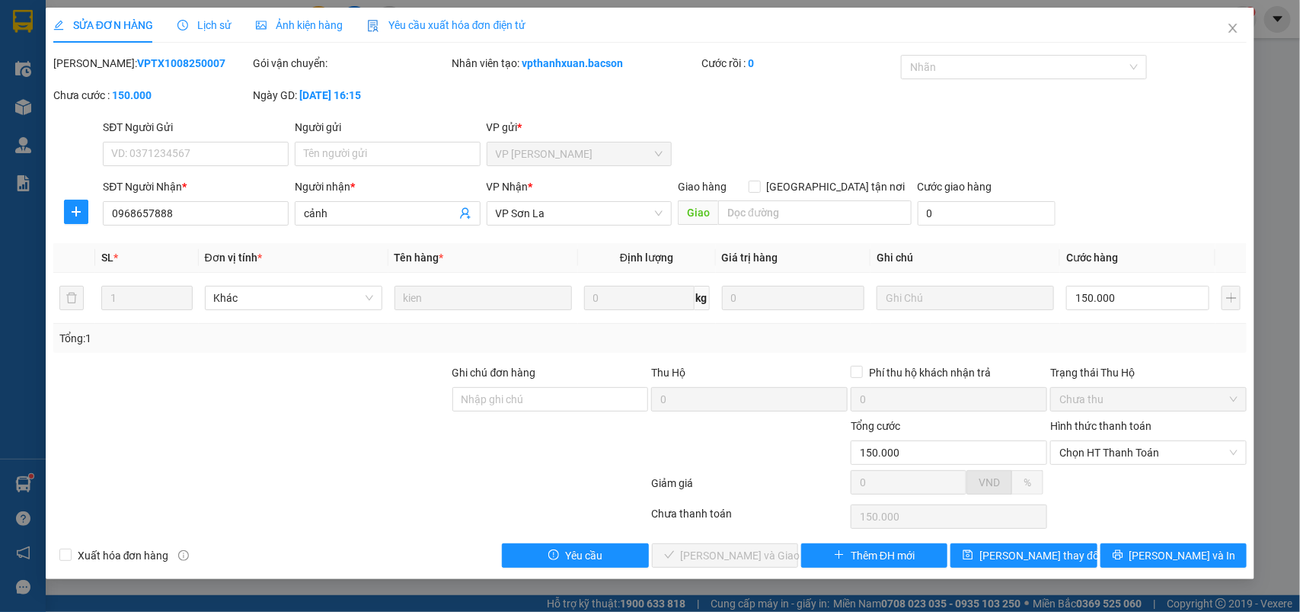
click at [1075, 468] on div "Hình thức thanh toán Chọn HT Thanh Toán" at bounding box center [1148, 443] width 197 height 53
click at [1094, 459] on span "Chọn HT Thanh Toán" at bounding box center [1148, 452] width 178 height 23
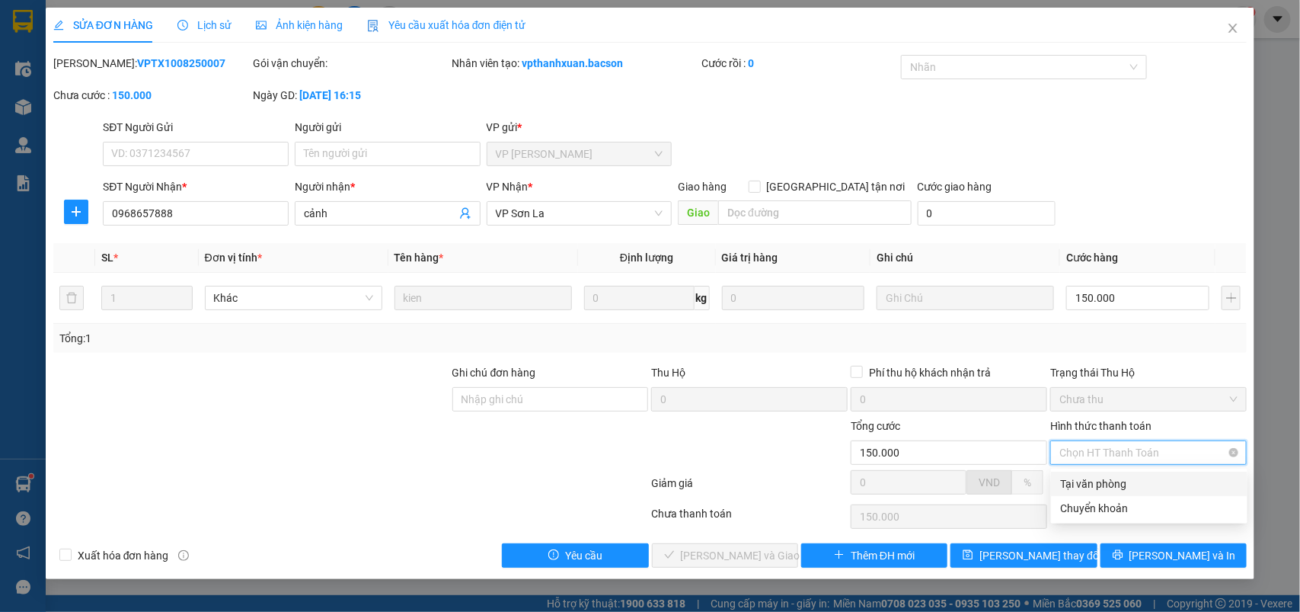
click at [1085, 476] on div "Tại văn phòng" at bounding box center [1149, 483] width 178 height 17
type input "0"
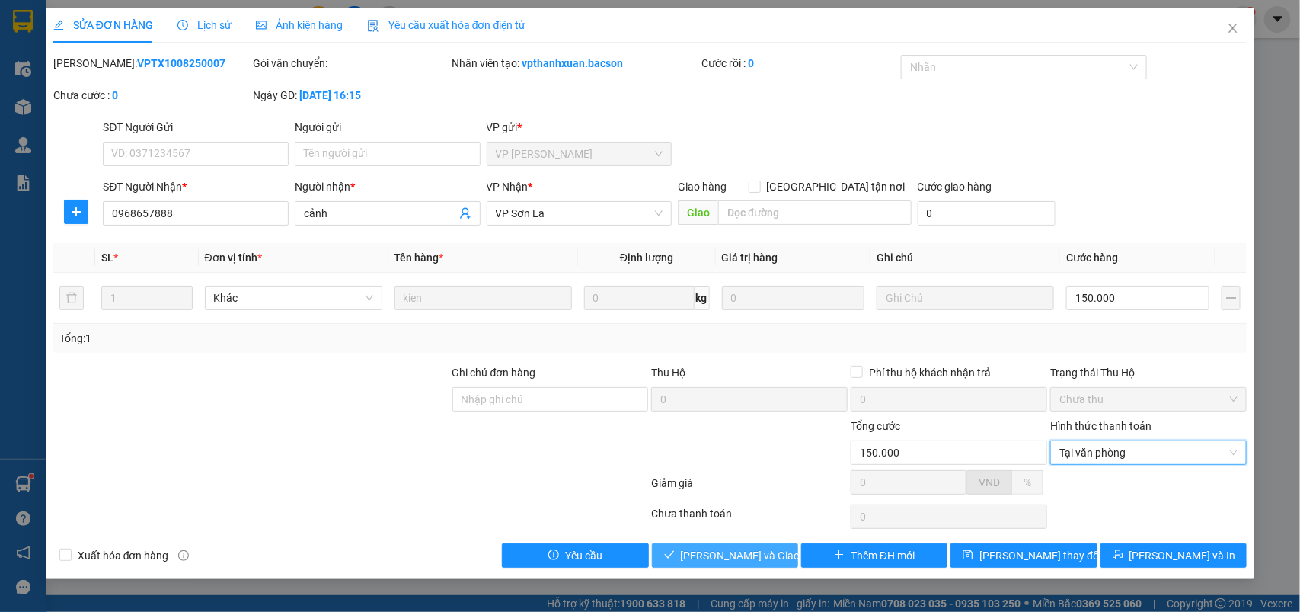
click at [718, 553] on span "[PERSON_NAME] và Giao hàng" at bounding box center [754, 555] width 146 height 17
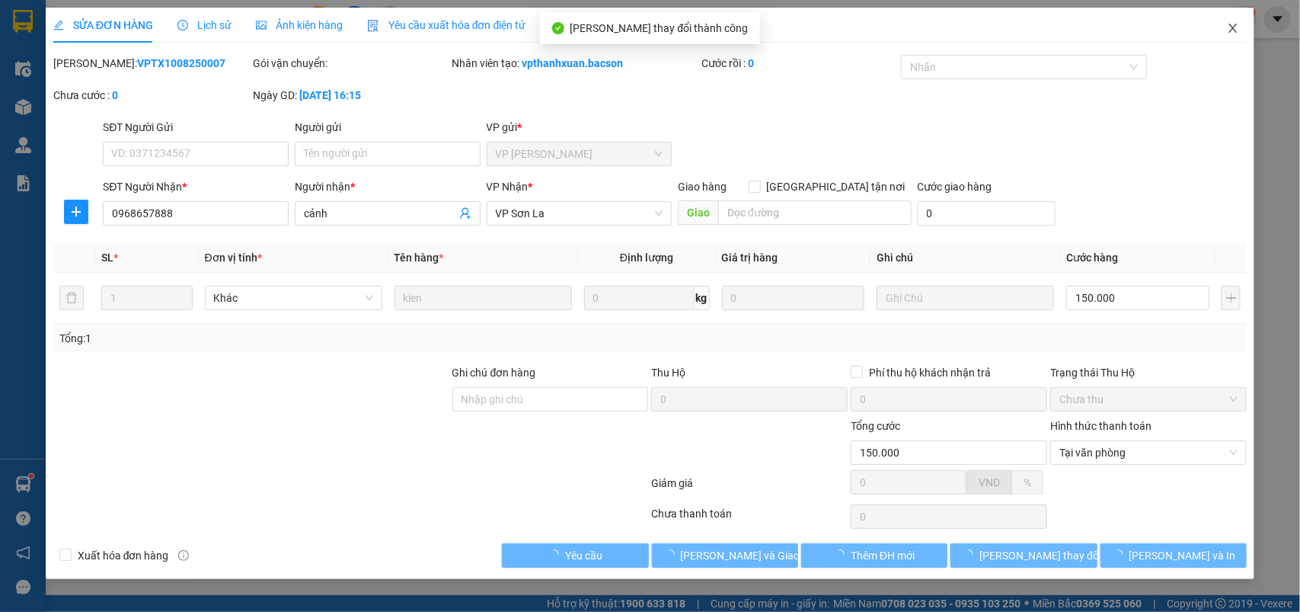
click at [1236, 24] on icon "close" at bounding box center [1233, 28] width 8 height 9
click at [1234, 29] on div "vpsonla.bacson 1" at bounding box center [1188, 19] width 136 height 27
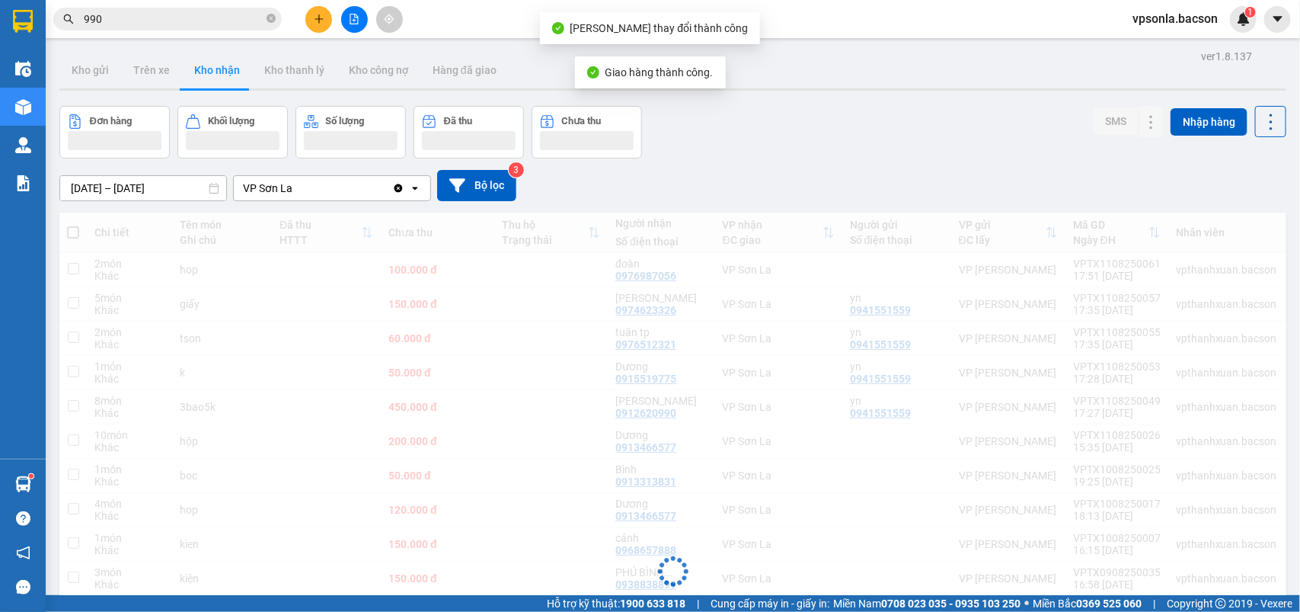
click at [1234, 29] on div "vpsonla.bacson 1" at bounding box center [1188, 19] width 136 height 27
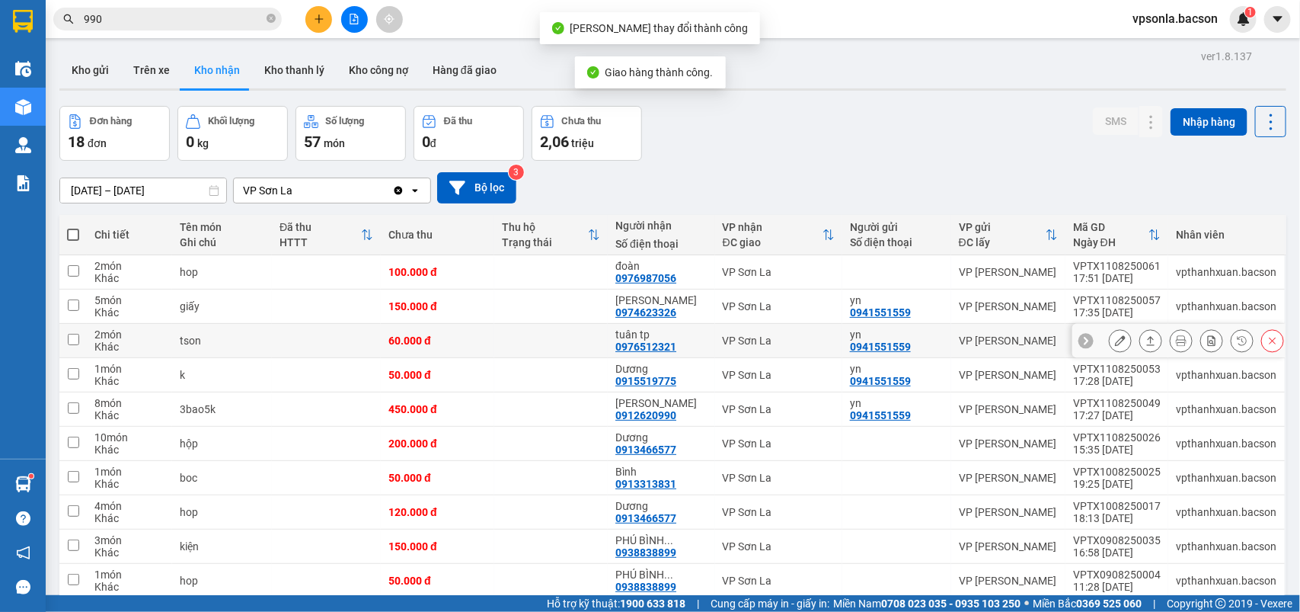
scroll to position [95, 0]
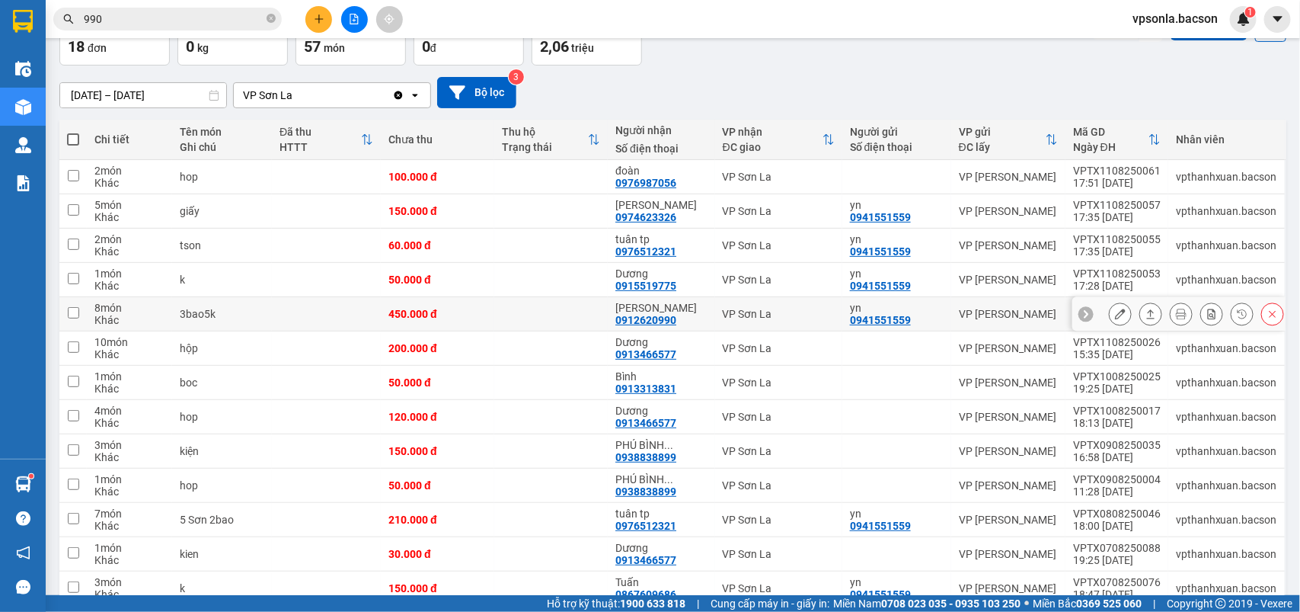
click at [1110, 307] on button at bounding box center [1120, 314] width 21 height 27
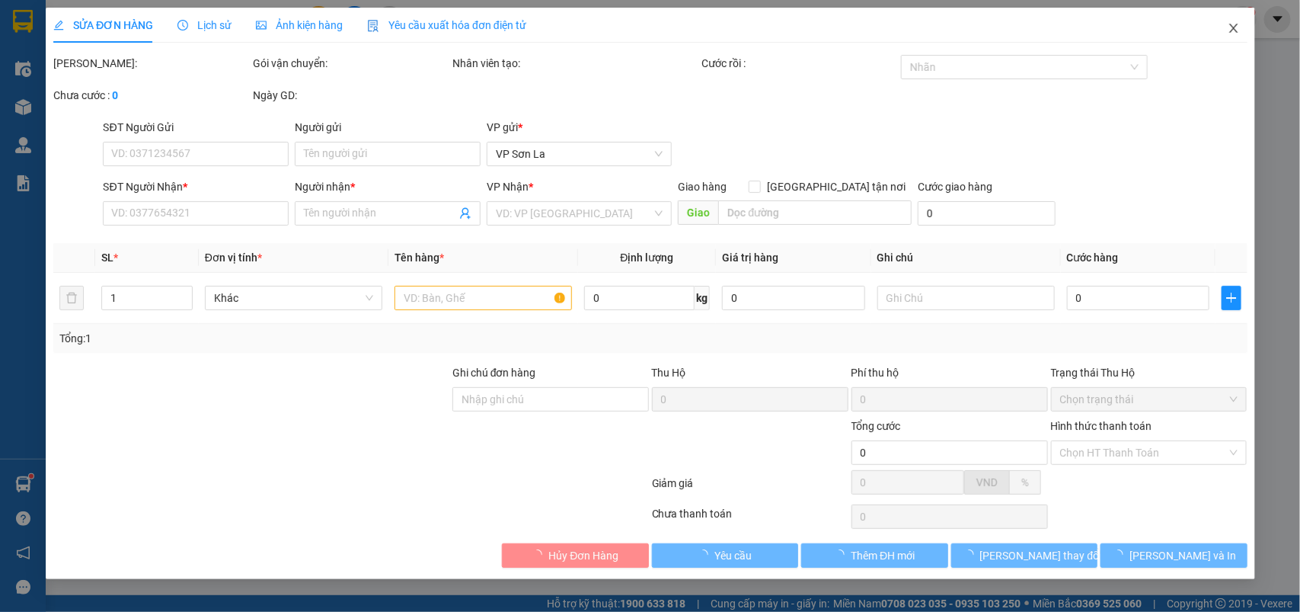
type input "0941551559"
type input "yn"
type input "0912620990"
type input "[PERSON_NAME]"
type input "450.000"
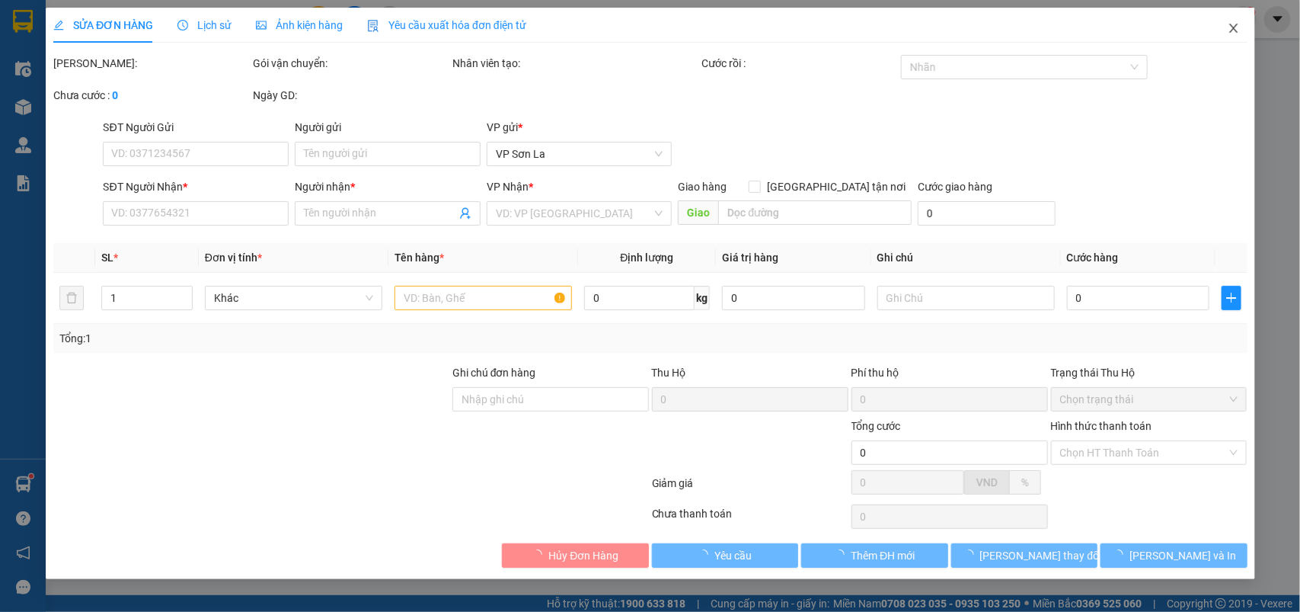
type input "450.000"
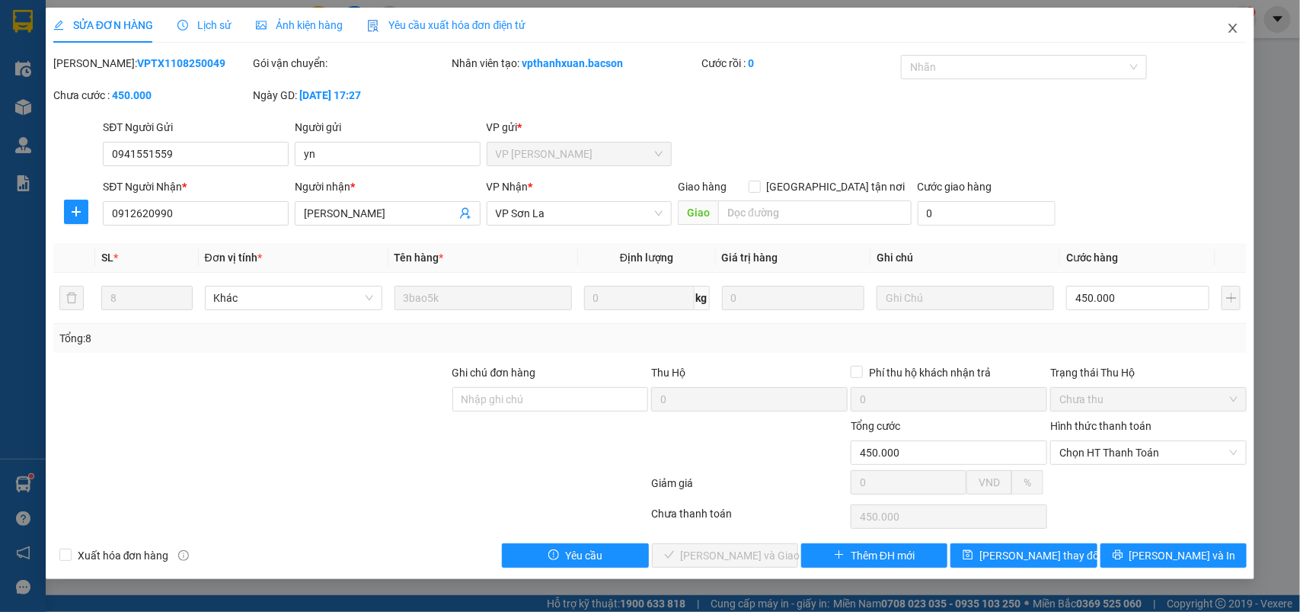
click at [1235, 32] on icon "close" at bounding box center [1233, 28] width 12 height 12
click at [1229, 29] on div "vpsonla.bacson 1" at bounding box center [1188, 19] width 136 height 27
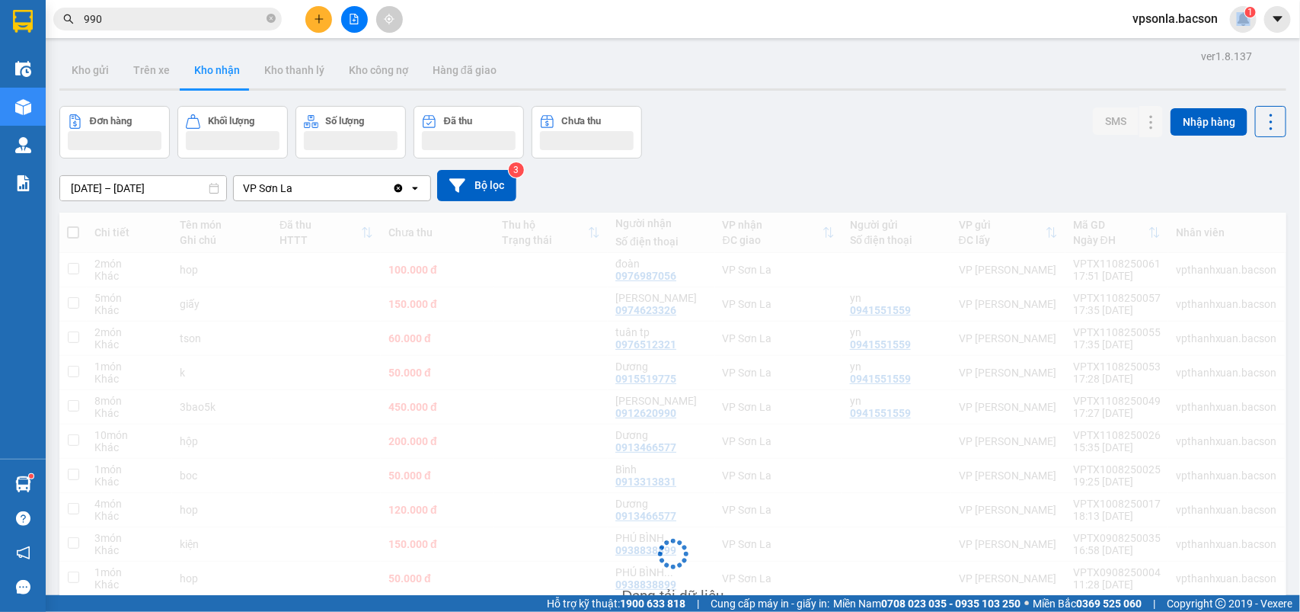
click at [1229, 29] on div "vpsonla.bacson 1" at bounding box center [1188, 19] width 136 height 27
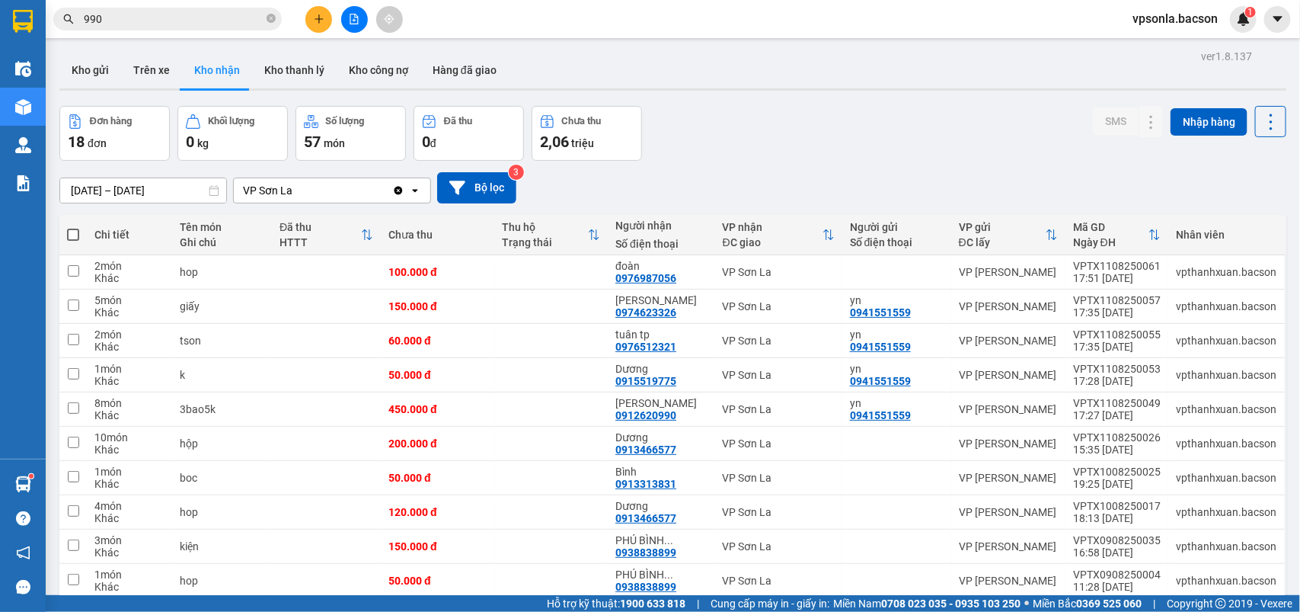
click at [655, 207] on div "[DATE] – [DATE] Press the down arrow key to interact with the calendar and sele…" at bounding box center [672, 188] width 1227 height 54
click at [90, 81] on button "Kho gửi" at bounding box center [90, 70] width 62 height 37
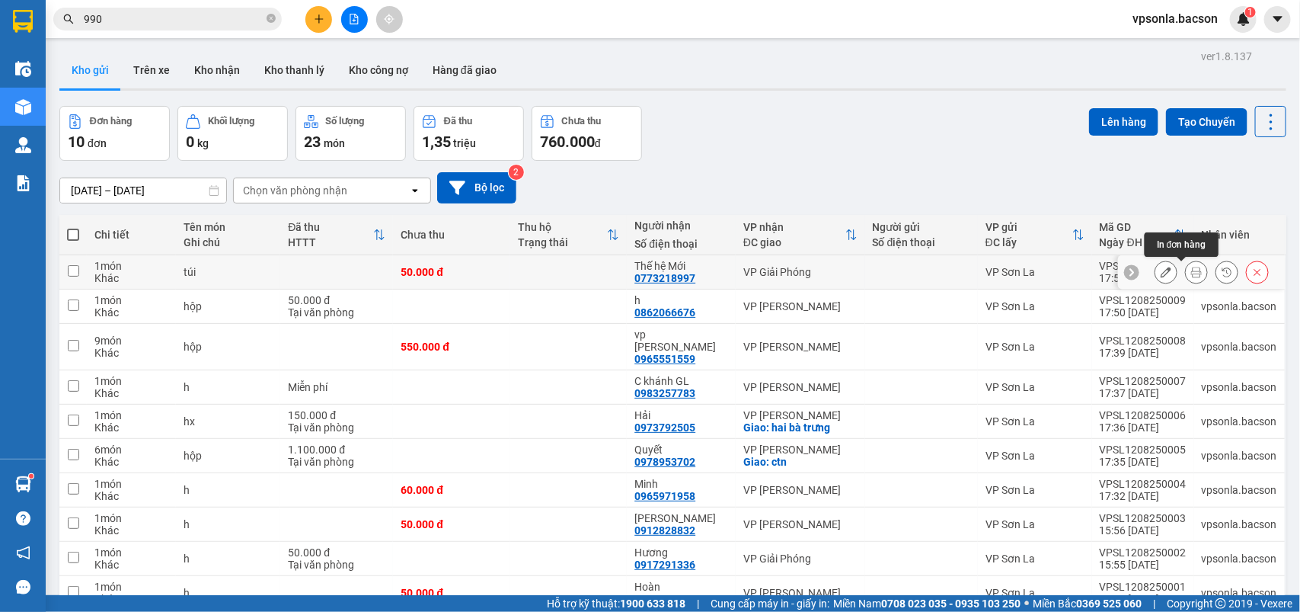
click at [1191, 270] on icon at bounding box center [1196, 272] width 11 height 11
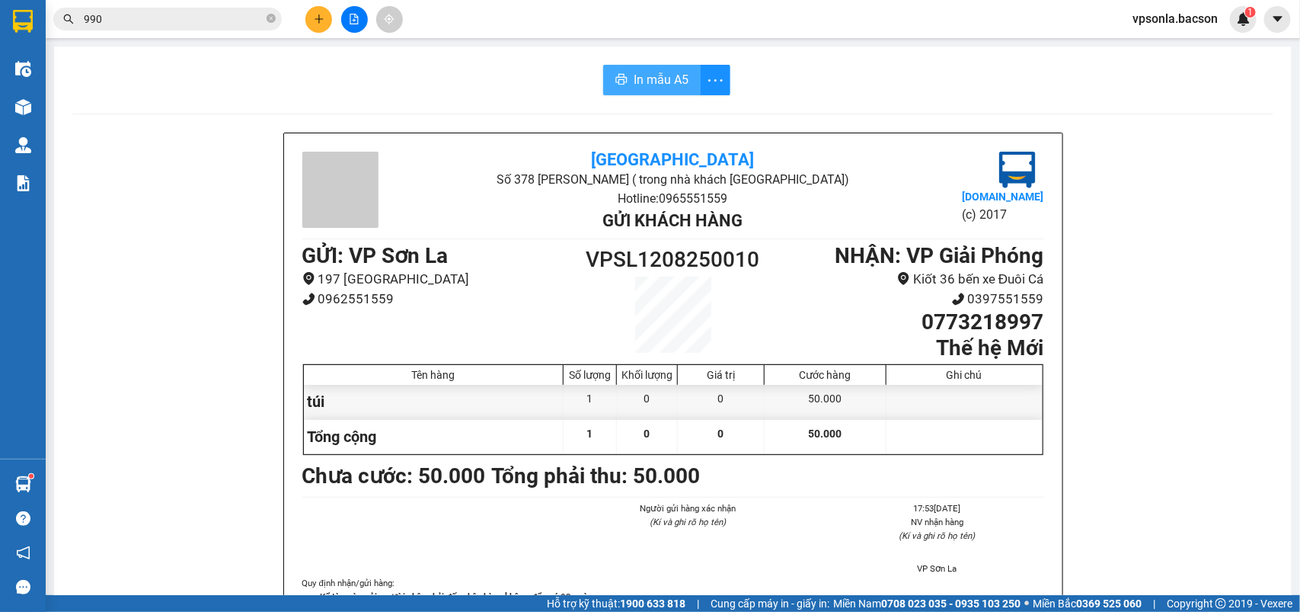
click at [636, 69] on button "In mẫu A5" at bounding box center [651, 80] width 97 height 30
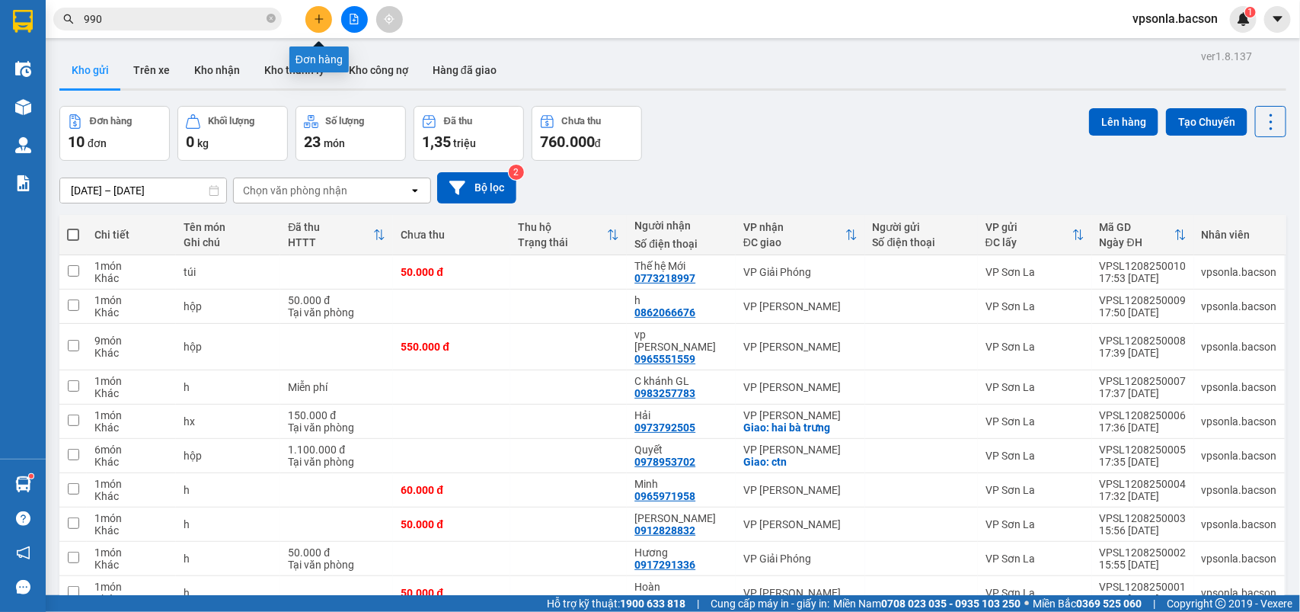
click at [318, 18] on icon "plus" at bounding box center [318, 18] width 1 height 8
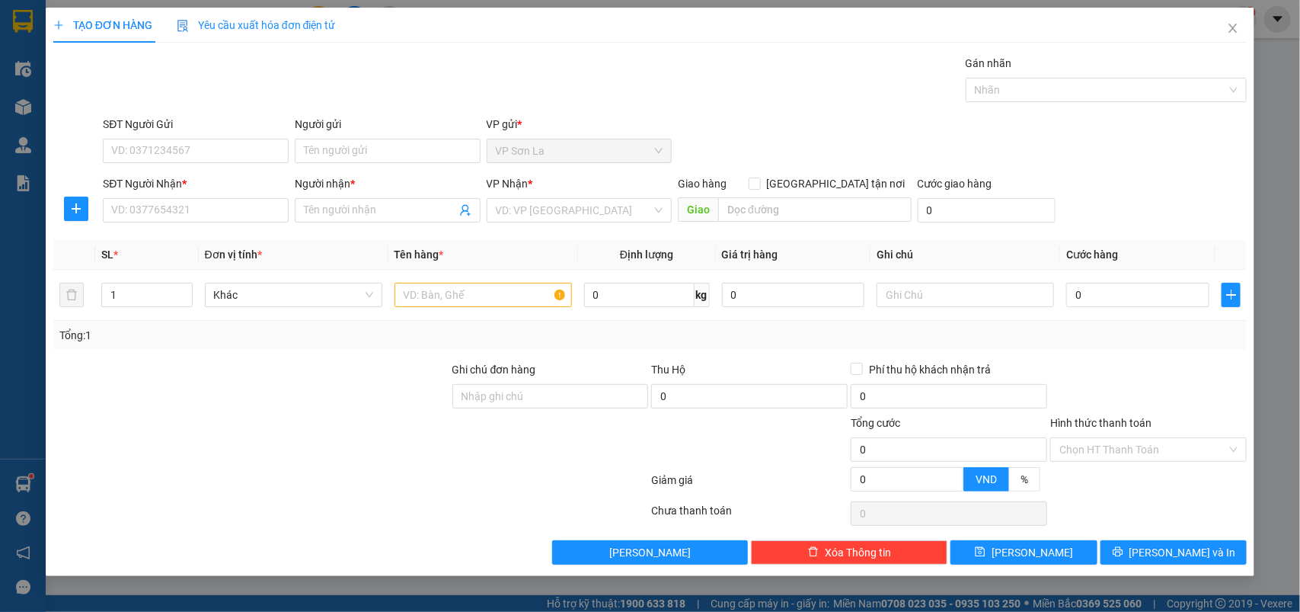
click at [176, 223] on div "SĐT Người Nhận * VD: 0377654321" at bounding box center [196, 201] width 186 height 53
click at [188, 214] on input "SĐT Người Nhận *" at bounding box center [196, 210] width 186 height 24
type input "0948393184"
click at [337, 213] on input "Người nhận *" at bounding box center [380, 210] width 152 height 17
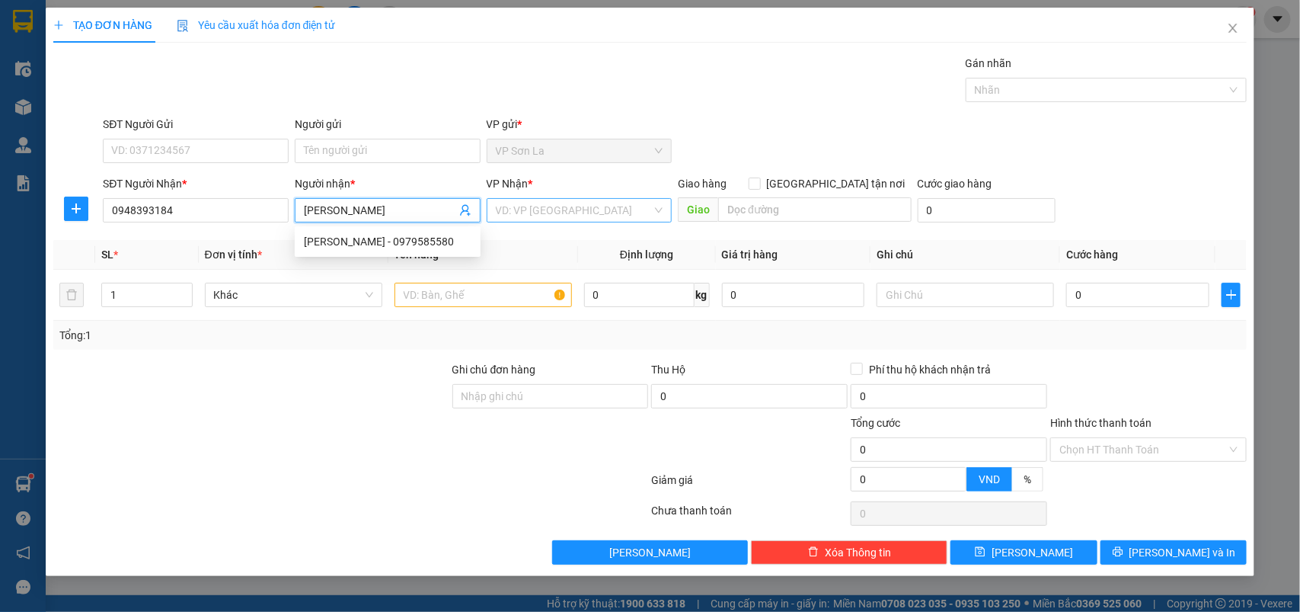
type input "[PERSON_NAME]"
click at [548, 209] on input "search" at bounding box center [574, 210] width 157 height 23
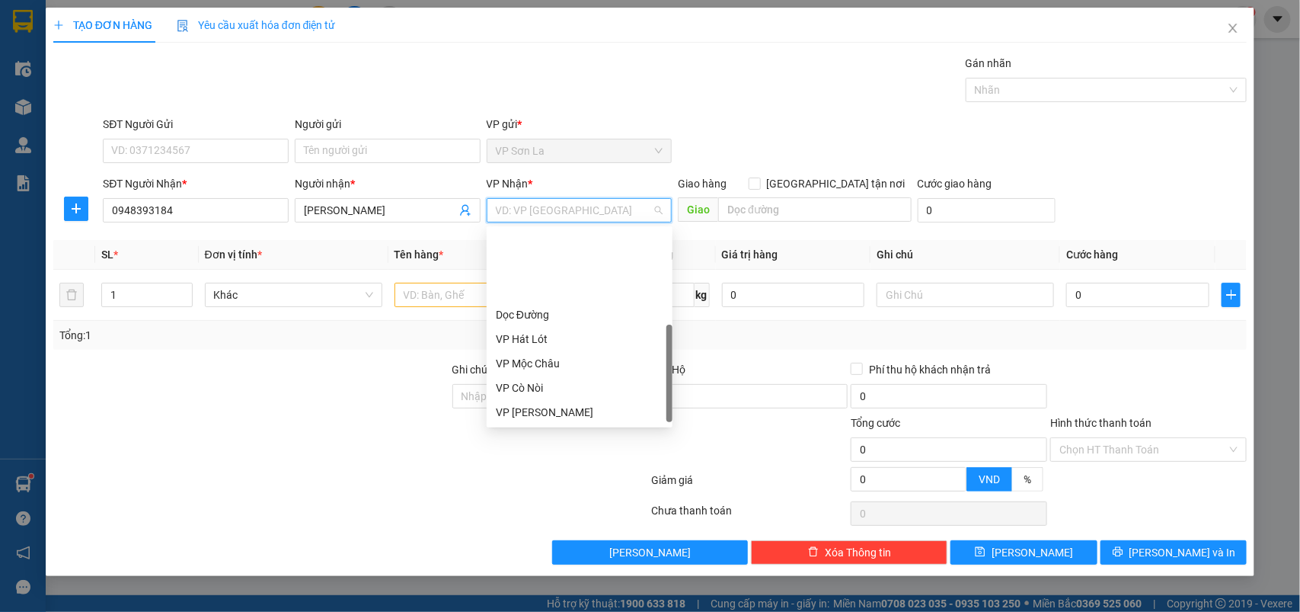
click at [534, 452] on div "VP [PERSON_NAME]" at bounding box center [580, 460] width 168 height 17
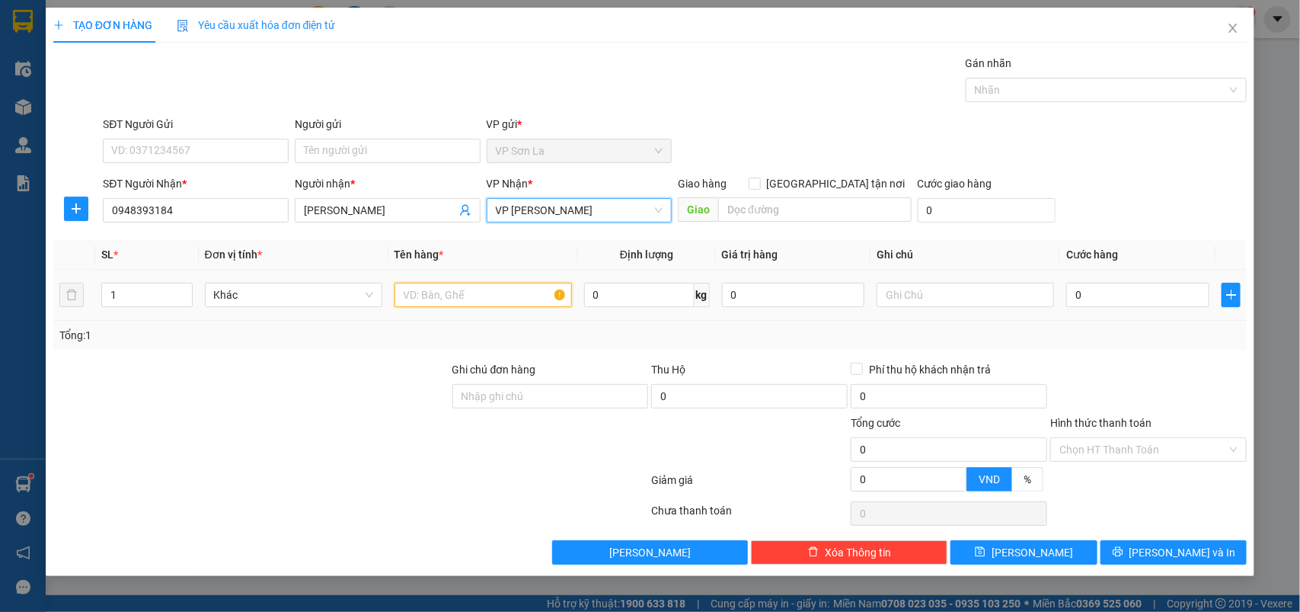
click at [492, 305] on input "text" at bounding box center [483, 295] width 177 height 24
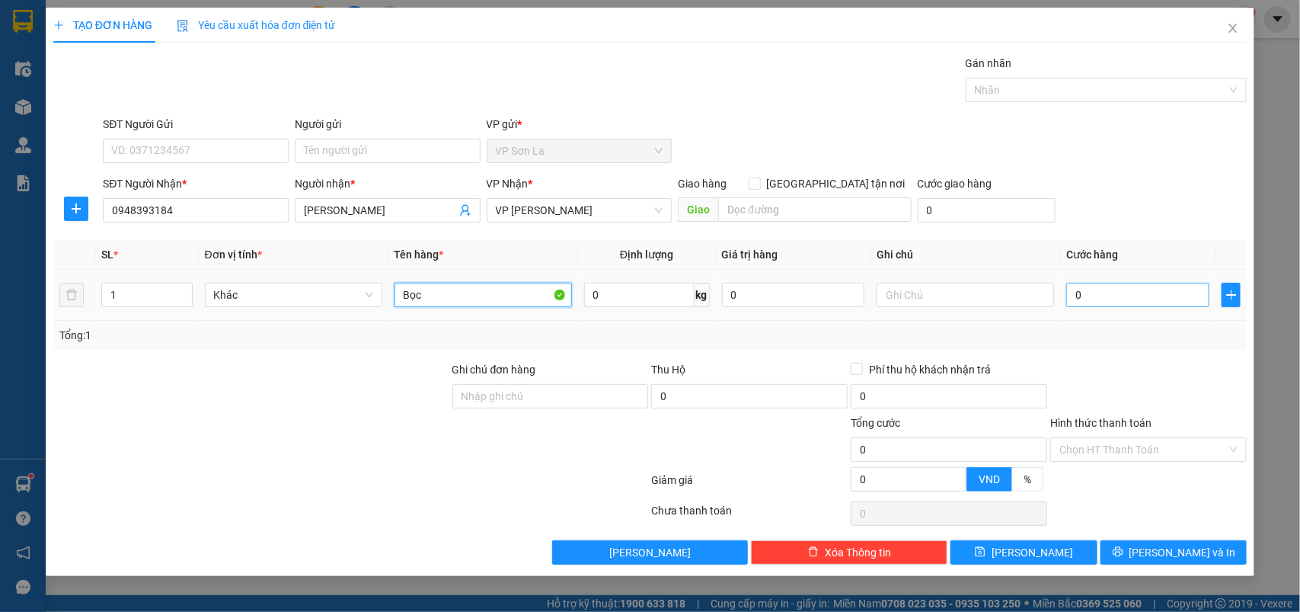
type input "Bọc"
click at [1203, 297] on input "0" at bounding box center [1137, 295] width 143 height 24
type input "5"
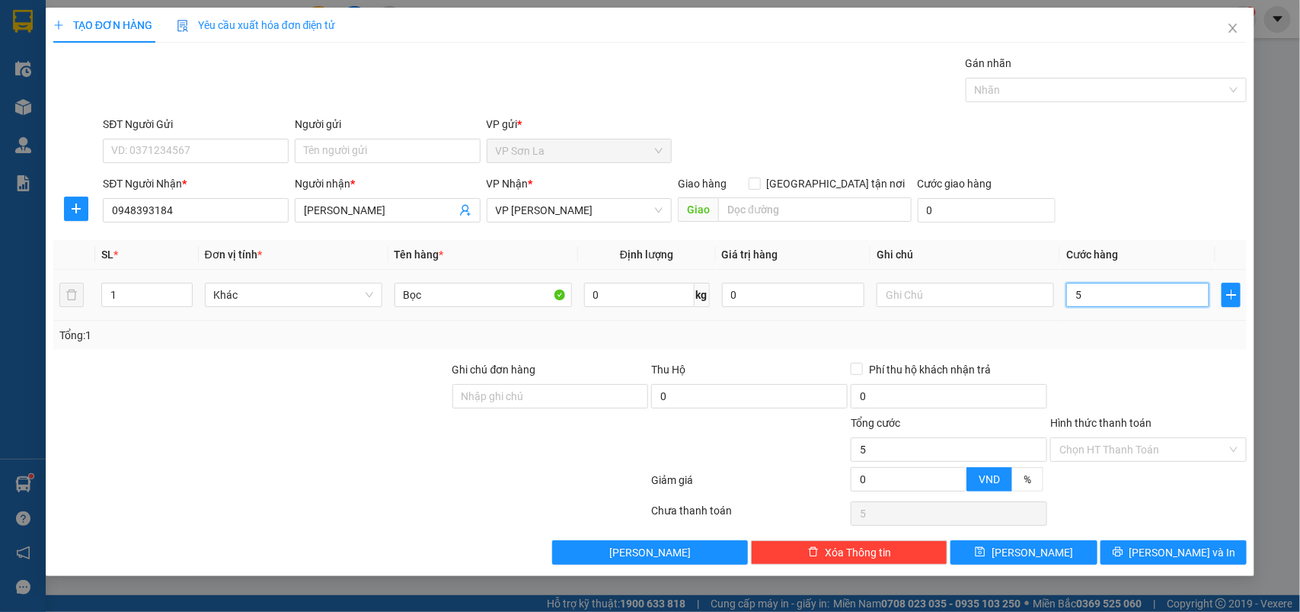
type input "50"
type input "50.000"
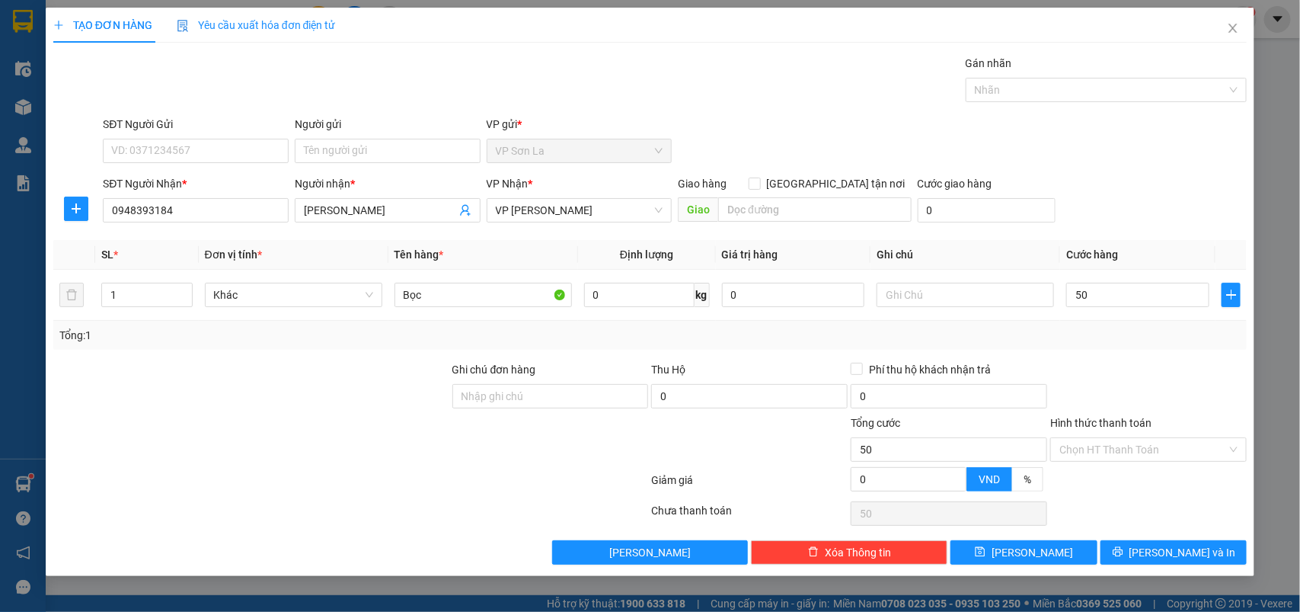
type input "50.000"
click at [1185, 568] on div "TẠO ĐƠN HÀNG Yêu cầu xuất hóa đơn điện tử Transit Pickup Surcharge Ids Transit …" at bounding box center [651, 292] width 1210 height 568
click at [1188, 555] on span "[PERSON_NAME] và In" at bounding box center [1183, 552] width 107 height 17
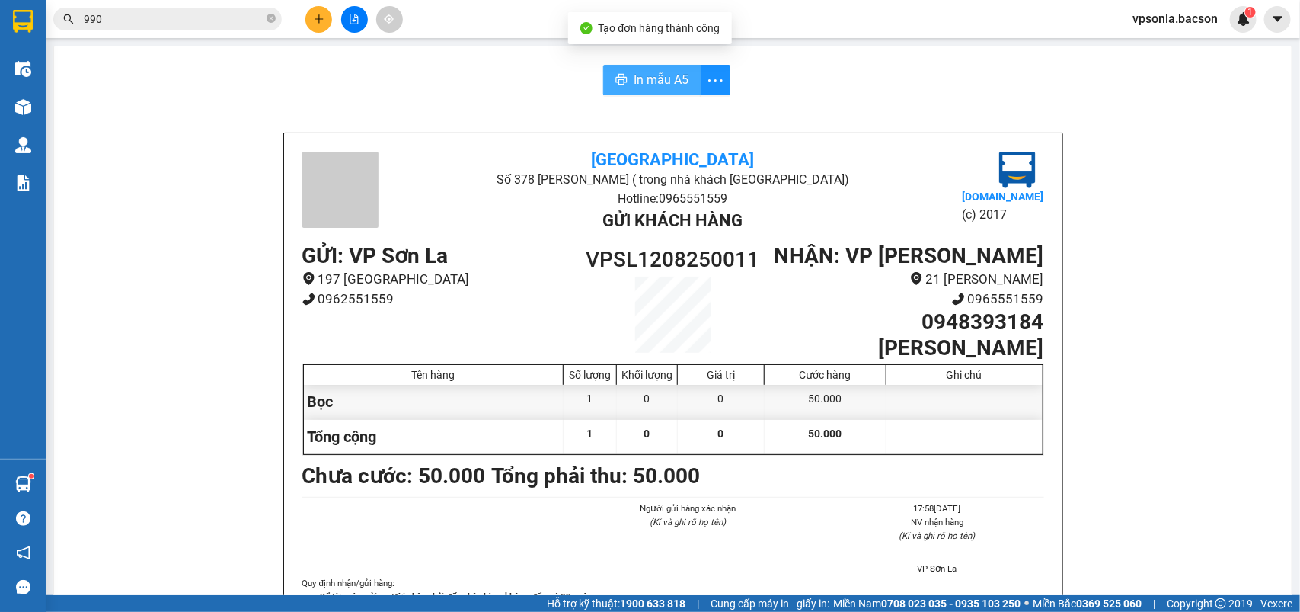
click at [615, 76] on icon "printer" at bounding box center [621, 79] width 12 height 12
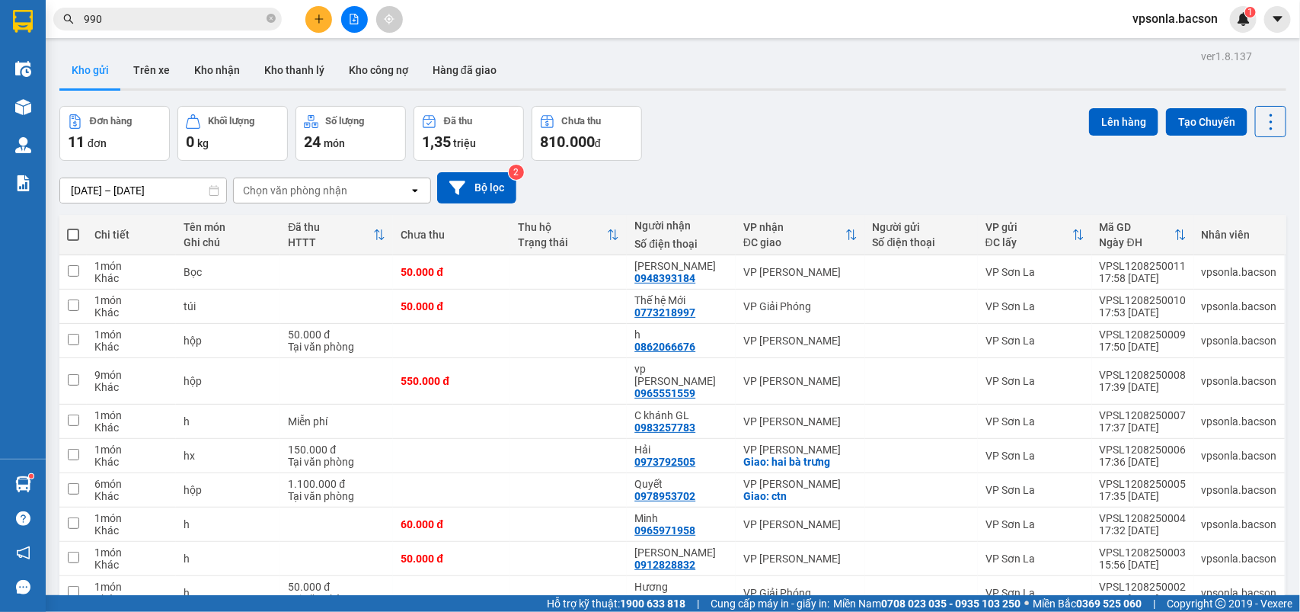
click at [1221, 578] on div "100 / trang" at bounding box center [1219, 591] width 91 height 27
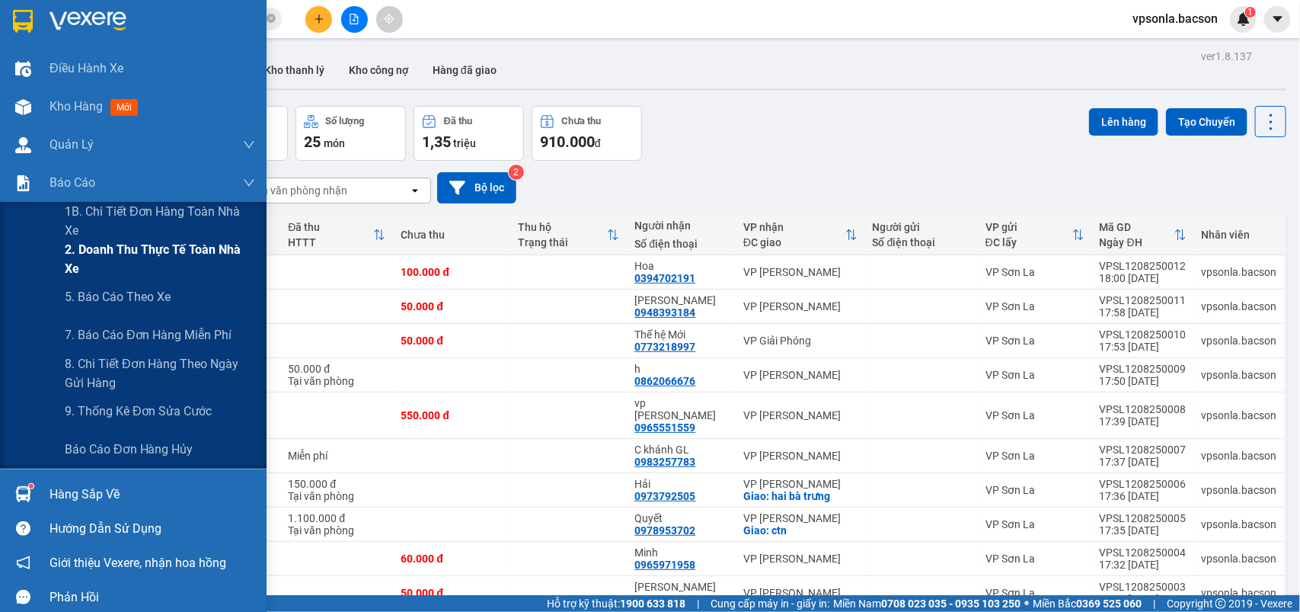
click at [93, 264] on span "2. Doanh thu thực tế toàn nhà xe" at bounding box center [160, 259] width 190 height 38
